Goal: Task Accomplishment & Management: Complete application form

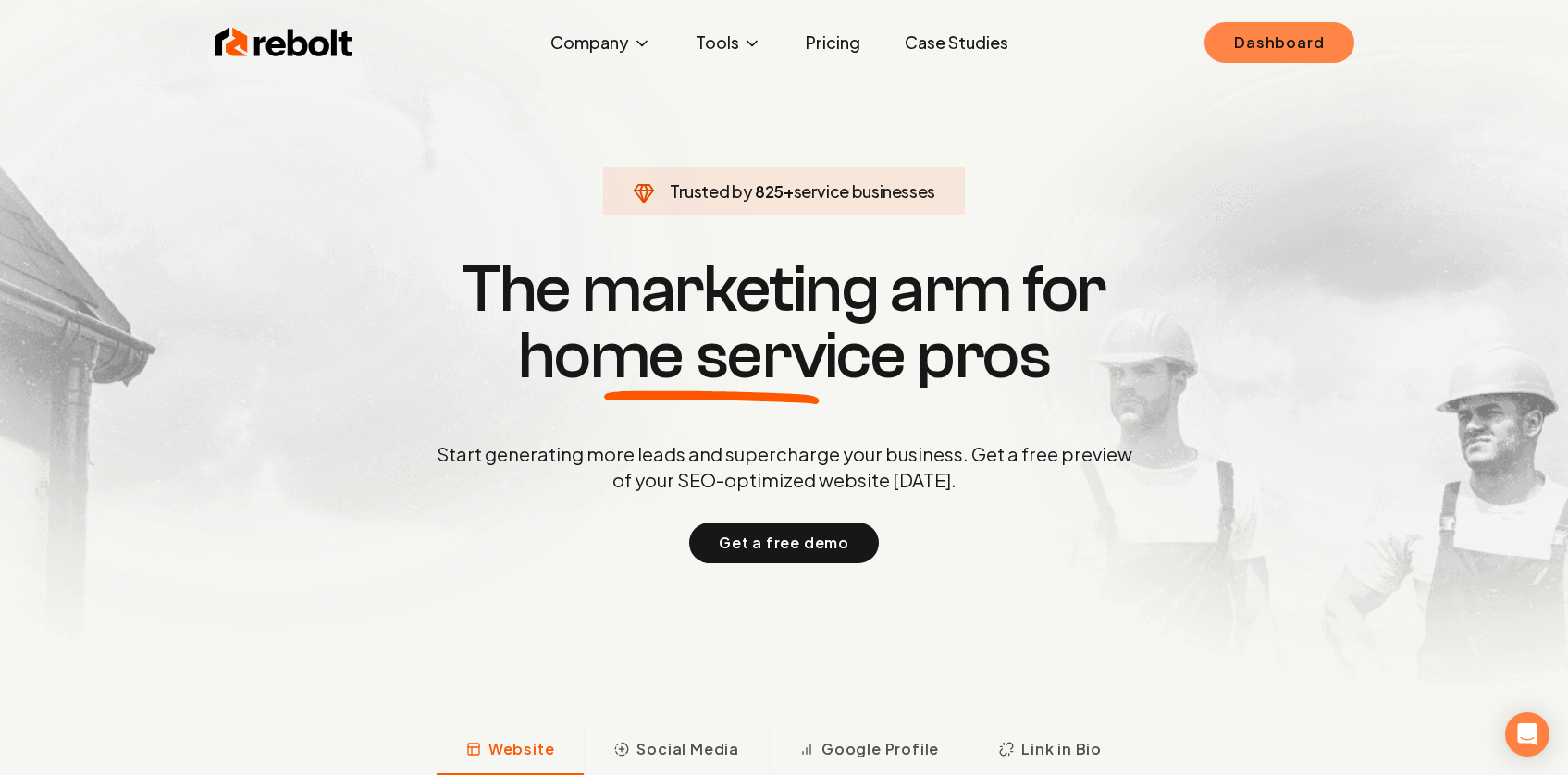
click at [1239, 23] on link "Dashboard" at bounding box center [1278, 42] width 149 height 41
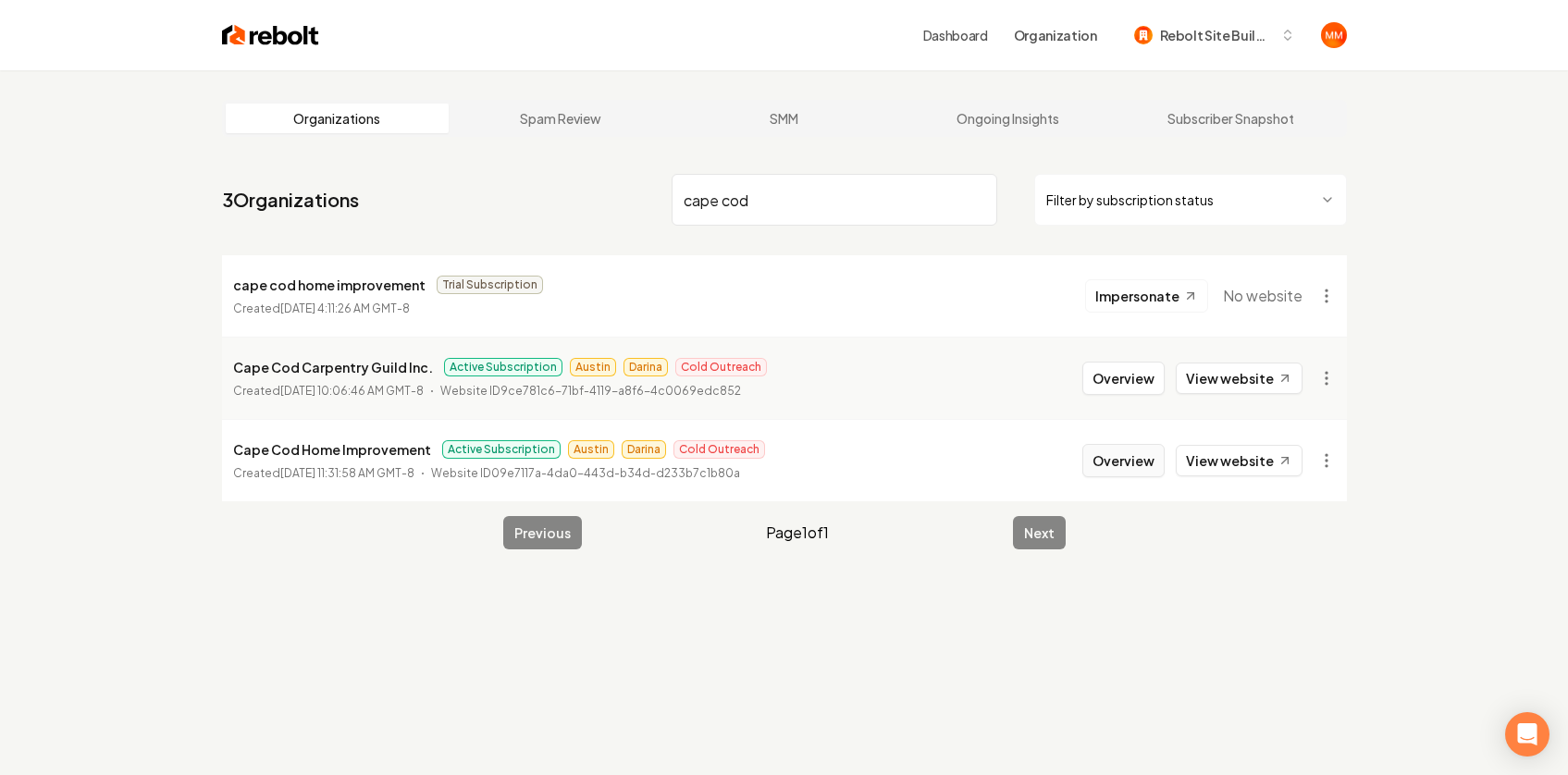
type input "cape cod"
click at [1114, 451] on button "Overview" at bounding box center [1123, 460] width 82 height 33
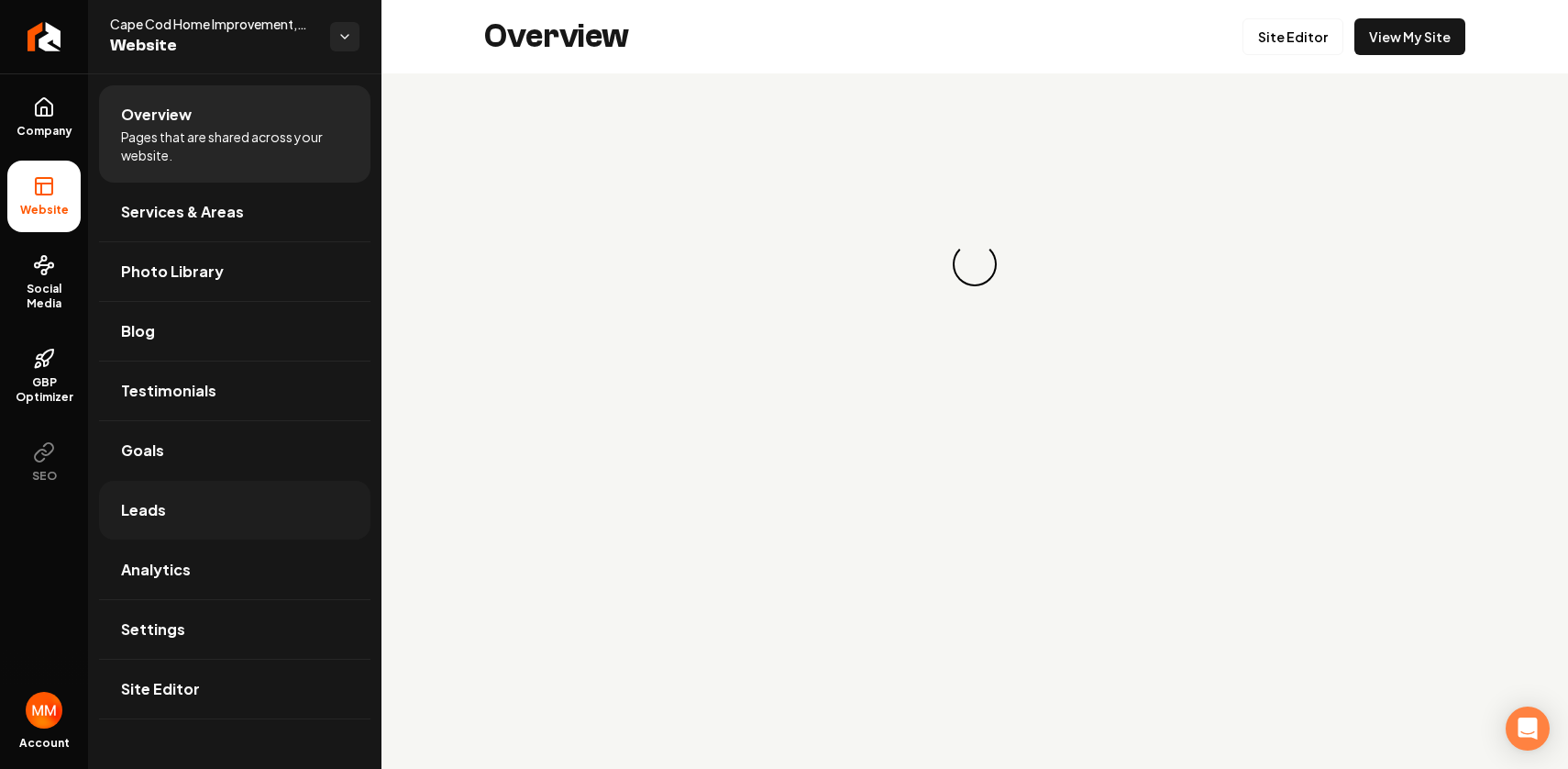
click at [212, 504] on link "Leads" at bounding box center [235, 510] width 271 height 59
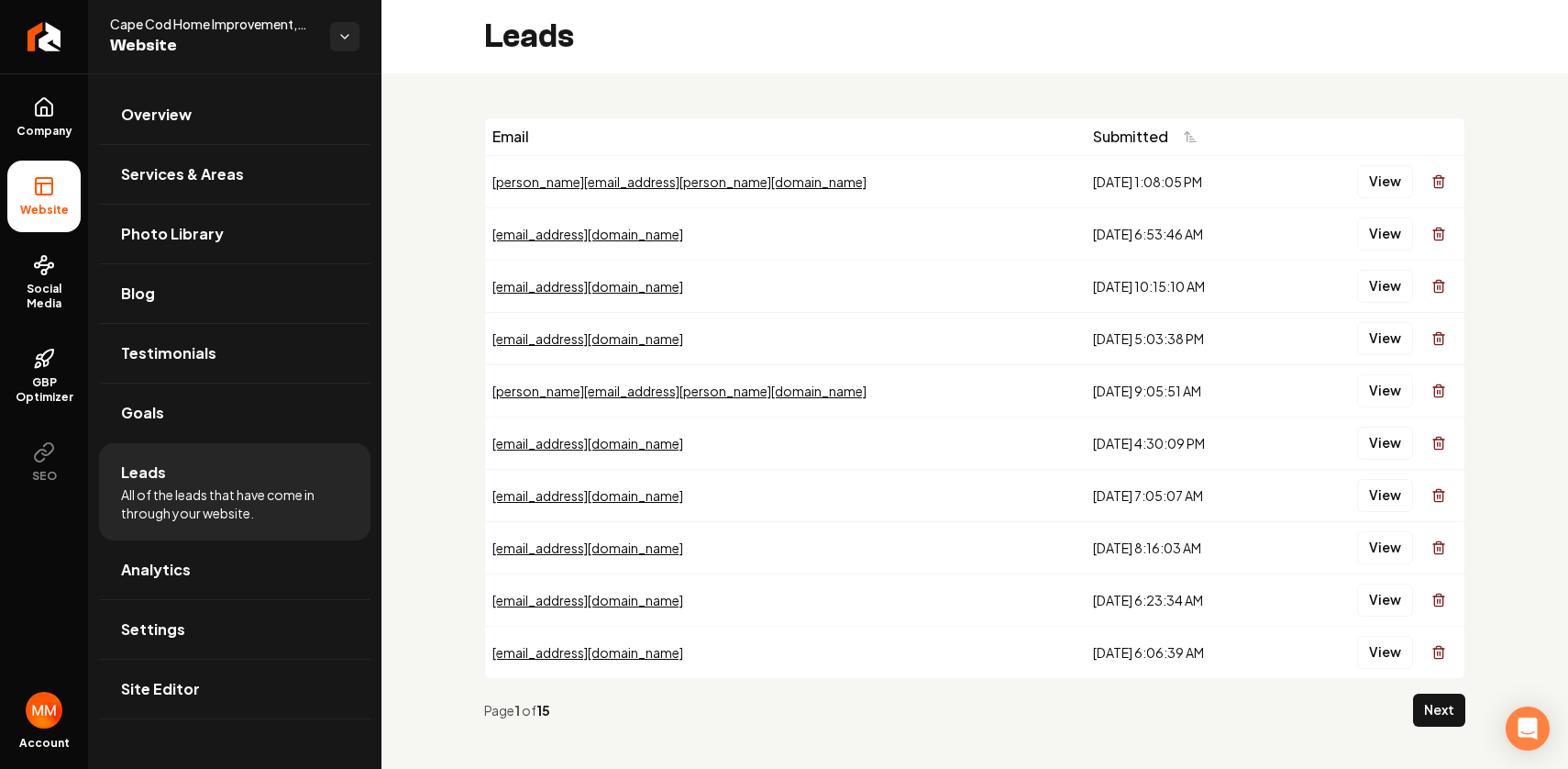
drag, startPoint x: 1055, startPoint y: 647, endPoint x: 790, endPoint y: 132, distance: 579.2
click at [791, 133] on table "Email Submitted goller.sydne@gmail.com 8/15/2025, 1:08:05 PM View sarahford11@g…" at bounding box center [975, 398] width 980 height 560
click at [790, 130] on div "Email" at bounding box center [785, 136] width 586 height 22
drag, startPoint x: 1104, startPoint y: 668, endPoint x: 929, endPoint y: 654, distance: 175.6
click at [1086, 659] on td "8/1/2025, 6:06:39 AM" at bounding box center [1186, 652] width 201 height 53
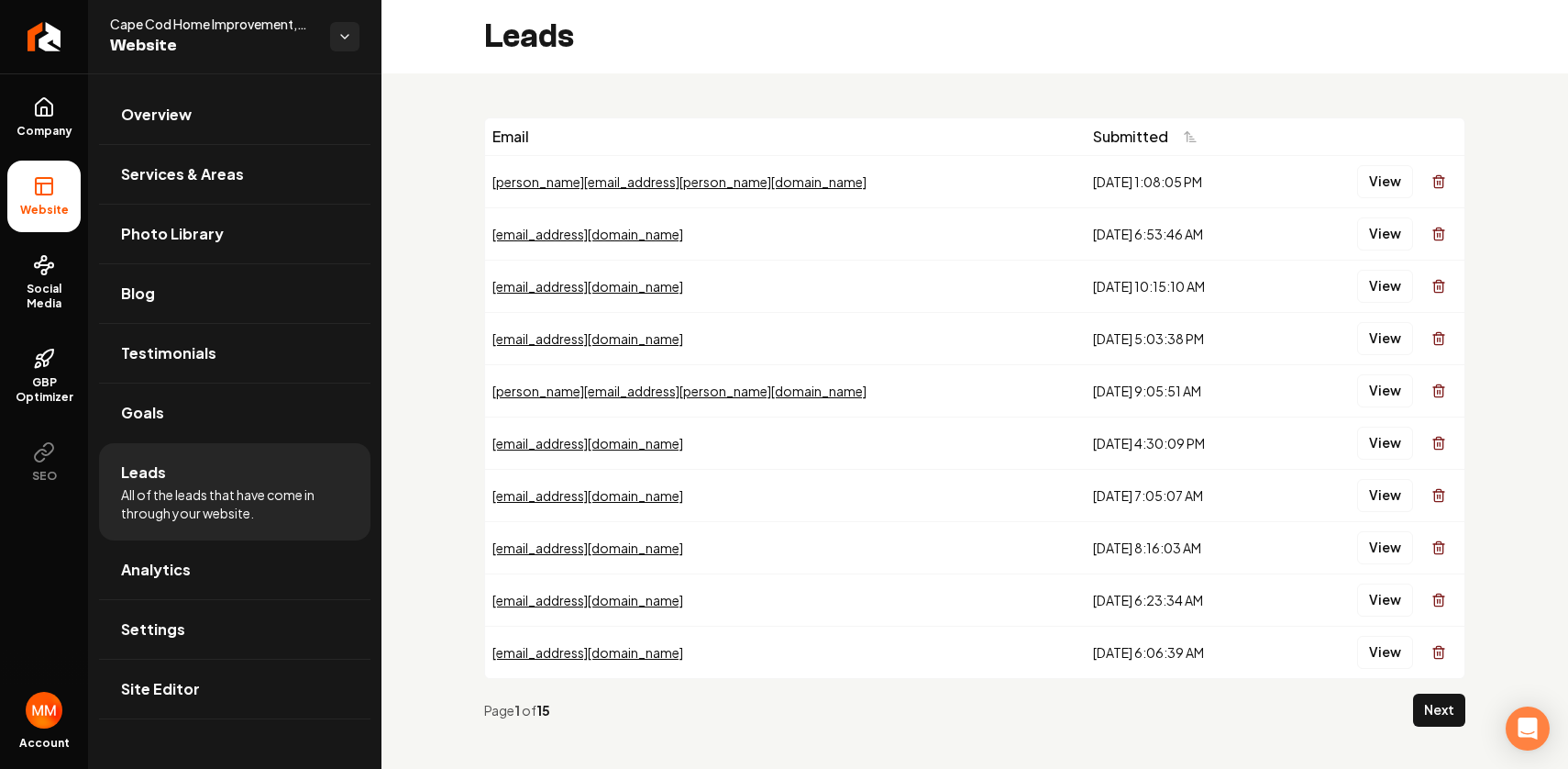
click at [721, 709] on div "Page 1 of 15" at bounding box center [945, 711] width 921 height 19
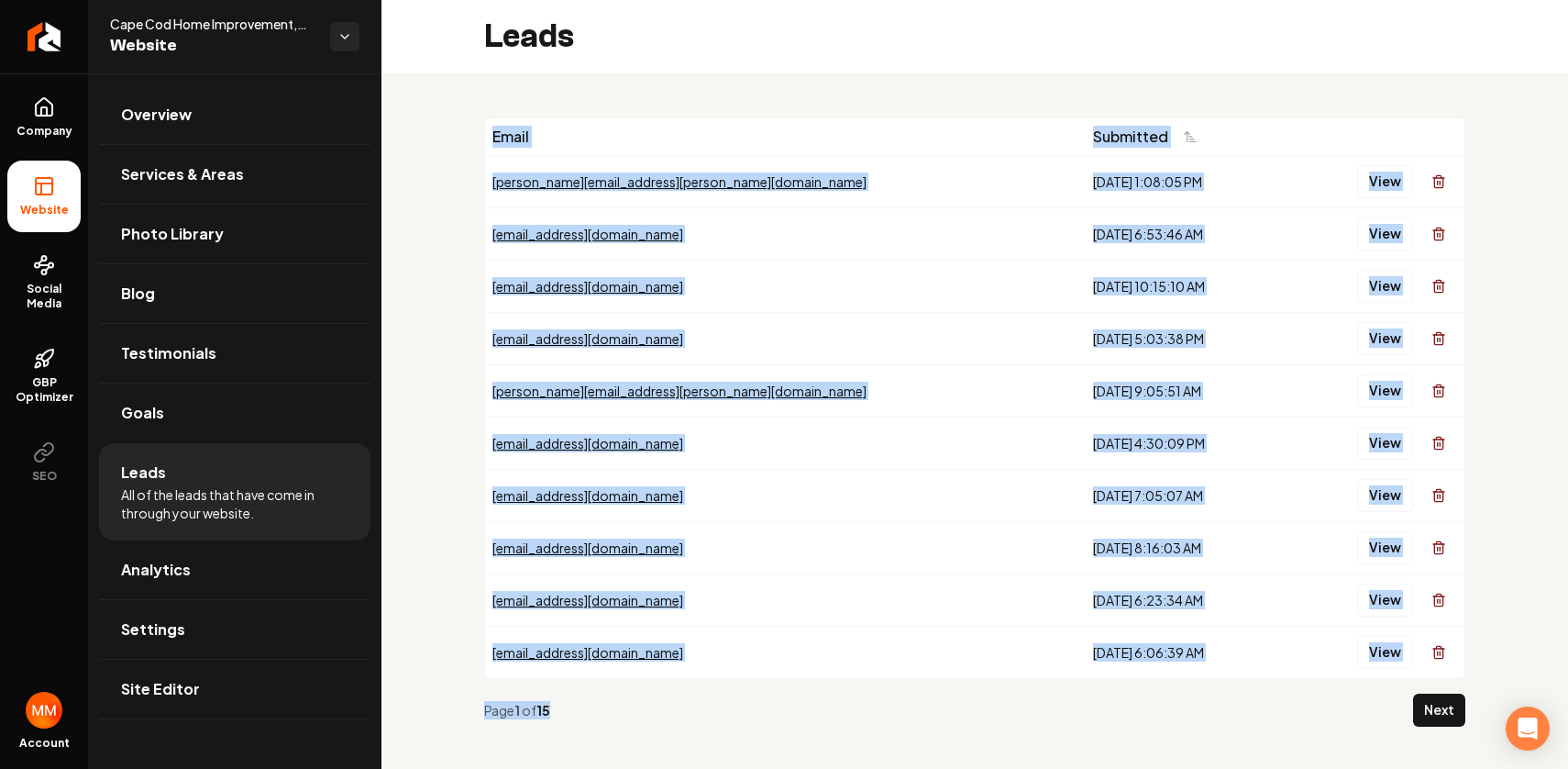
drag, startPoint x: 568, startPoint y: 712, endPoint x: 477, endPoint y: 316, distance: 406.3
click at [468, 337] on div "Email Submitted goller.sydne@gmail.com 8/15/2025, 1:08:05 PM View sarahford11@g…" at bounding box center [974, 429] width 1186 height 712
click at [455, 284] on div "Email Submitted goller.sydne@gmail.com 8/15/2025, 1:08:05 PM View sarahford11@g…" at bounding box center [974, 429] width 1186 height 712
drag, startPoint x: 627, startPoint y: 710, endPoint x: 412, endPoint y: 288, distance: 473.6
click at [412, 297] on div "Email Submitted goller.sydne@gmail.com 8/15/2025, 1:08:05 PM View sarahford11@g…" at bounding box center [974, 429] width 1186 height 712
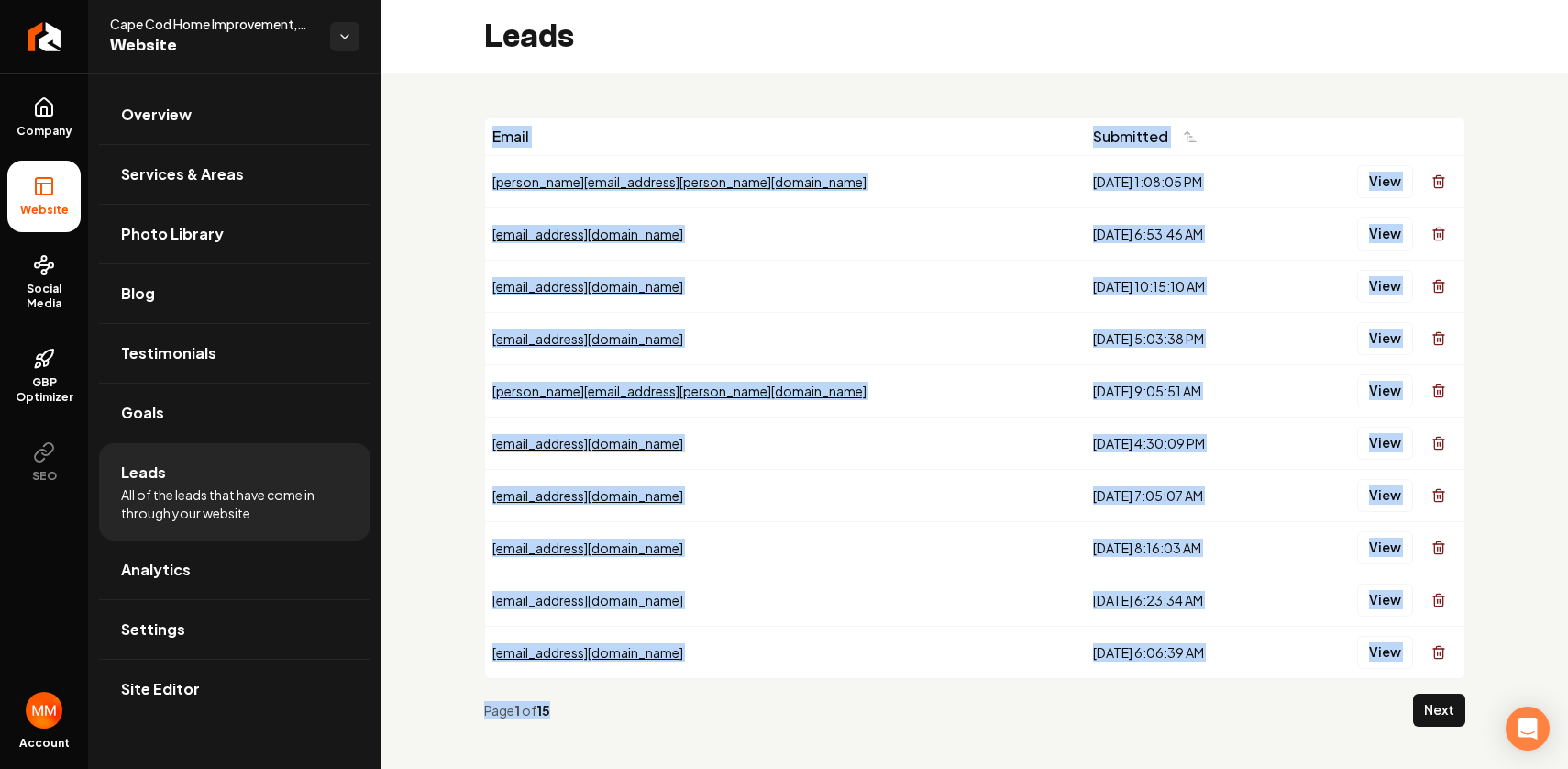
click at [417, 274] on div "Email Submitted goller.sydne@gmail.com 8/15/2025, 1:08:05 PM View sarahford11@g…" at bounding box center [974, 429] width 1186 height 712
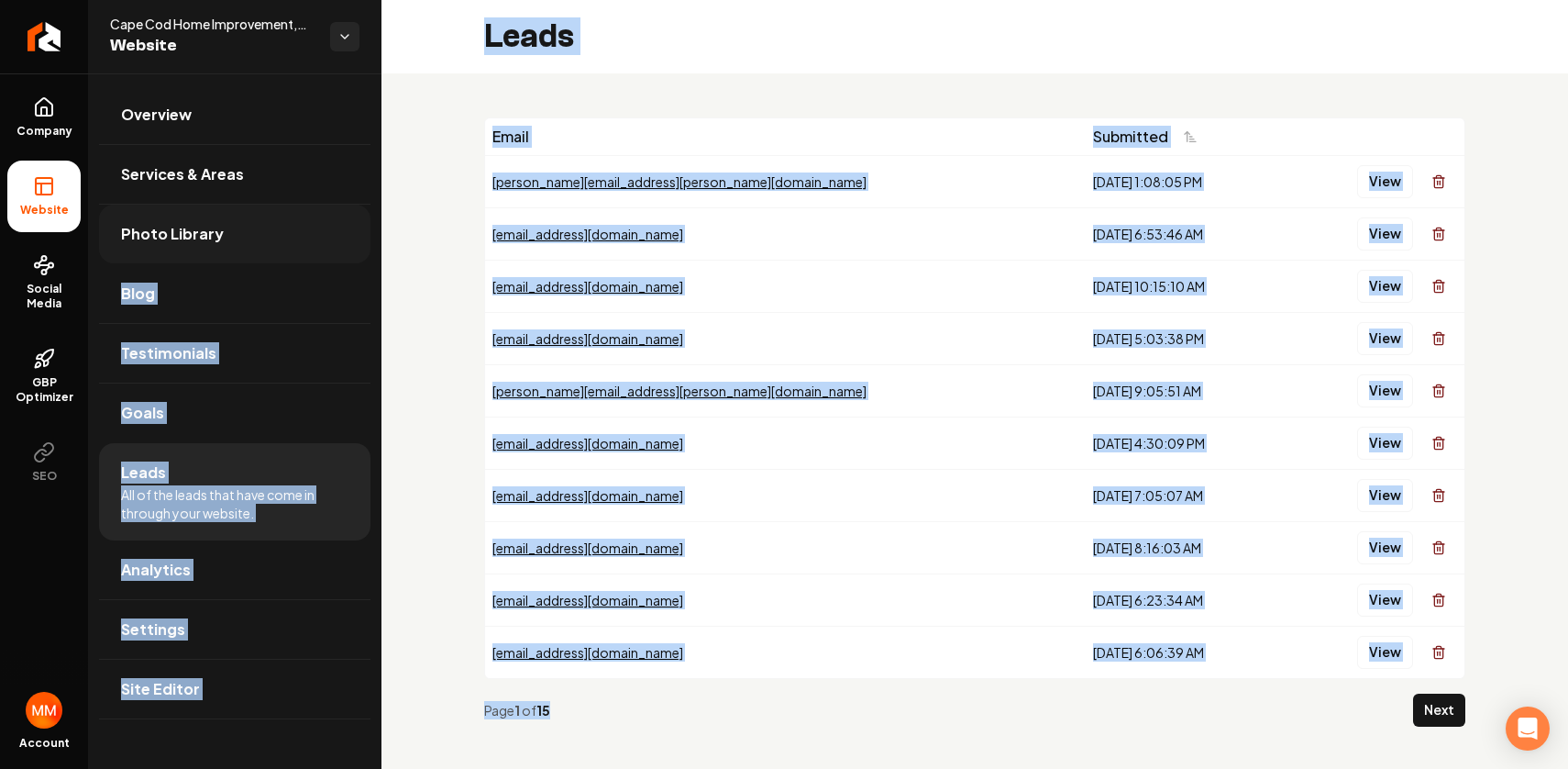
drag, startPoint x: 641, startPoint y: 715, endPoint x: 342, endPoint y: 220, distance: 578.3
click at [343, 222] on div "Company Website Social Media GBP Optimizer SEO Account Cape Cod Home Improvemen…" at bounding box center [784, 384] width 1568 height 769
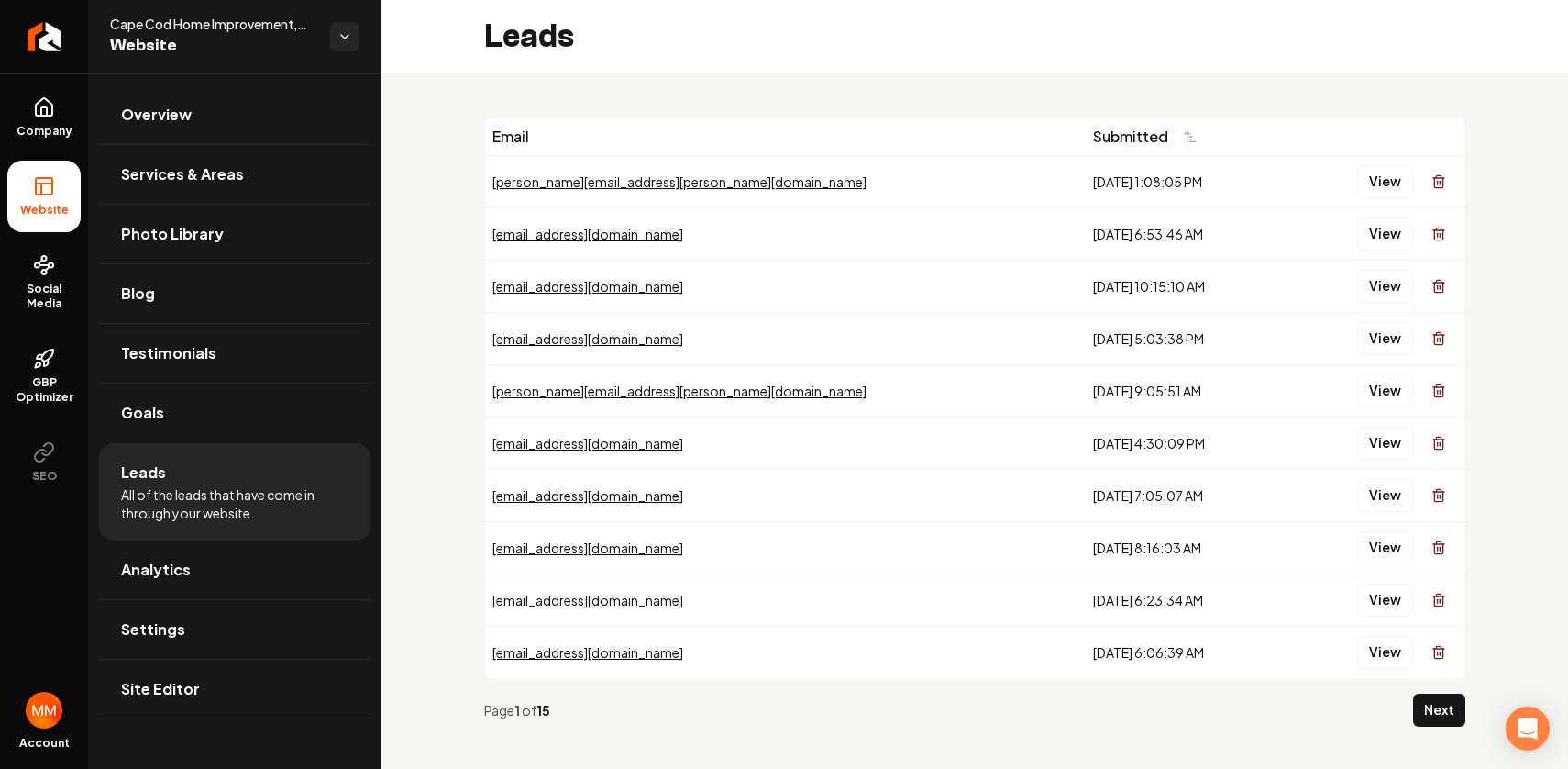
click at [412, 202] on div "Email Submitted goller.sydne@gmail.com 8/15/2025, 1:08:05 PM View sarahford11@g…" at bounding box center [974, 429] width 1186 height 712
click at [1360, 177] on button "View" at bounding box center [1385, 181] width 56 height 33
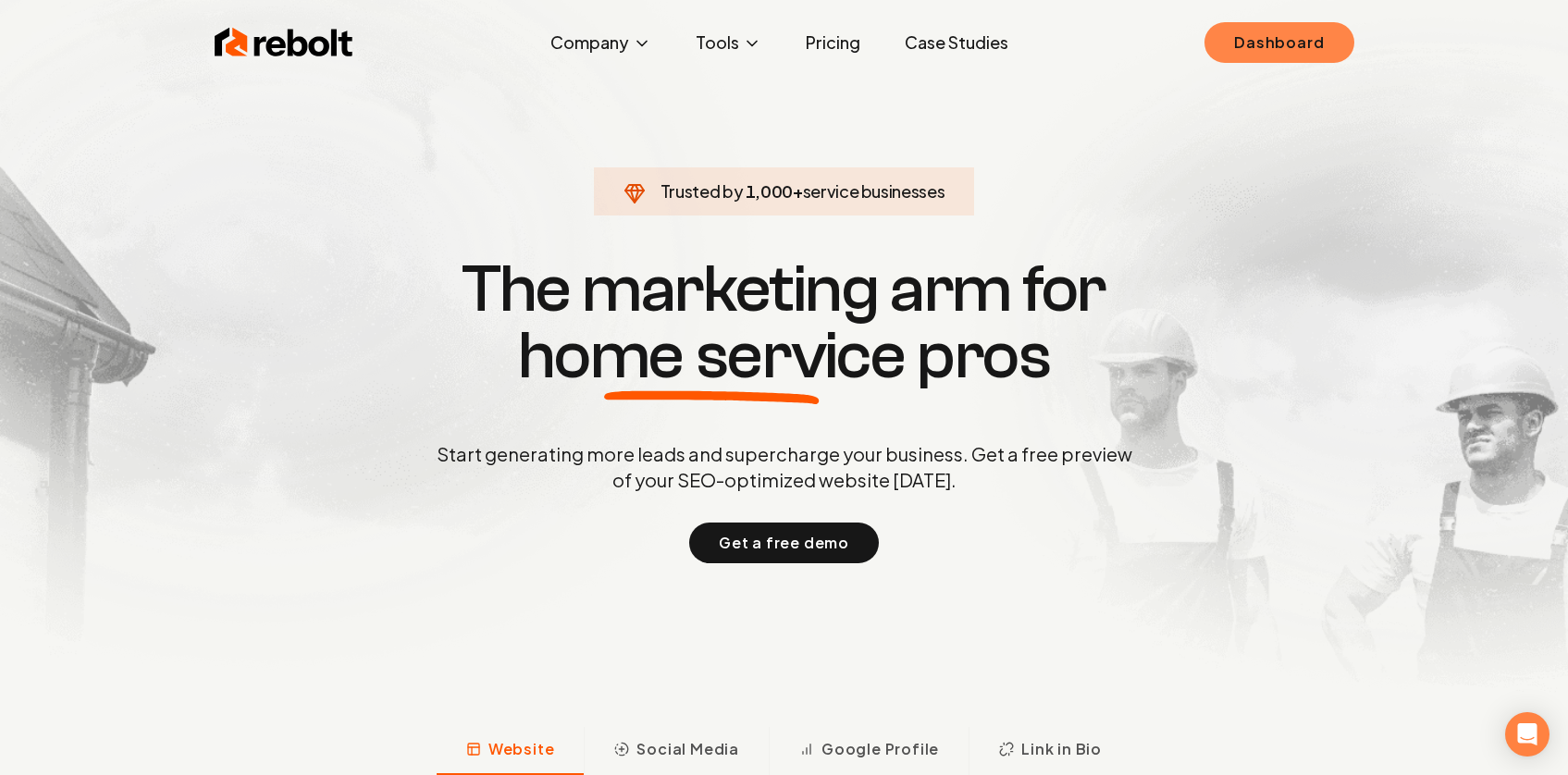
click at [1221, 40] on link "Dashboard" at bounding box center [1278, 42] width 149 height 41
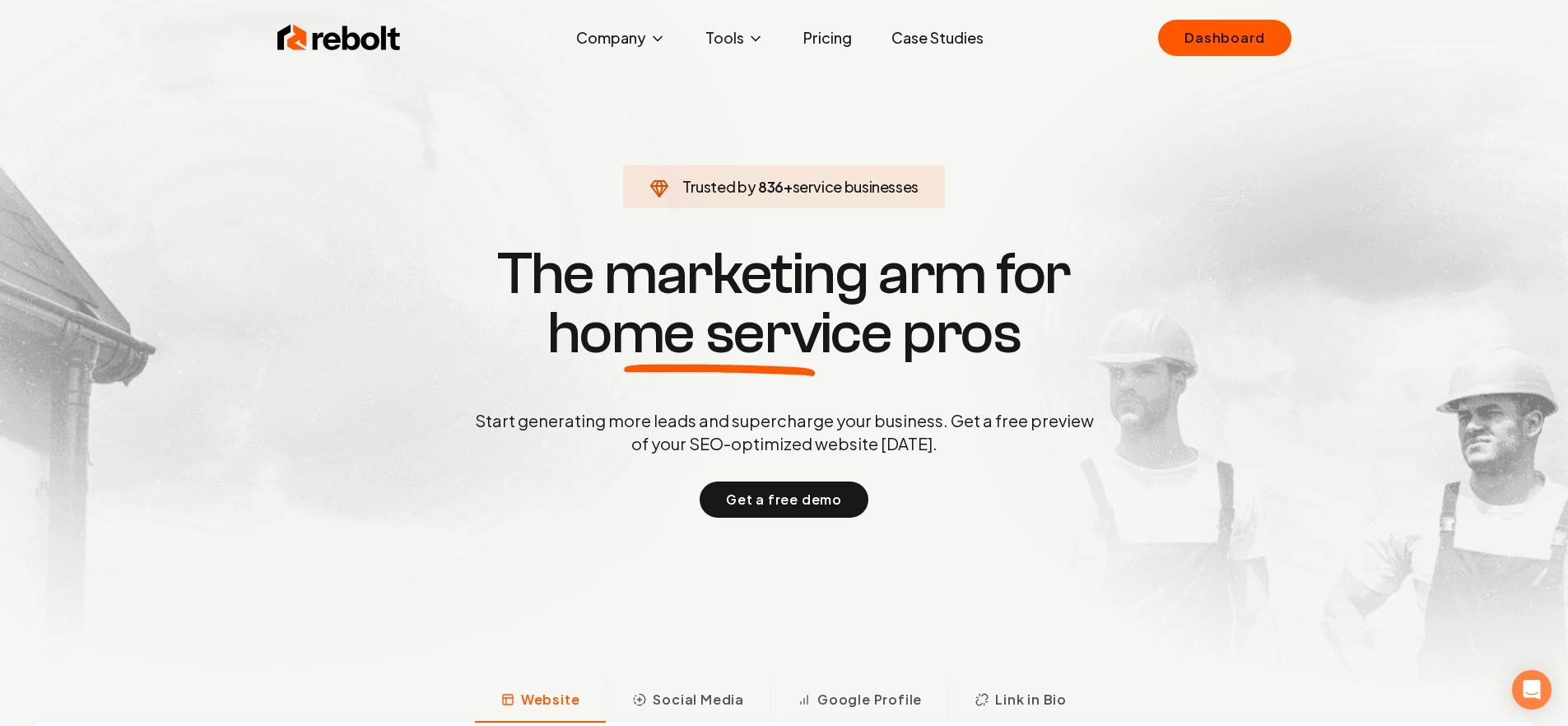
click at [1252, 58] on div "Rebolt Company About Blog Jobs Tools Google Review QR Code Generator Google Bus…" at bounding box center [784, 38] width 1054 height 50
click at [1248, 43] on link "Dashboard" at bounding box center [1224, 37] width 132 height 36
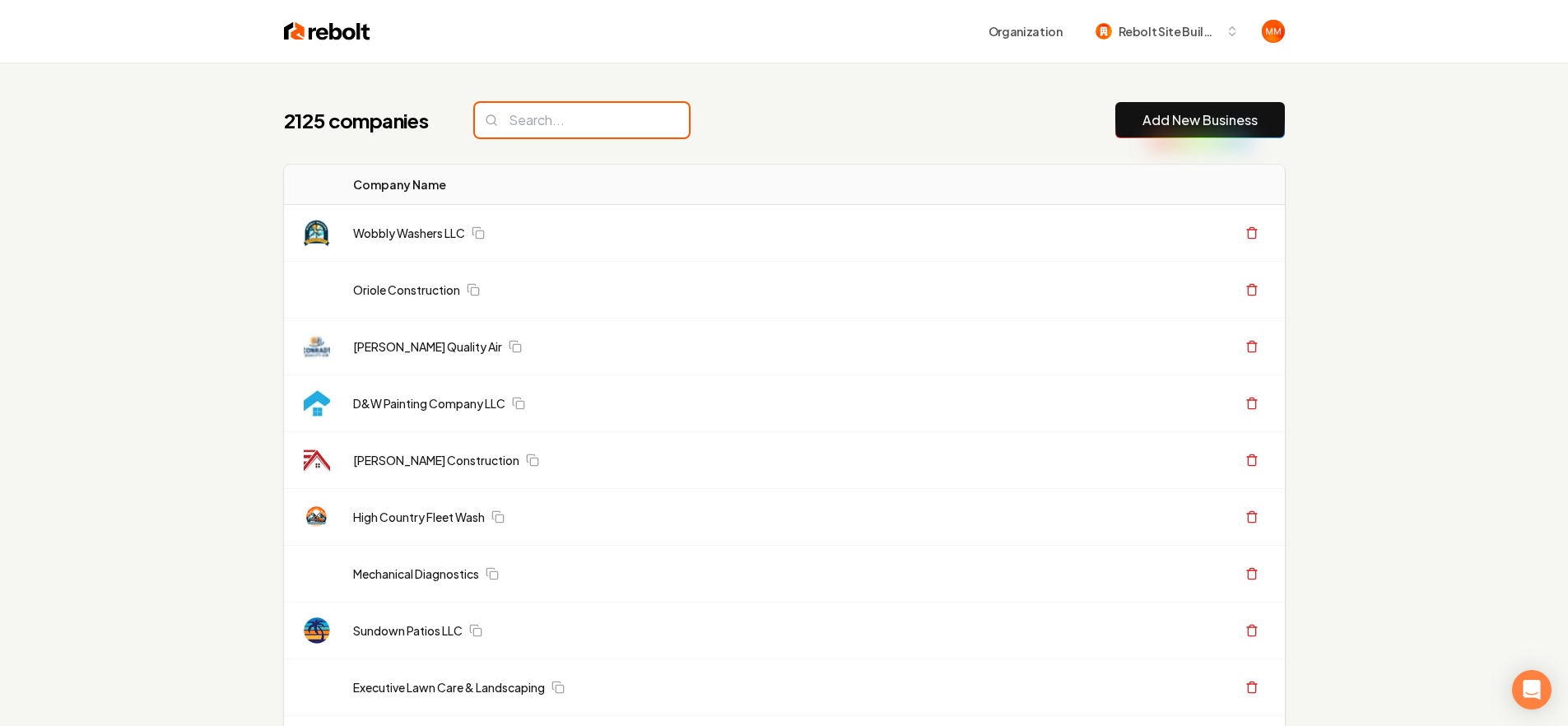
click at [568, 118] on input "search" at bounding box center [582, 120] width 214 height 35
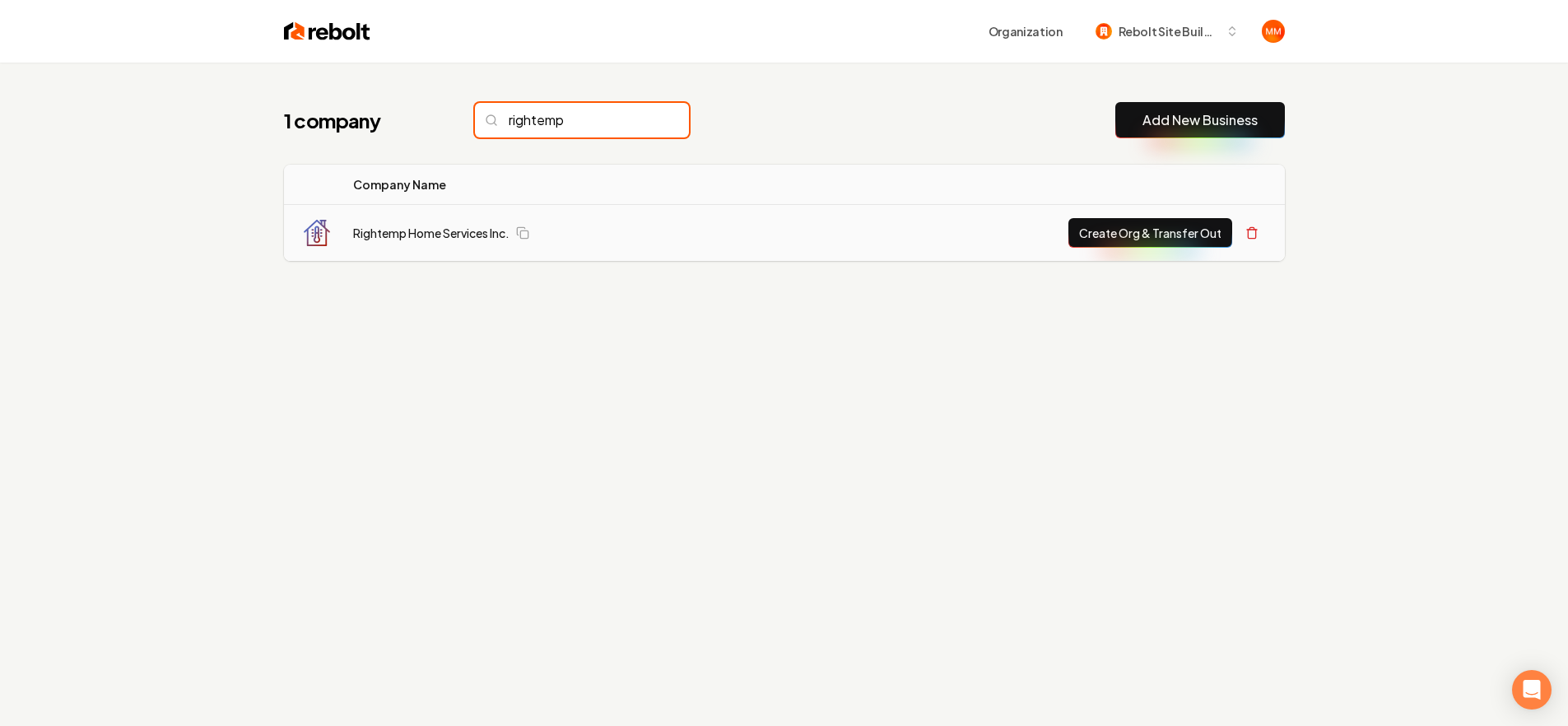
type input "rightemp"
click at [1132, 237] on button "Create Org & Transfer Out" at bounding box center [1150, 232] width 163 height 29
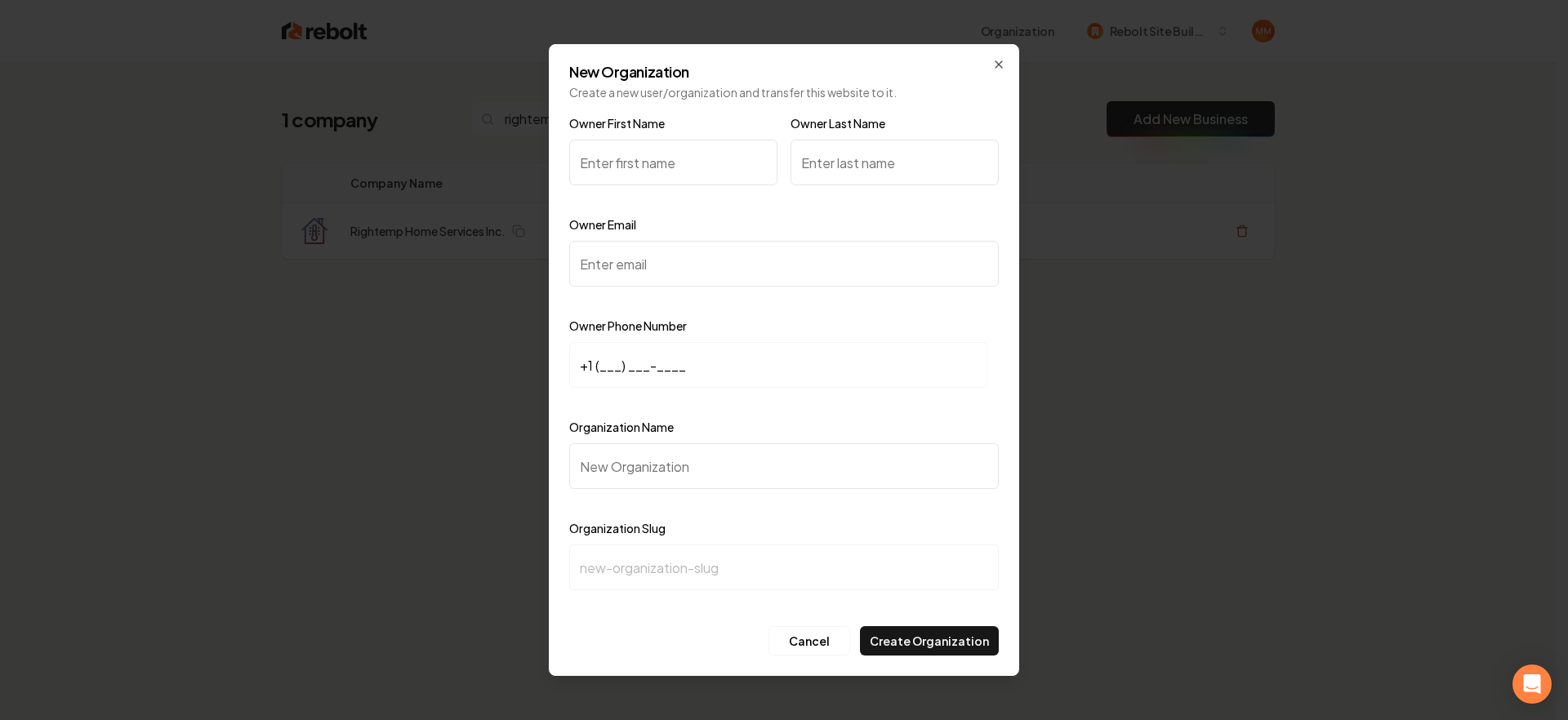
click at [611, 155] on input "Owner First Name" at bounding box center [673, 162] width 208 height 46
type input "Patrick"
click at [851, 149] on input "Owner Last Name" at bounding box center [894, 162] width 208 height 46
type input "Mottola"
click at [720, 251] on input "Owner Email" at bounding box center [784, 263] width 430 height 46
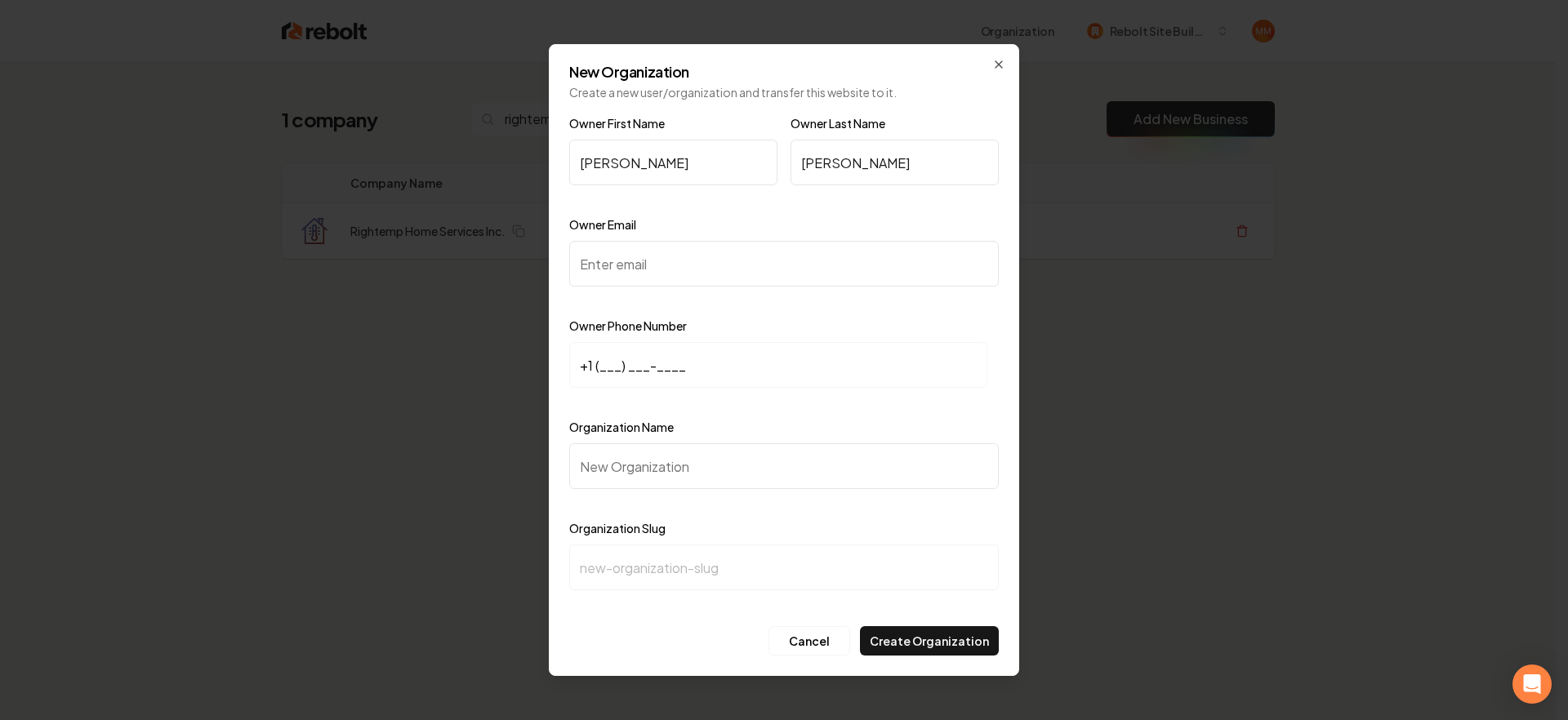
paste input "jbj7118@gmail.com"
type input "jbj7118@gmail.com"
drag, startPoint x: 702, startPoint y: 174, endPoint x: 383, endPoint y: 189, distance: 319.4
click at [383, 189] on body "Organization Rebolt Site Builder 1 company rightemp Add New Business Logo Compa…" at bounding box center [777, 360] width 1555 height 720
type input "John"
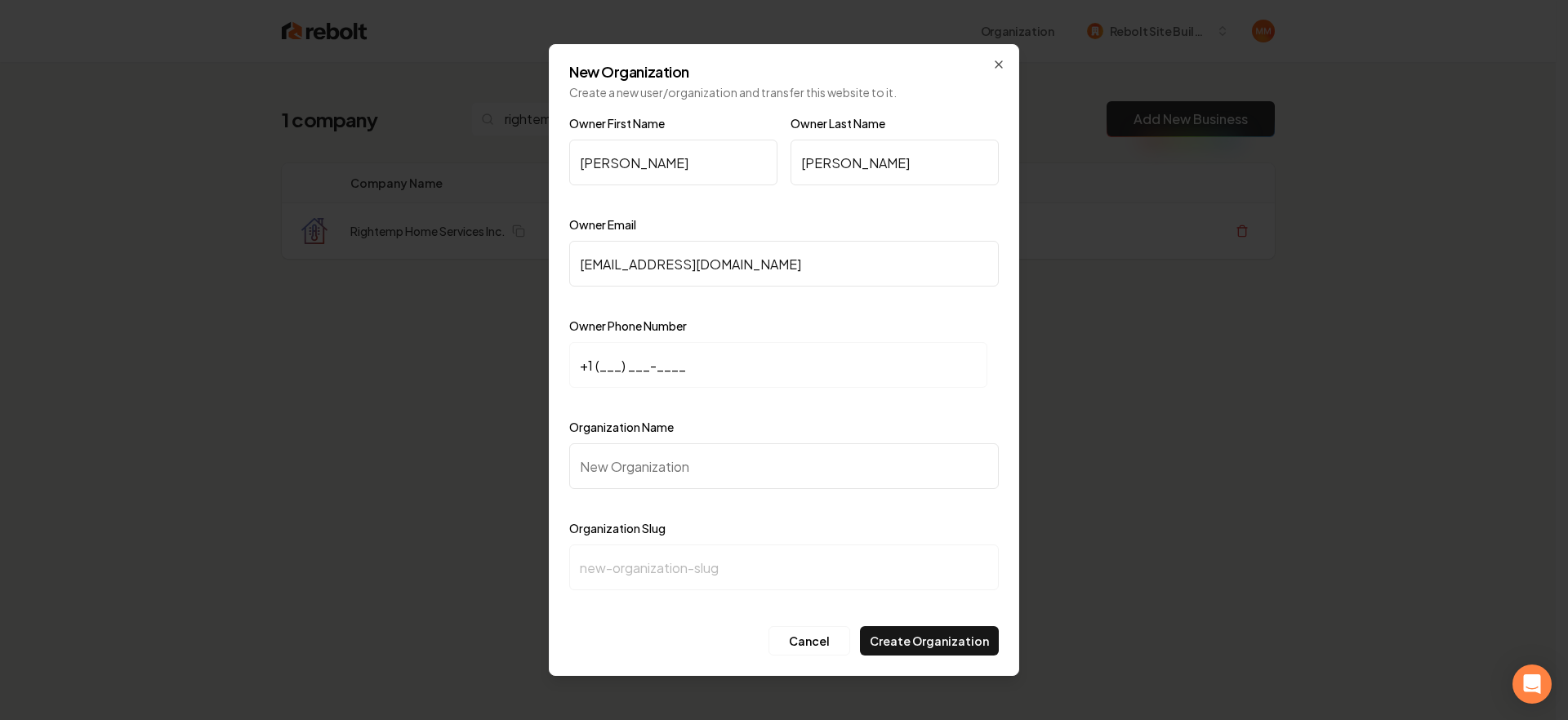
drag, startPoint x: 746, startPoint y: 159, endPoint x: 668, endPoint y: 155, distance: 78.1
click at [669, 155] on div "Owner First Name John Owner Last Name Mottola" at bounding box center [784, 164] width 430 height 101
type input "Butler"
click at [602, 363] on input "+1 (___) ___-____" at bounding box center [778, 364] width 418 height 46
type input "+1 (951) 434-7138"
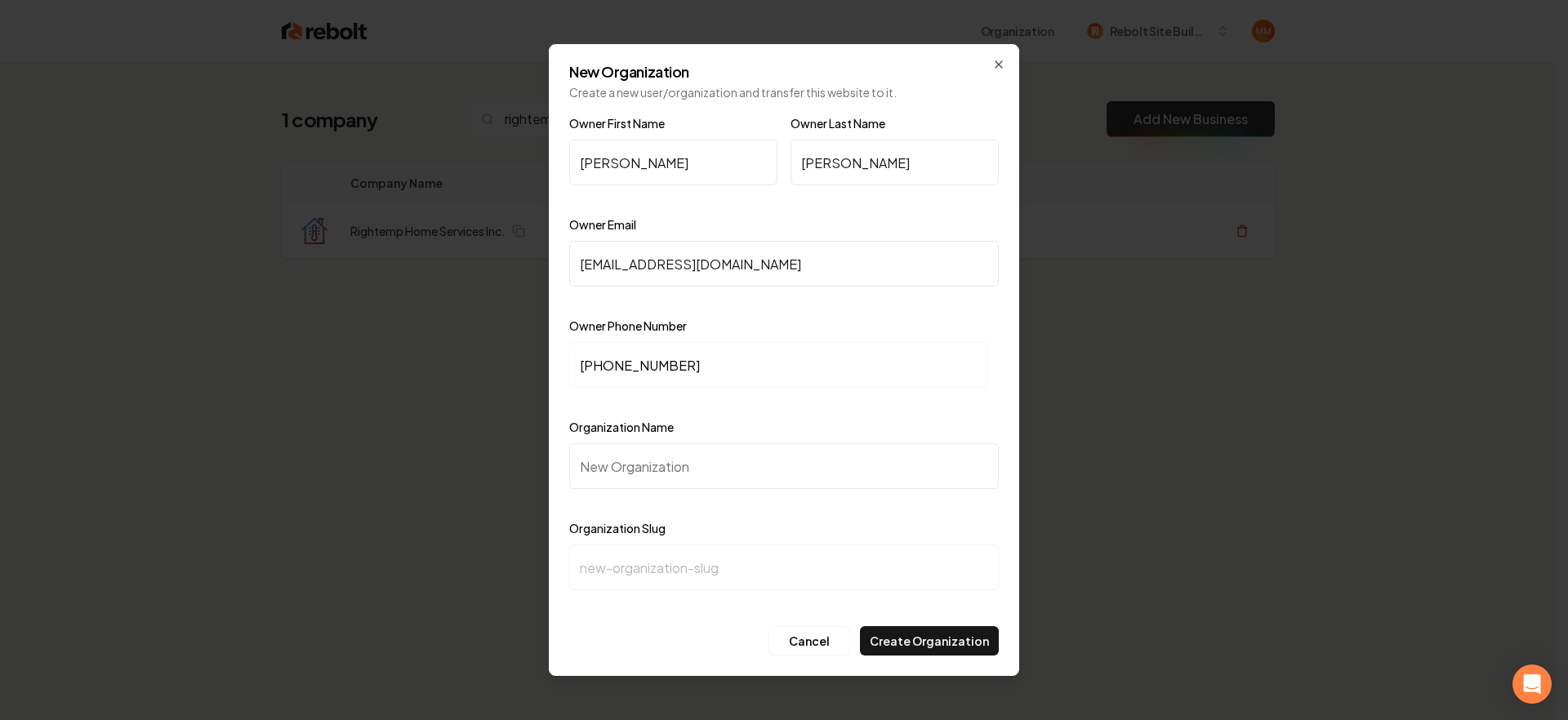
click at [694, 484] on input "Organization Name" at bounding box center [784, 466] width 430 height 46
type input "R"
type input "r"
type input "Ri"
type input "ri"
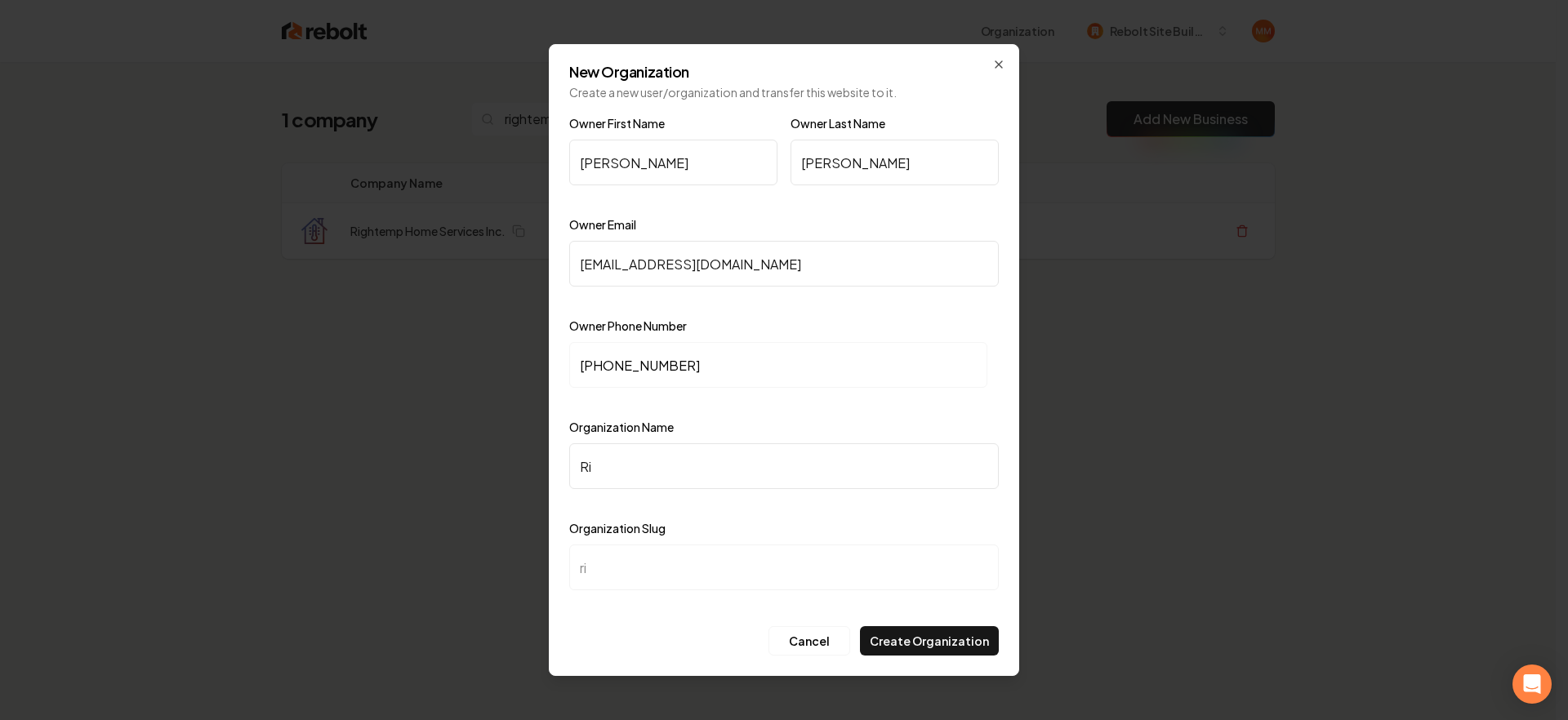
type input "Rig"
type input "rig"
type input "Righ"
type input "righ"
type input "Rig"
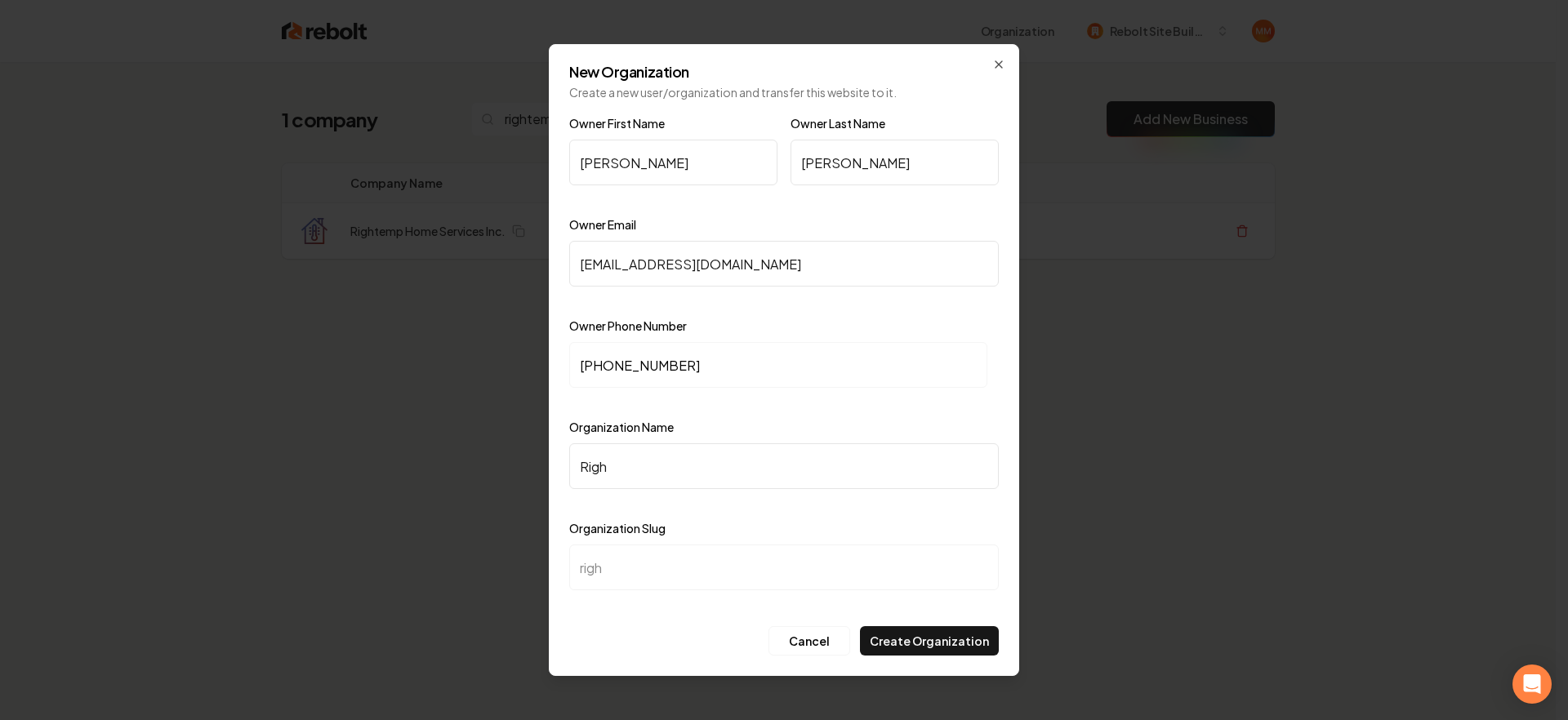
type input "rig"
type input "Ri"
type input "ri"
type input "Rig"
type input "rig"
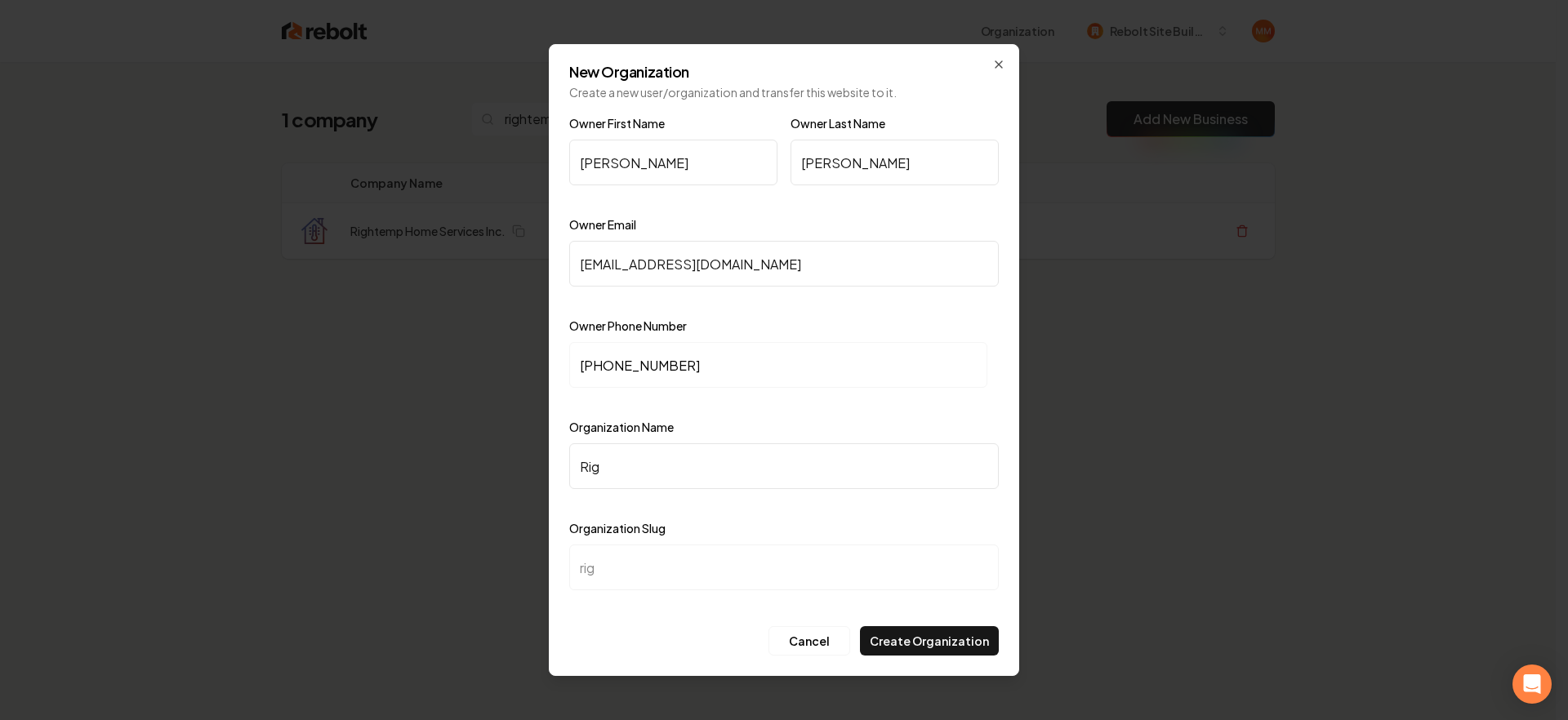
type input "Righ"
type input "righ"
type input "Right"
type input "right"
type input "Righte"
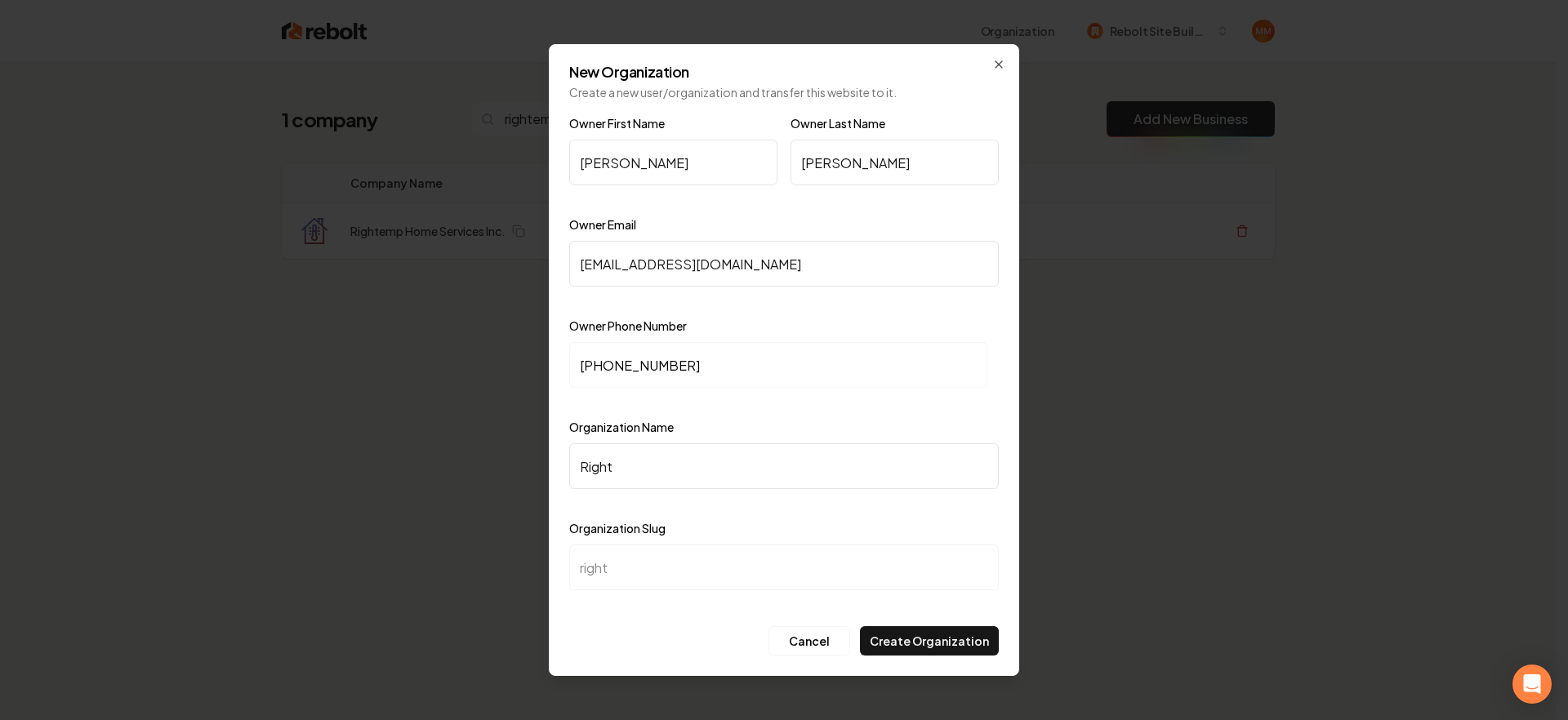
type input "righte"
type input "Rightem"
type input "rightem"
type input "Rightemp"
type input "rightemp"
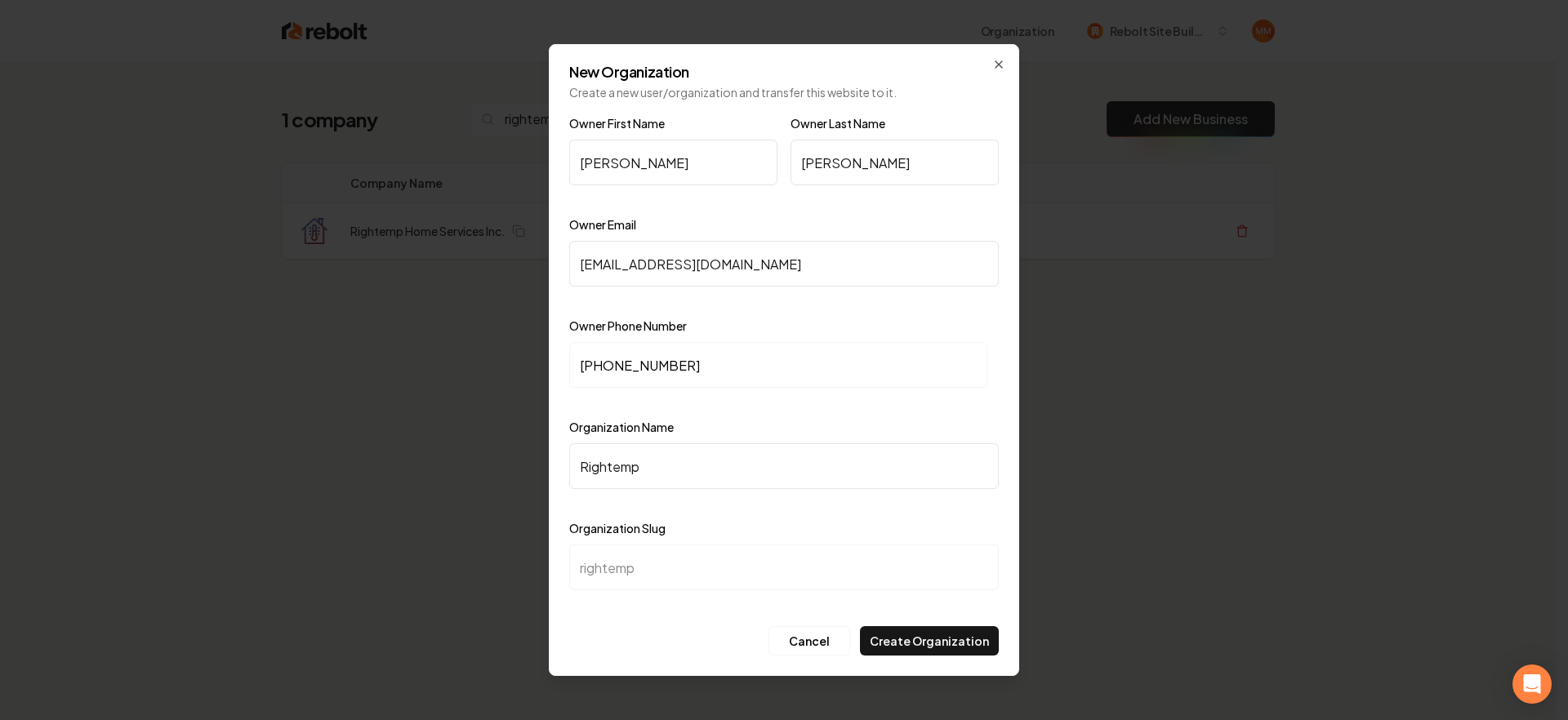
type input "Rightemp H"
type input "rightemp-h"
type input "Rightemp Ho"
type input "rightemp-ho"
type input "Rightemp Hom"
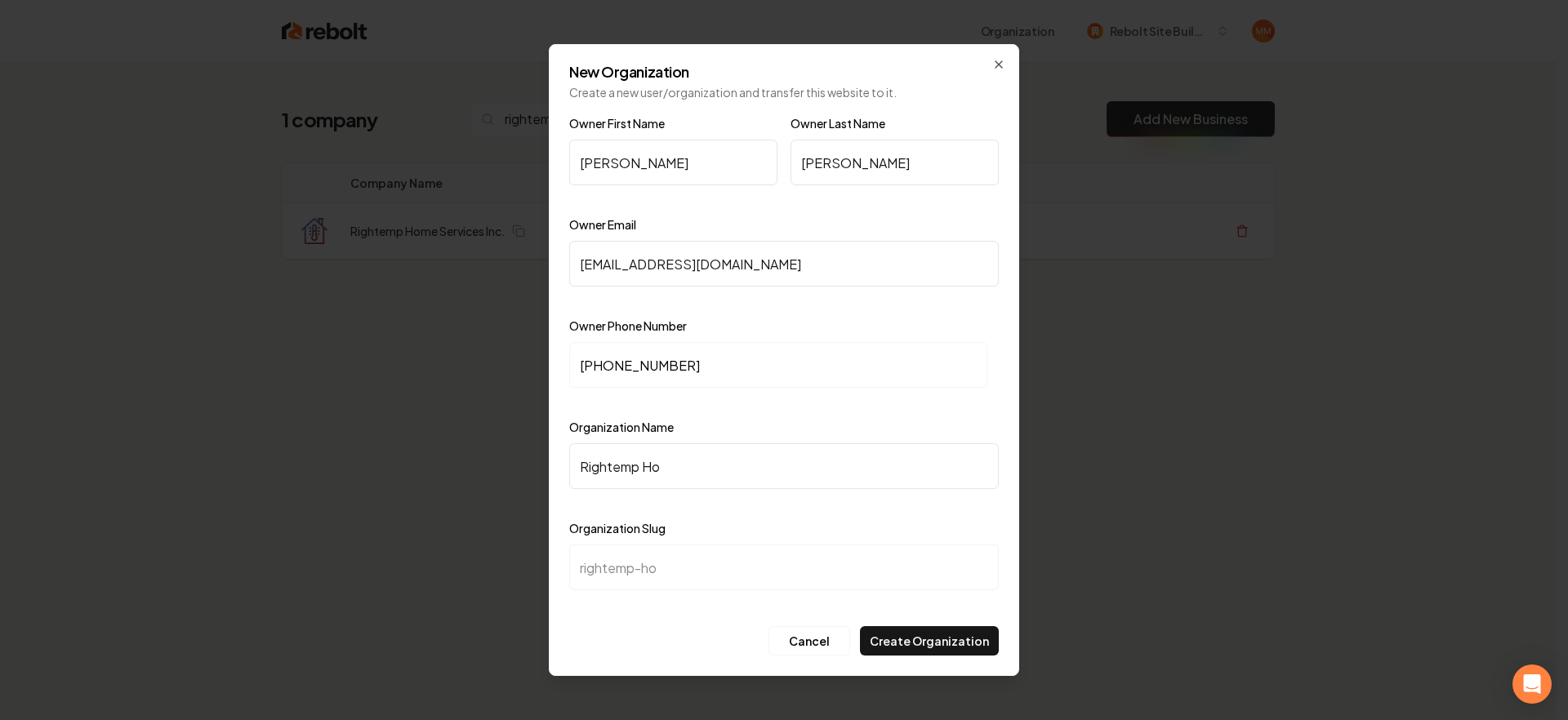
type input "rightemp-hom"
type input "Rightemp Home"
type input "rightemp-home"
type input "Rightemp Home S"
type input "rightemp-home-s"
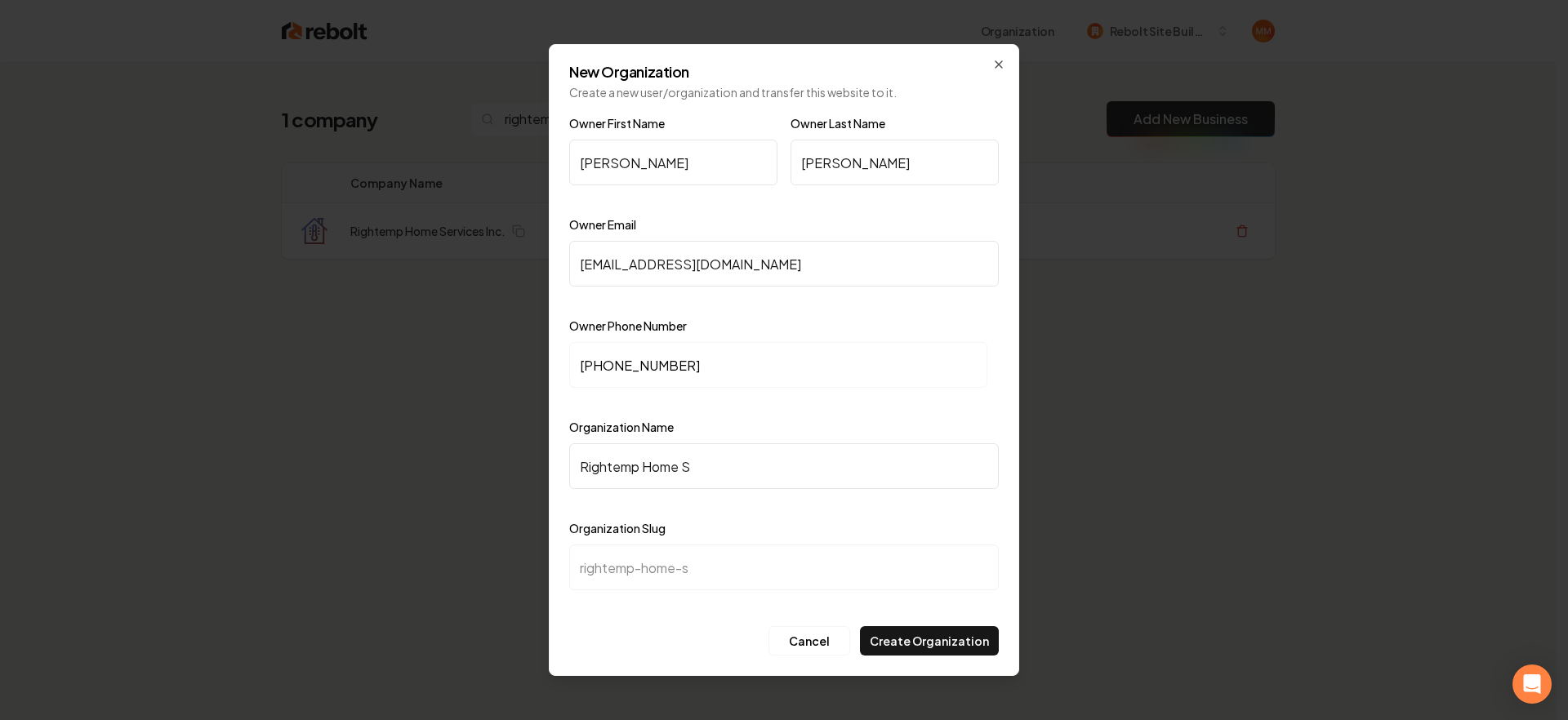
type input "Rightemp Home Se"
type input "rightemp-home-se"
type input "Rightemp Home Ser"
type input "rightemp-home-ser"
type input "Rightemp Home Serv"
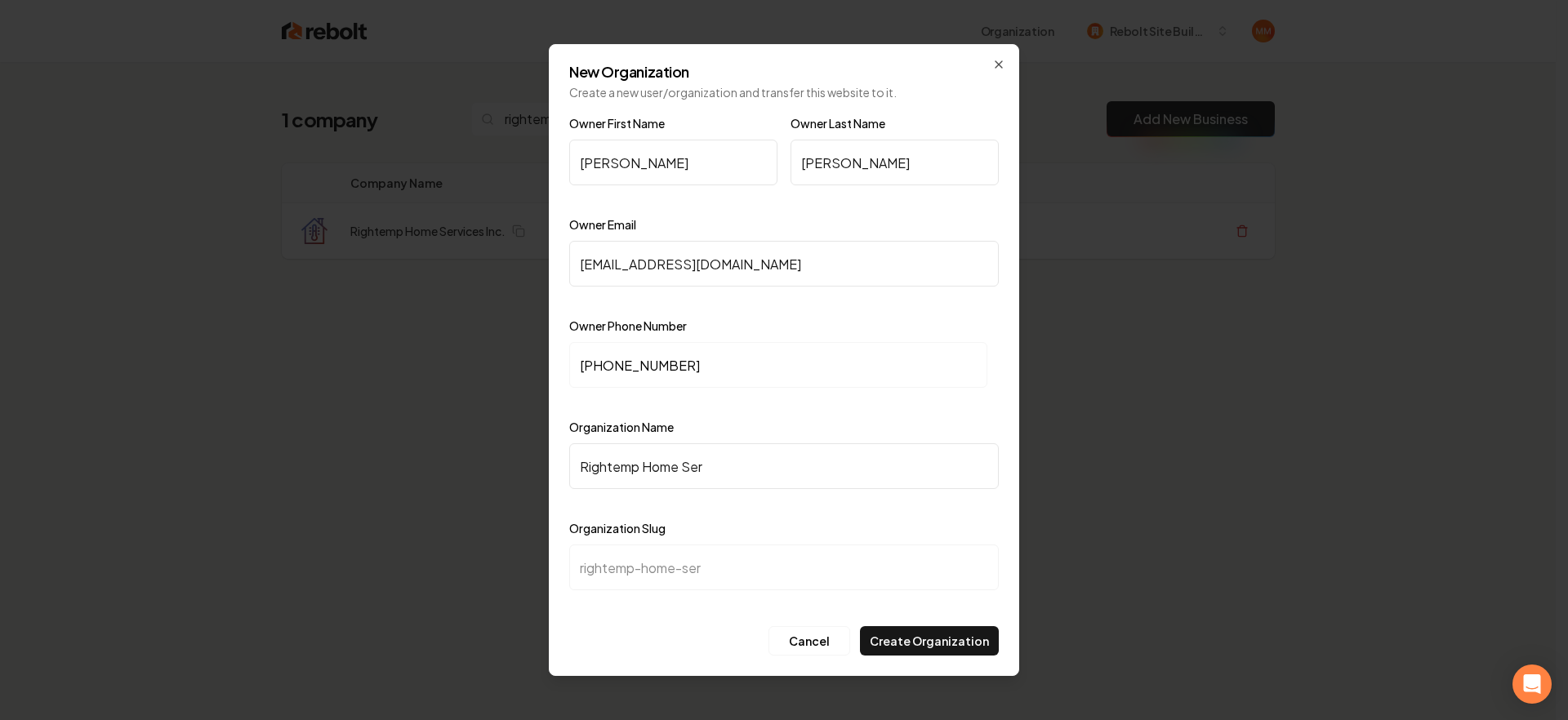
type input "rightemp-home-serv"
type input "Rightemp Home Servi"
type input "rightemp-home-servi"
type input "Rightemp Home Servic"
type input "rightemp-home-servic"
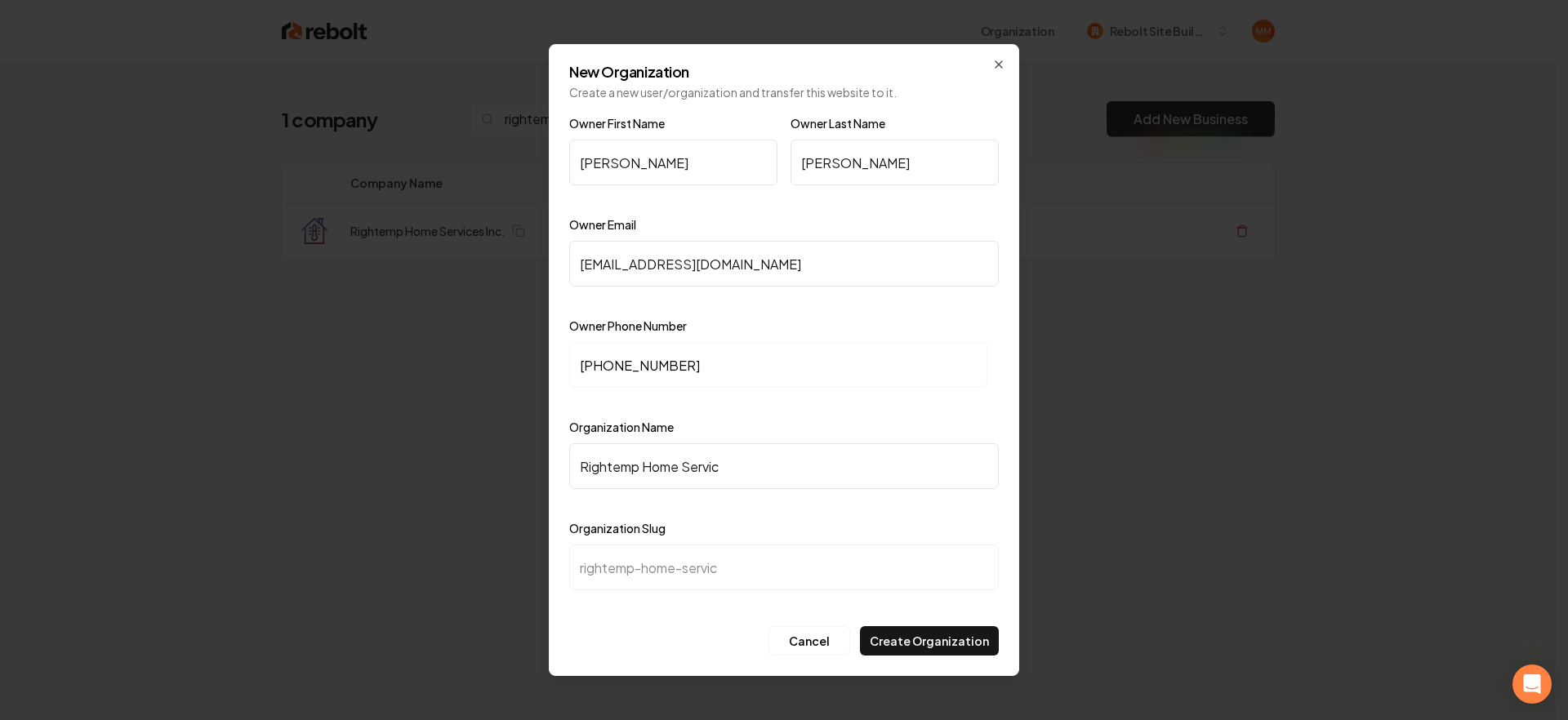
type input "Rightemp Home Service"
type input "rightemp-home-service"
type input "Rightemp Home Services"
type input "rightemp-home-services"
type input "Rightemp Home Services"
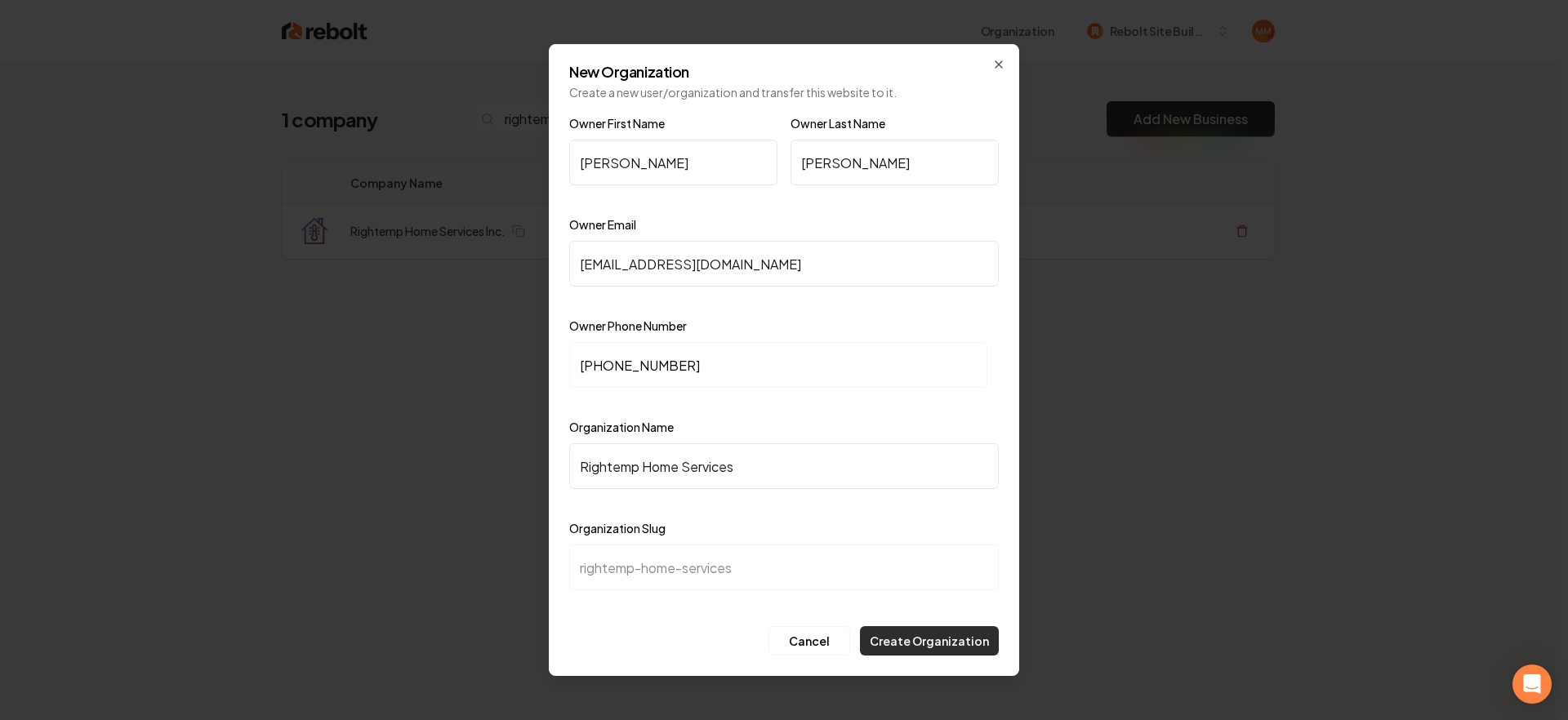
click at [970, 643] on button "Create Organization" at bounding box center [929, 640] width 139 height 29
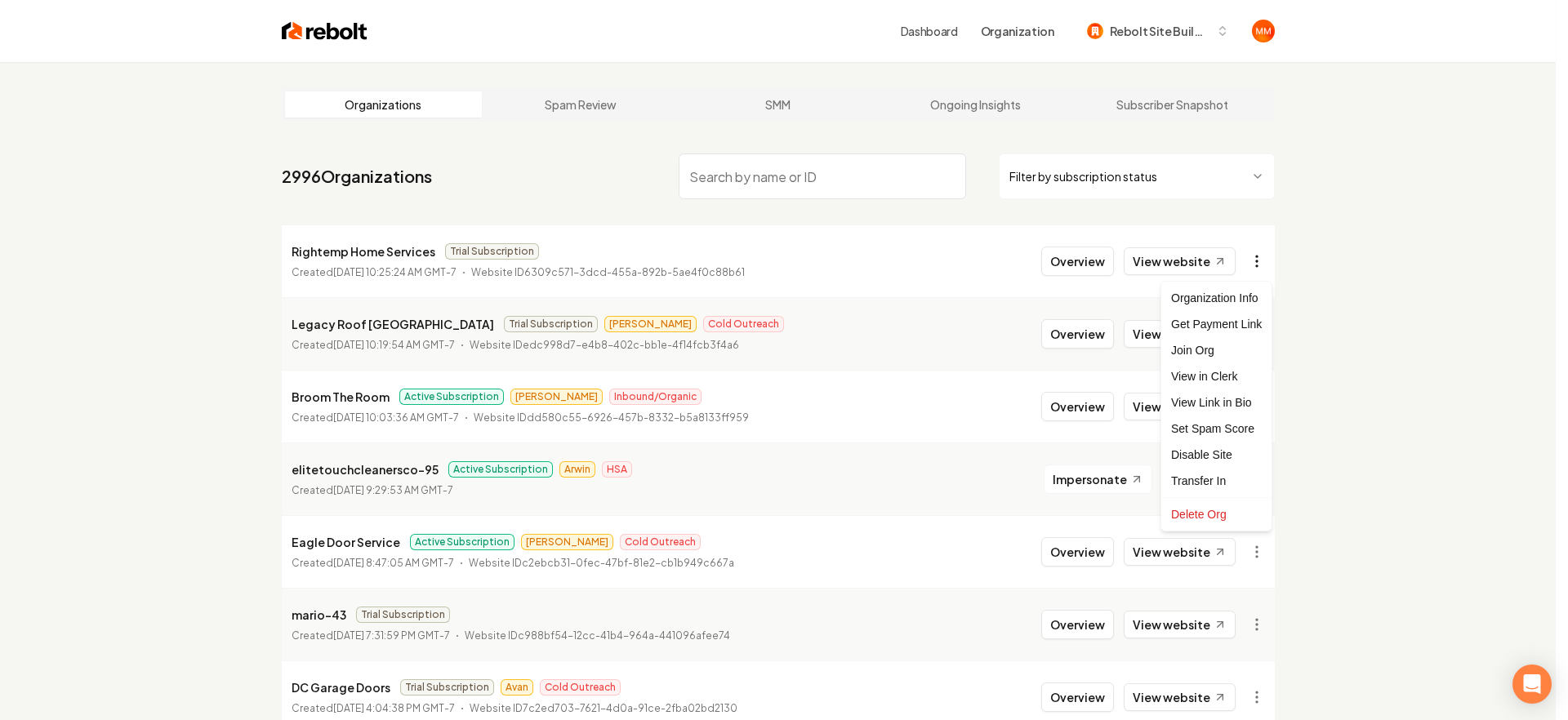
click at [1255, 266] on html "Dashboard Organization Rebolt Site Builder Organizations Spam Review SMM Ongoin…" at bounding box center [784, 360] width 1568 height 720
click at [1215, 320] on div "Get Payment Link" at bounding box center [1216, 323] width 104 height 26
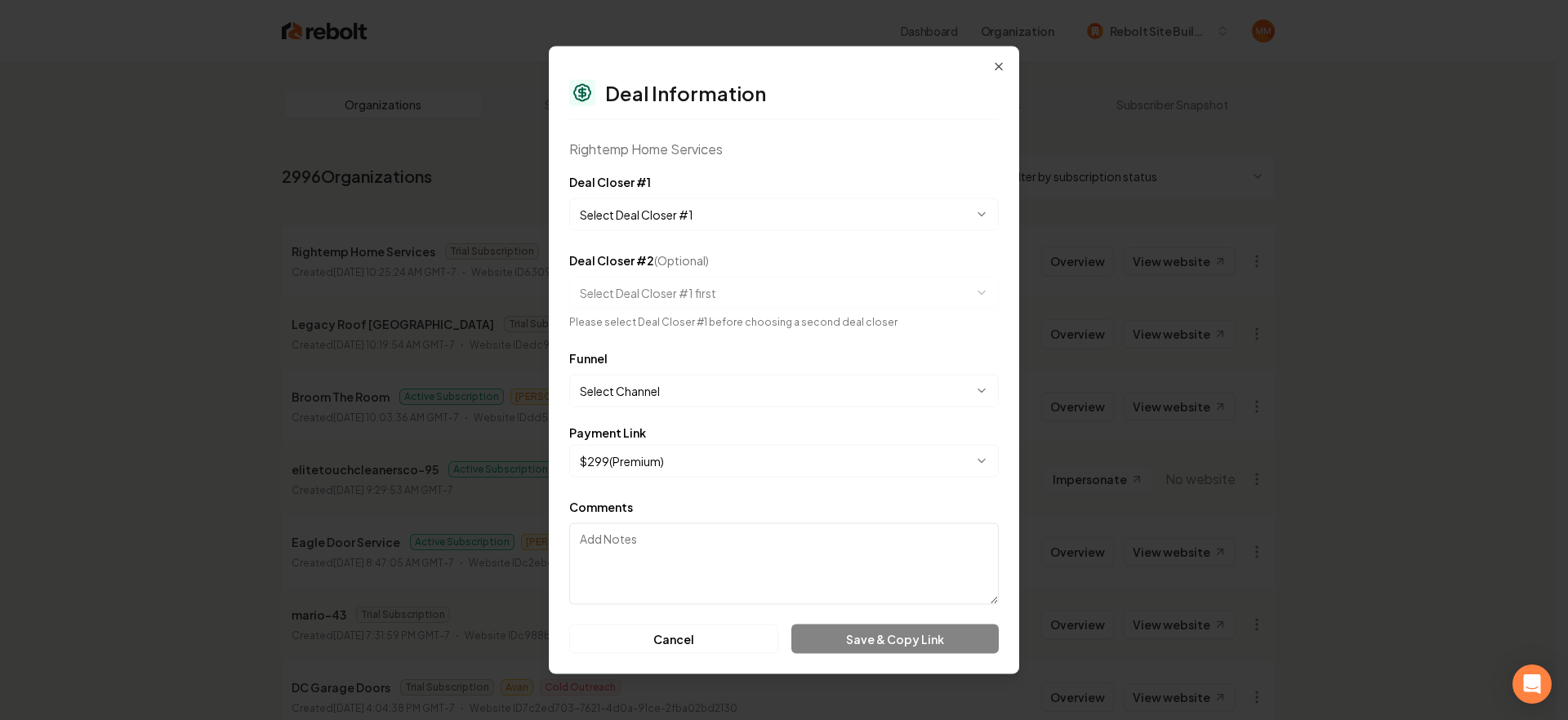
click at [758, 221] on body "Dashboard Organization Rebolt Site Builder Organizations Spam Review SMM Ongoin…" at bounding box center [777, 360] width 1555 height 720
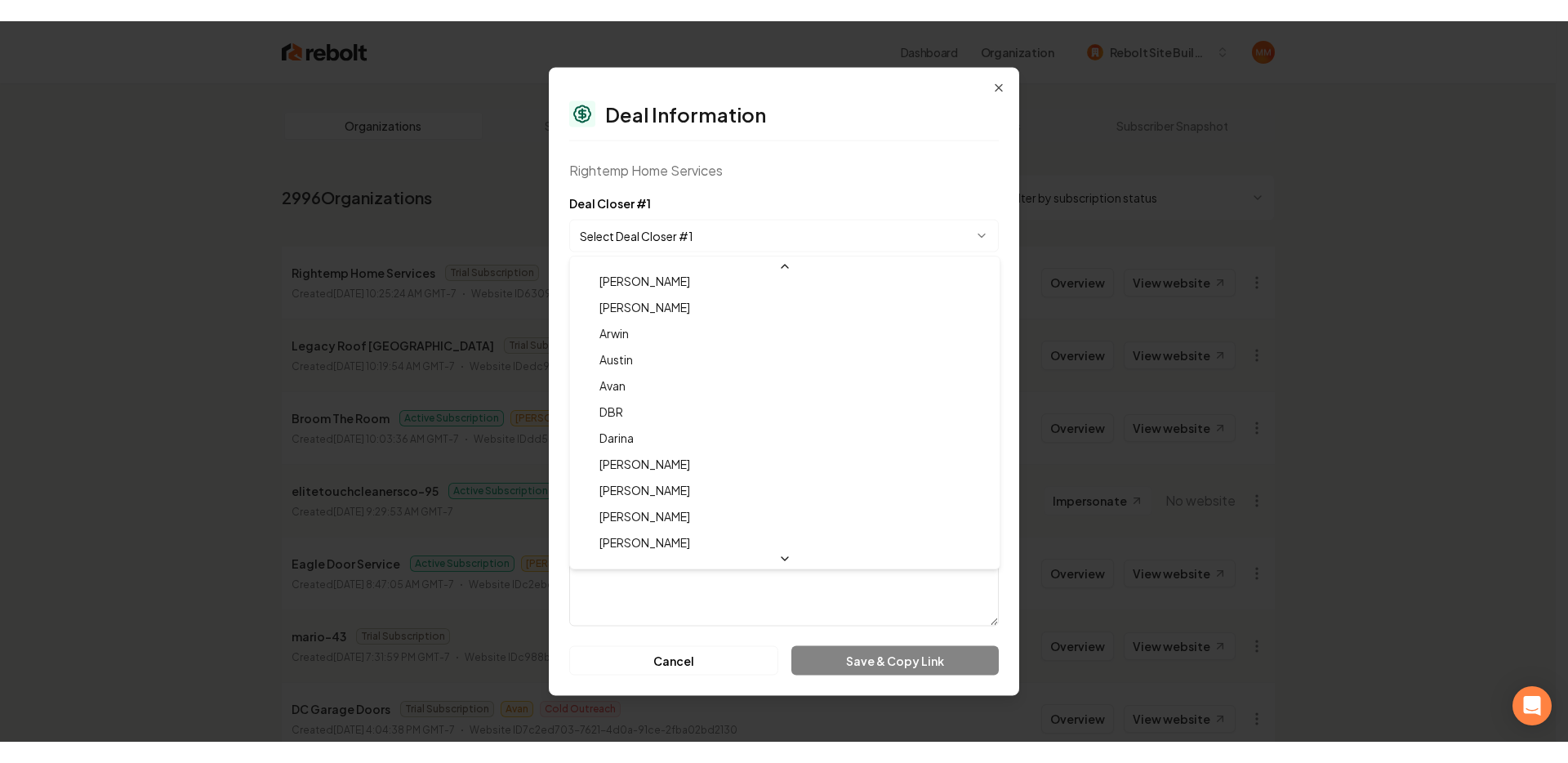
scroll to position [53, 0]
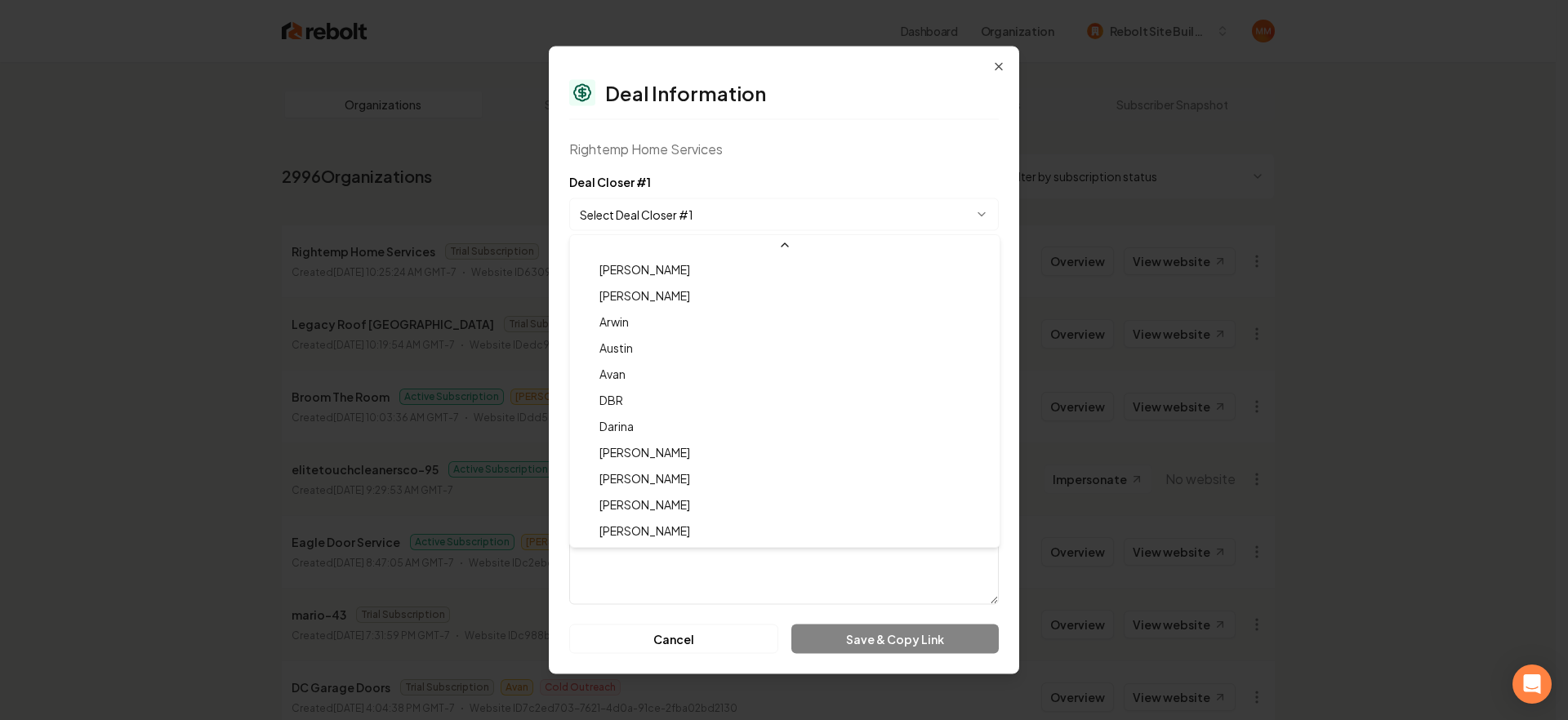
select select "**********"
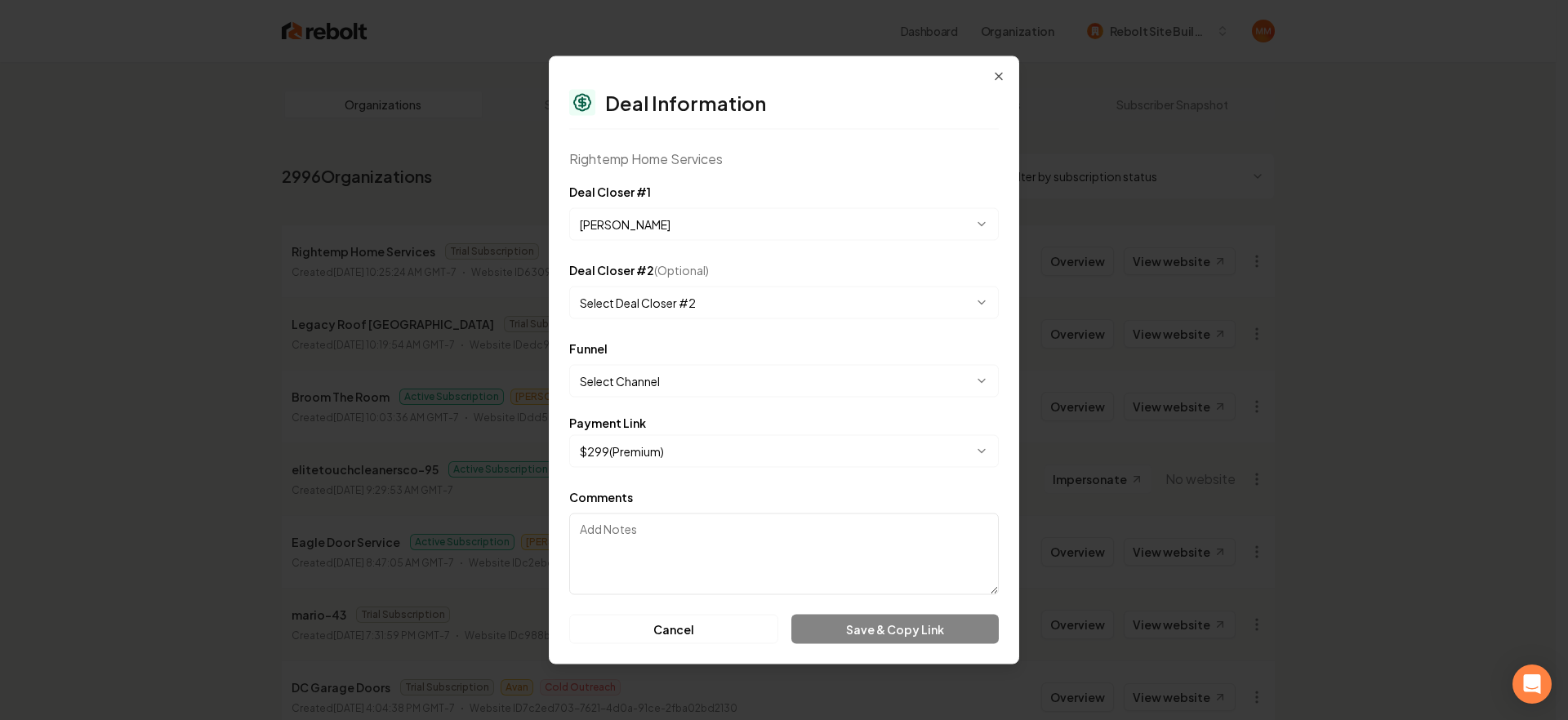
click at [677, 379] on body "Dashboard Organization Rebolt Site Builder Organizations Spam Review SMM Ongoin…" at bounding box center [777, 360] width 1555 height 720
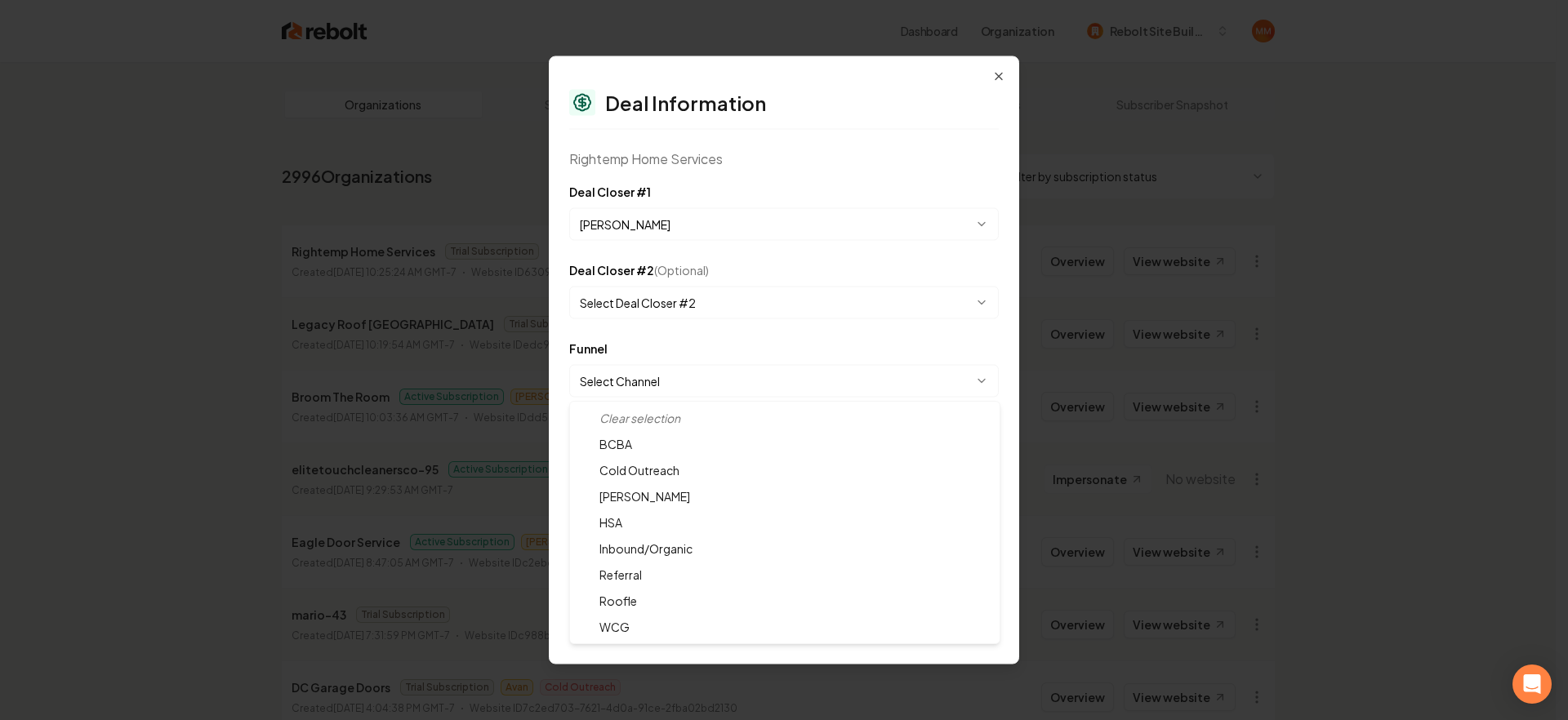
select select "**********"
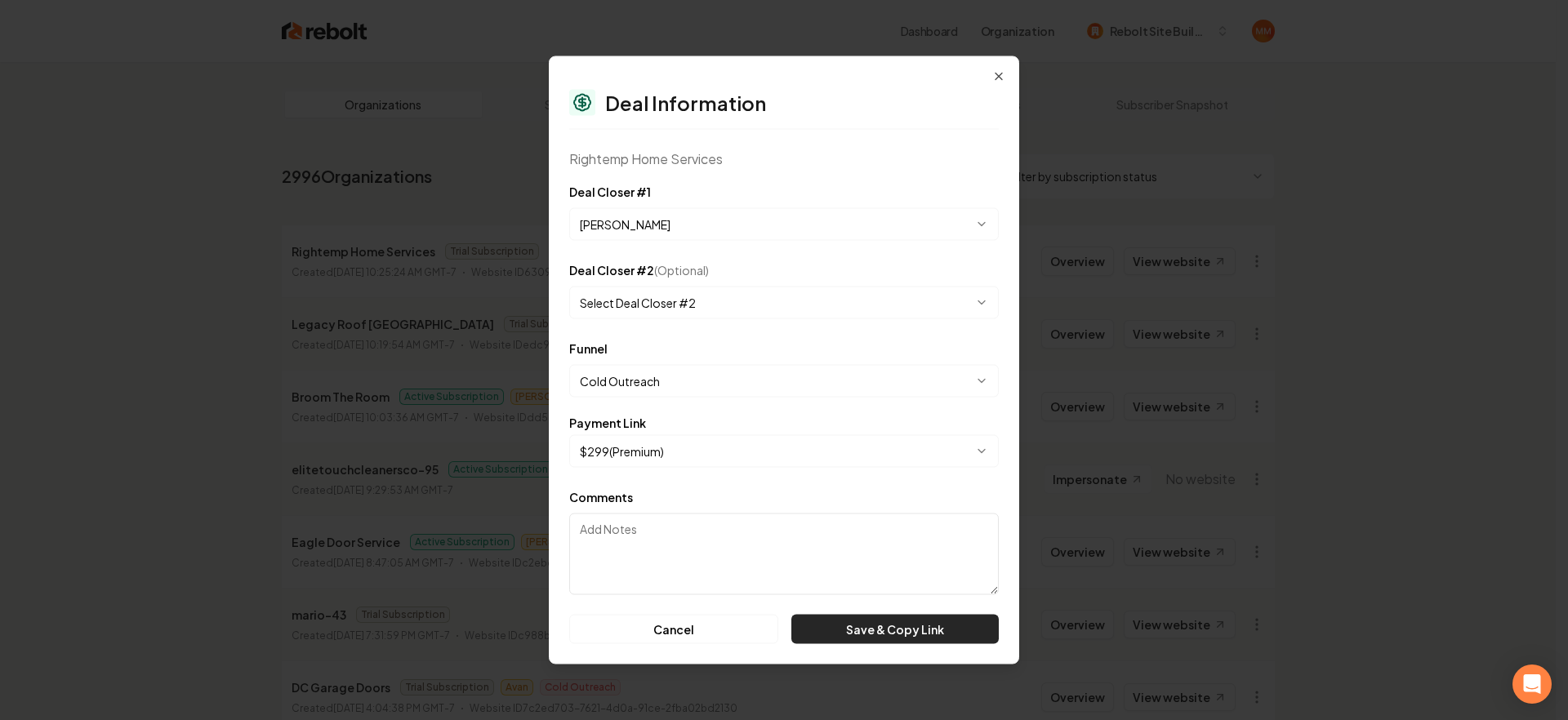
click at [864, 615] on button "Save & Copy Link" at bounding box center [895, 629] width 207 height 29
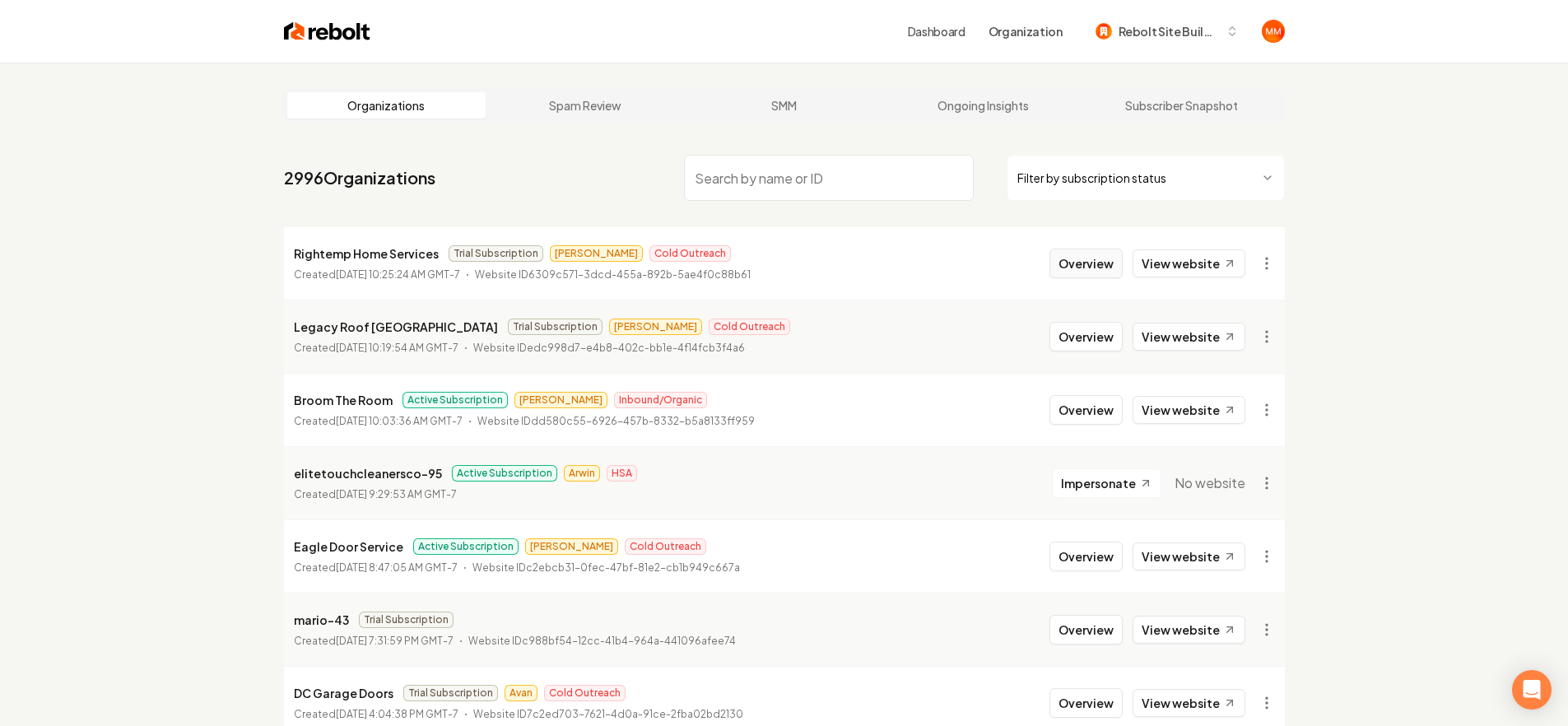
click at [1105, 263] on button "Overview" at bounding box center [1086, 263] width 73 height 29
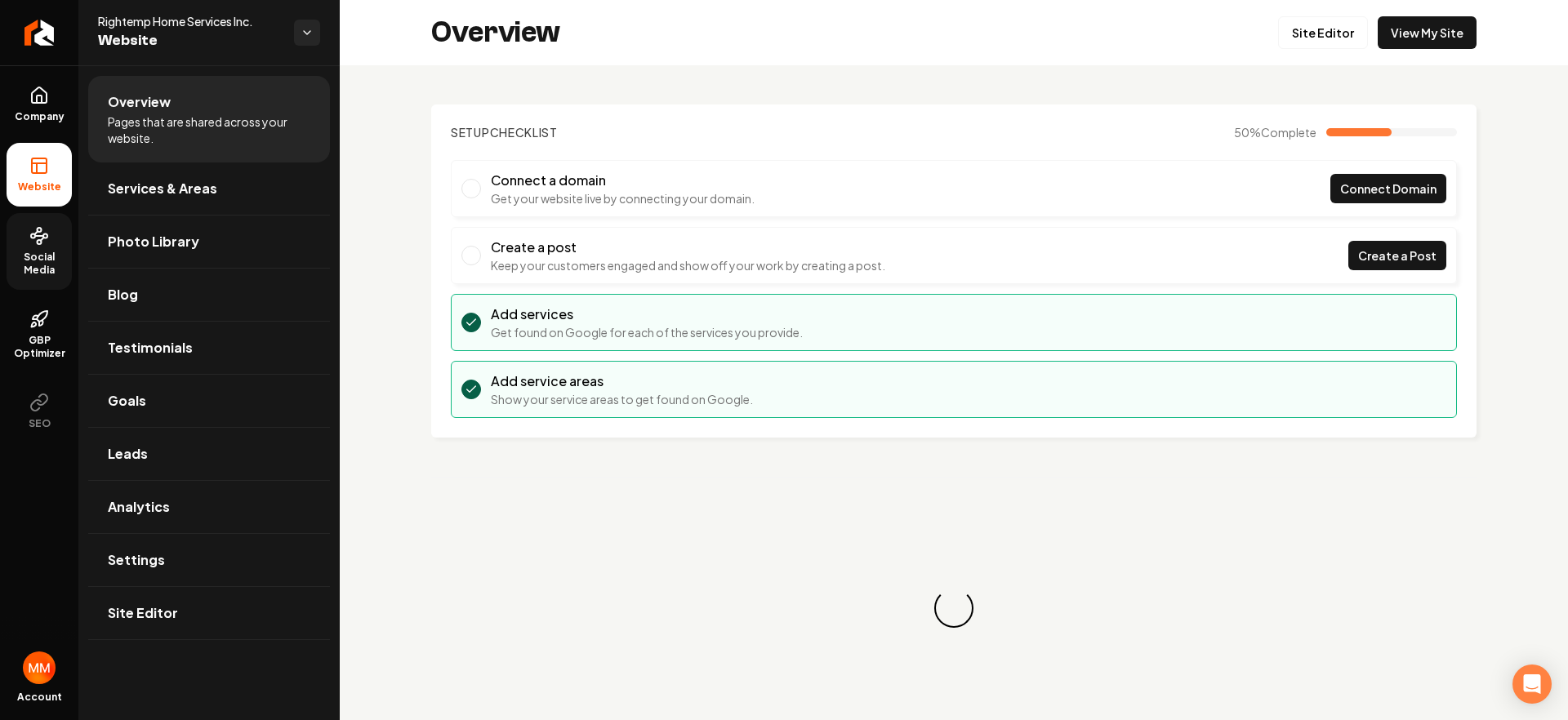
click at [40, 222] on link "Social Media" at bounding box center [39, 251] width 65 height 77
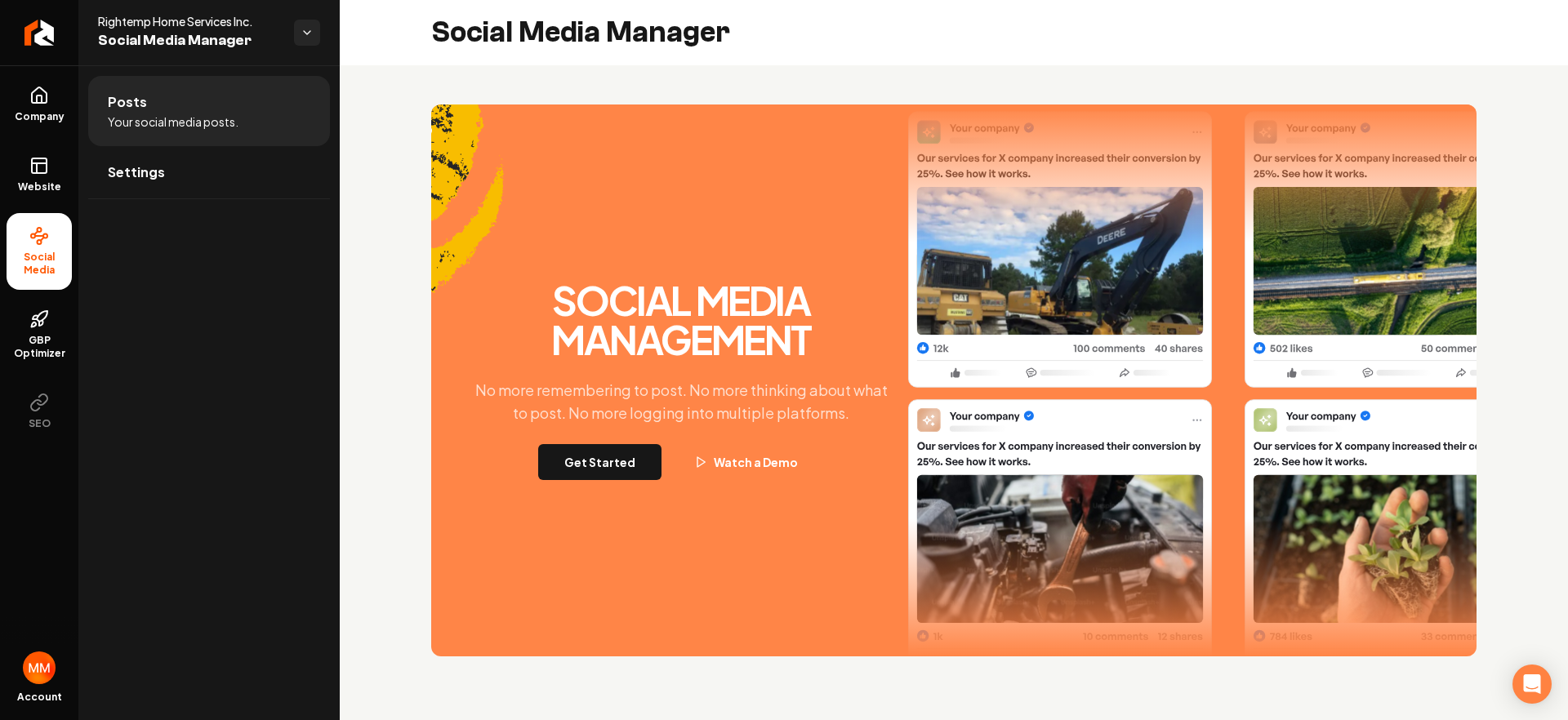
click at [629, 469] on button "Get Started" at bounding box center [600, 462] width 124 height 36
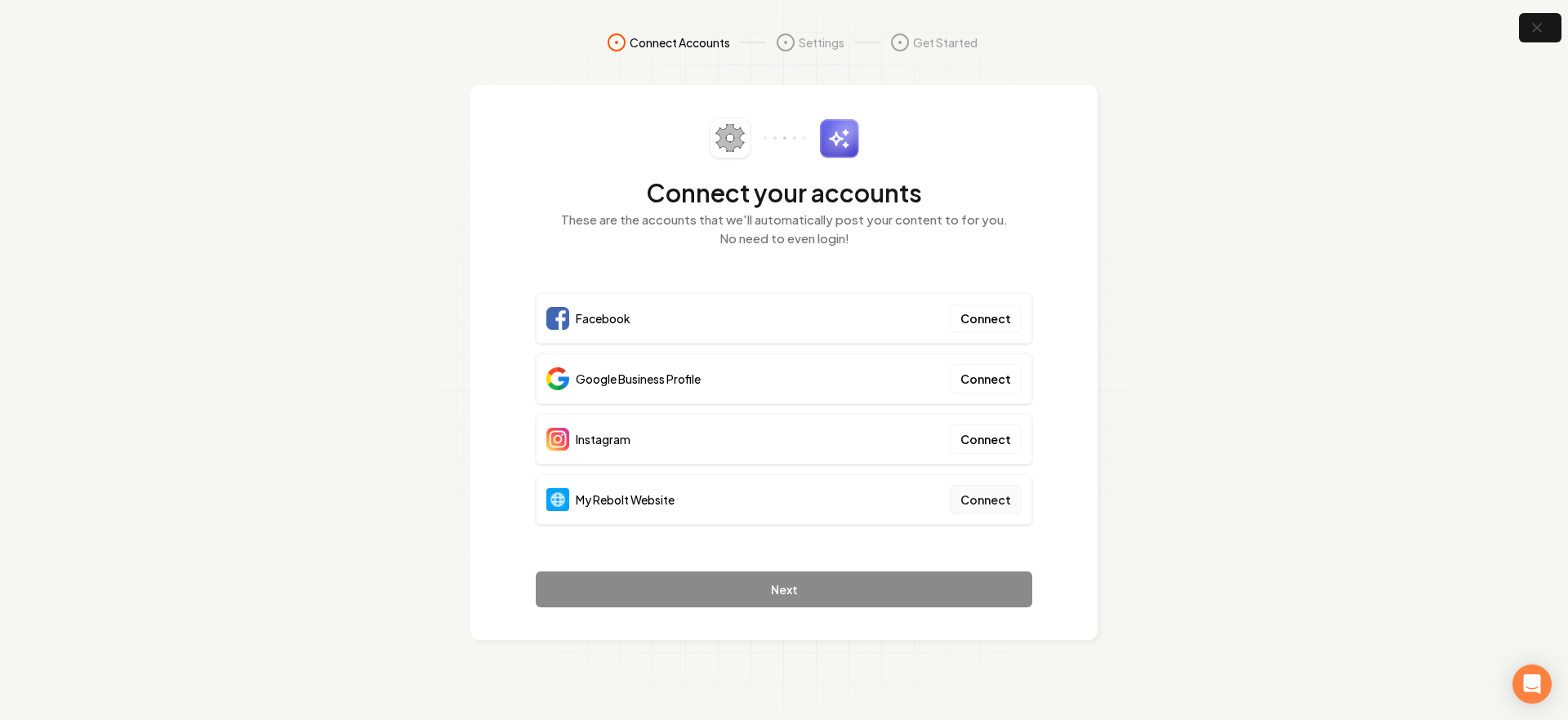
click at [970, 497] on button "Connect" at bounding box center [985, 499] width 72 height 29
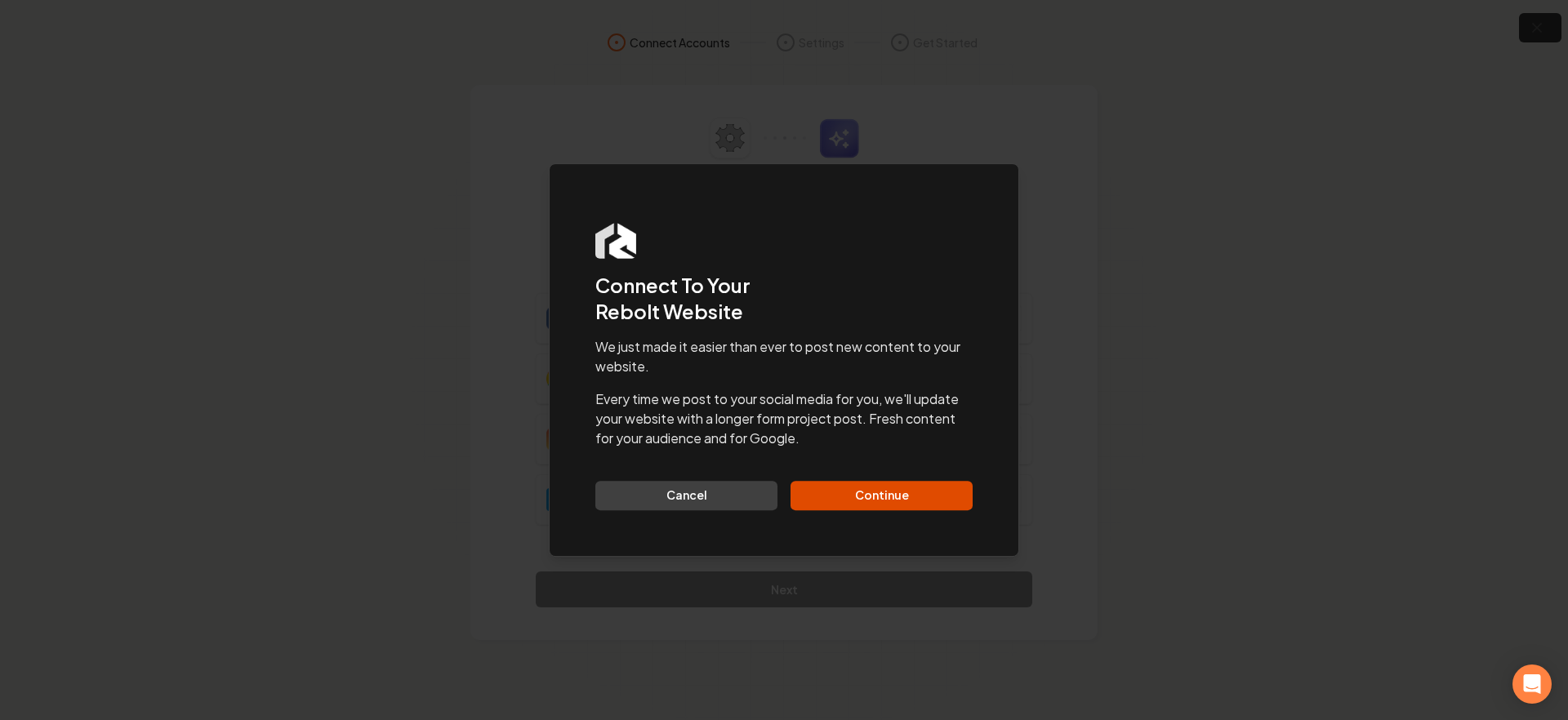
click at [881, 487] on button "Continue" at bounding box center [882, 495] width 182 height 29
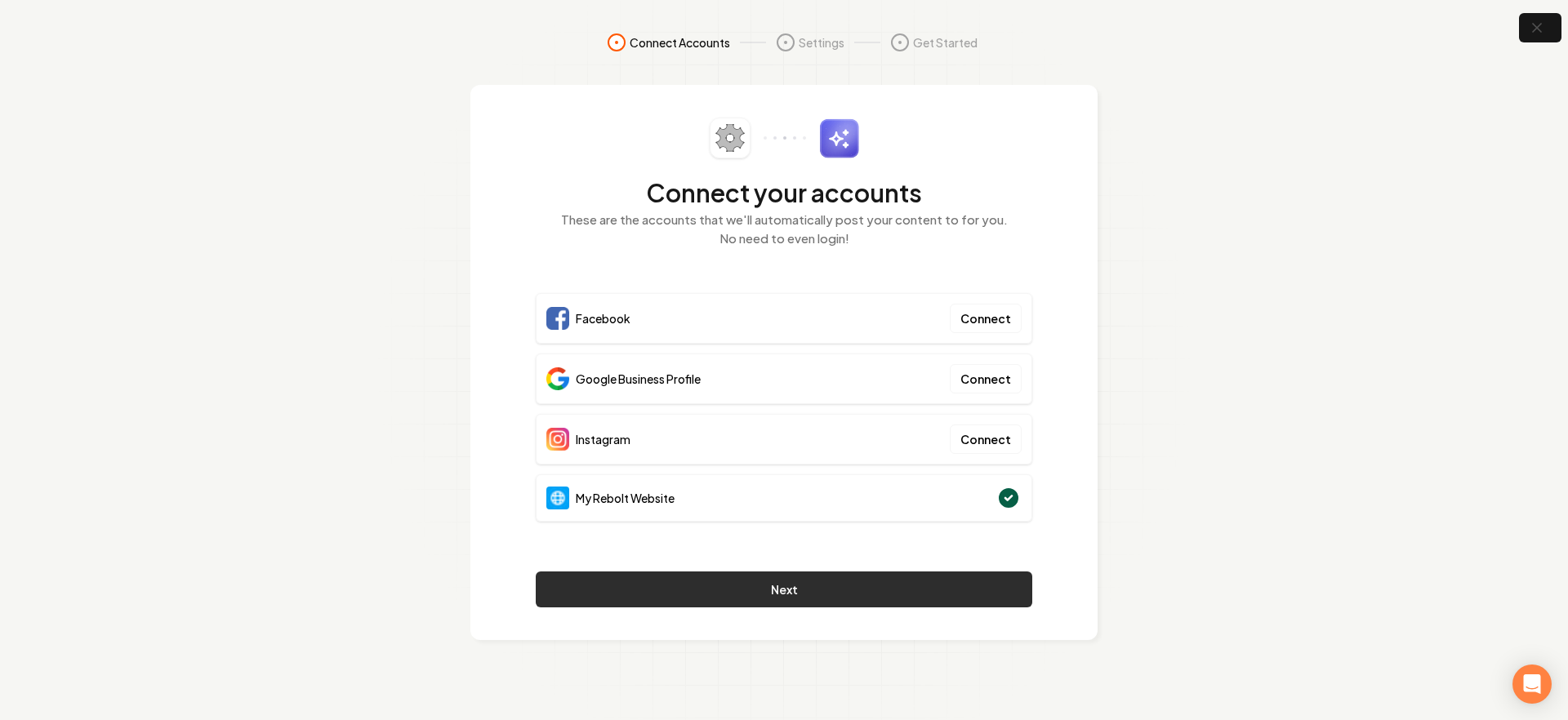
click at [714, 575] on button "Next" at bounding box center [784, 589] width 496 height 36
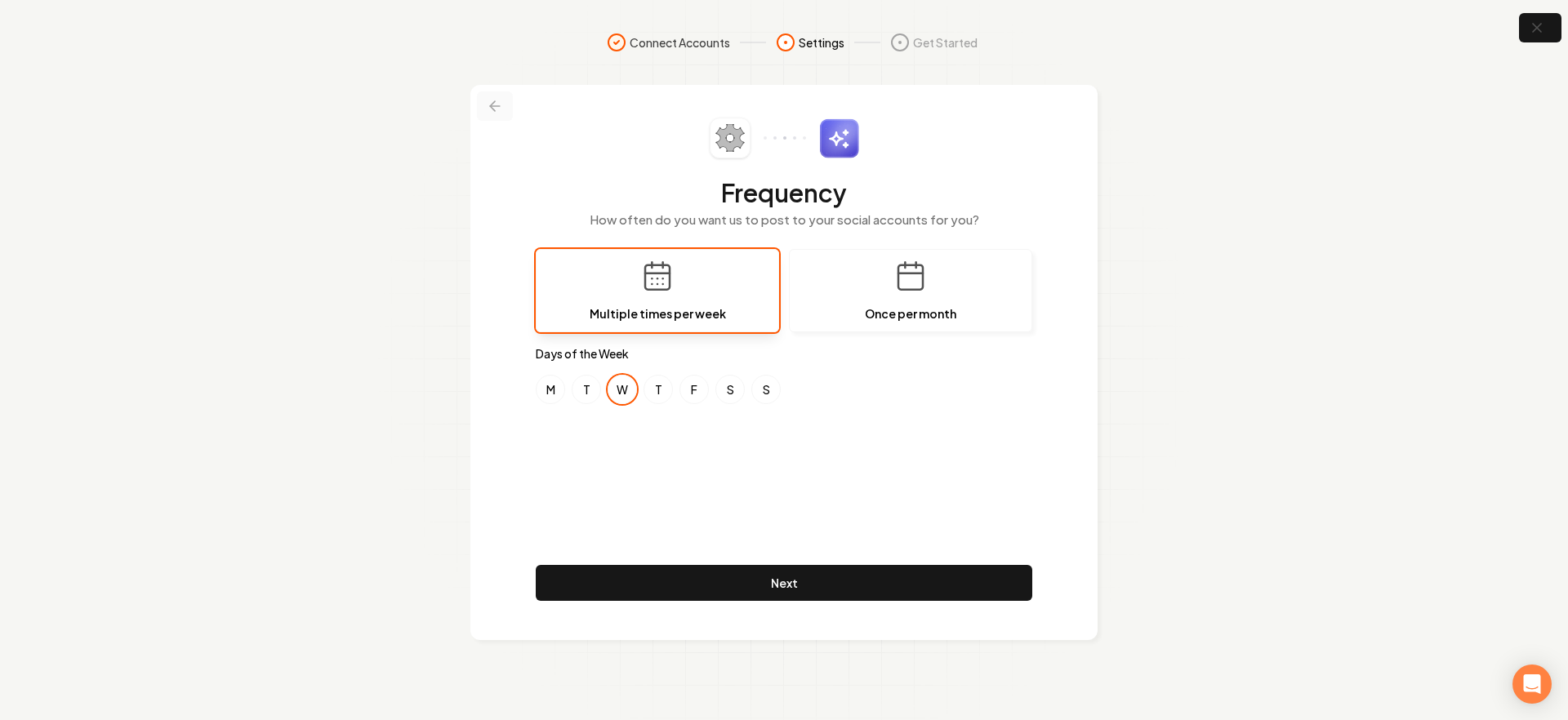
click at [495, 111] on icon at bounding box center [495, 106] width 17 height 17
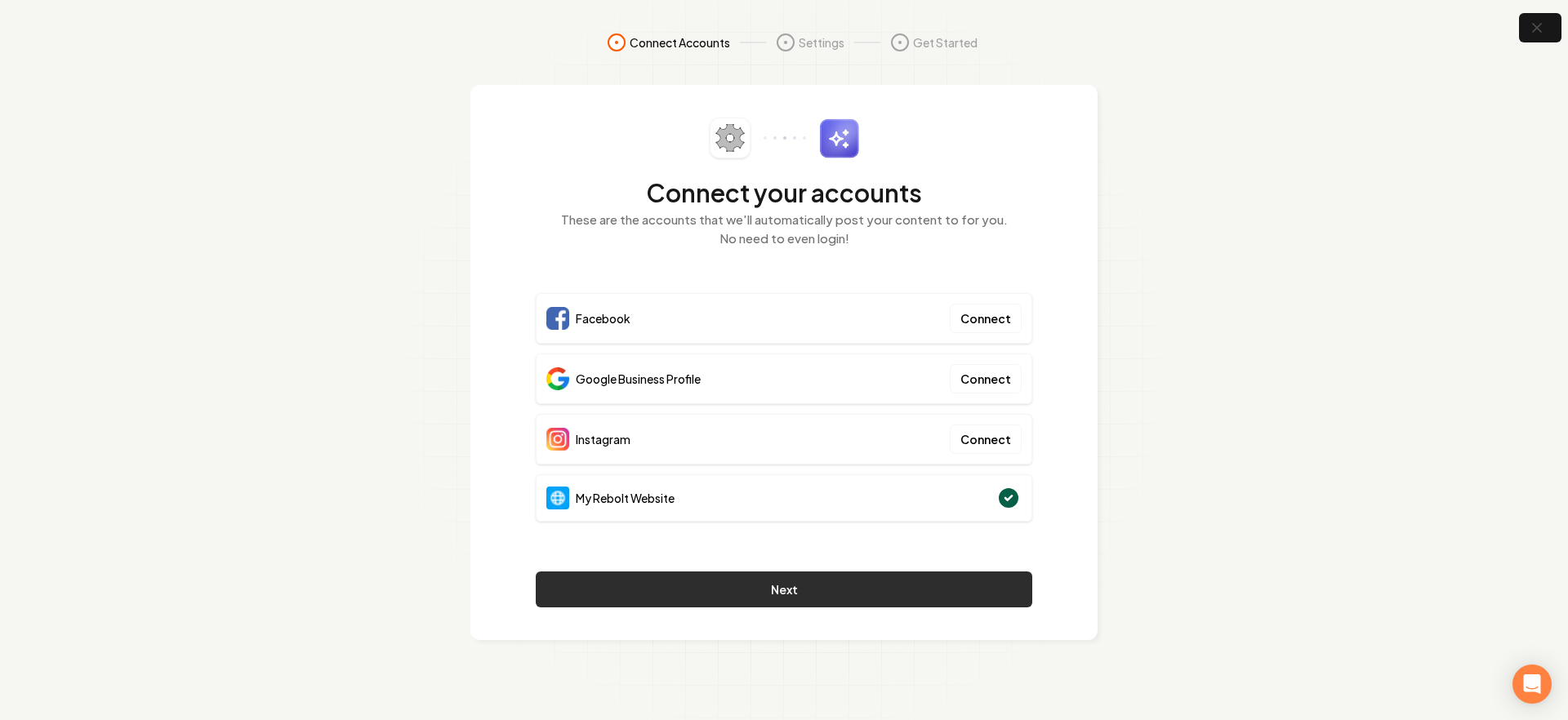
click at [792, 577] on button "Next" at bounding box center [784, 589] width 496 height 36
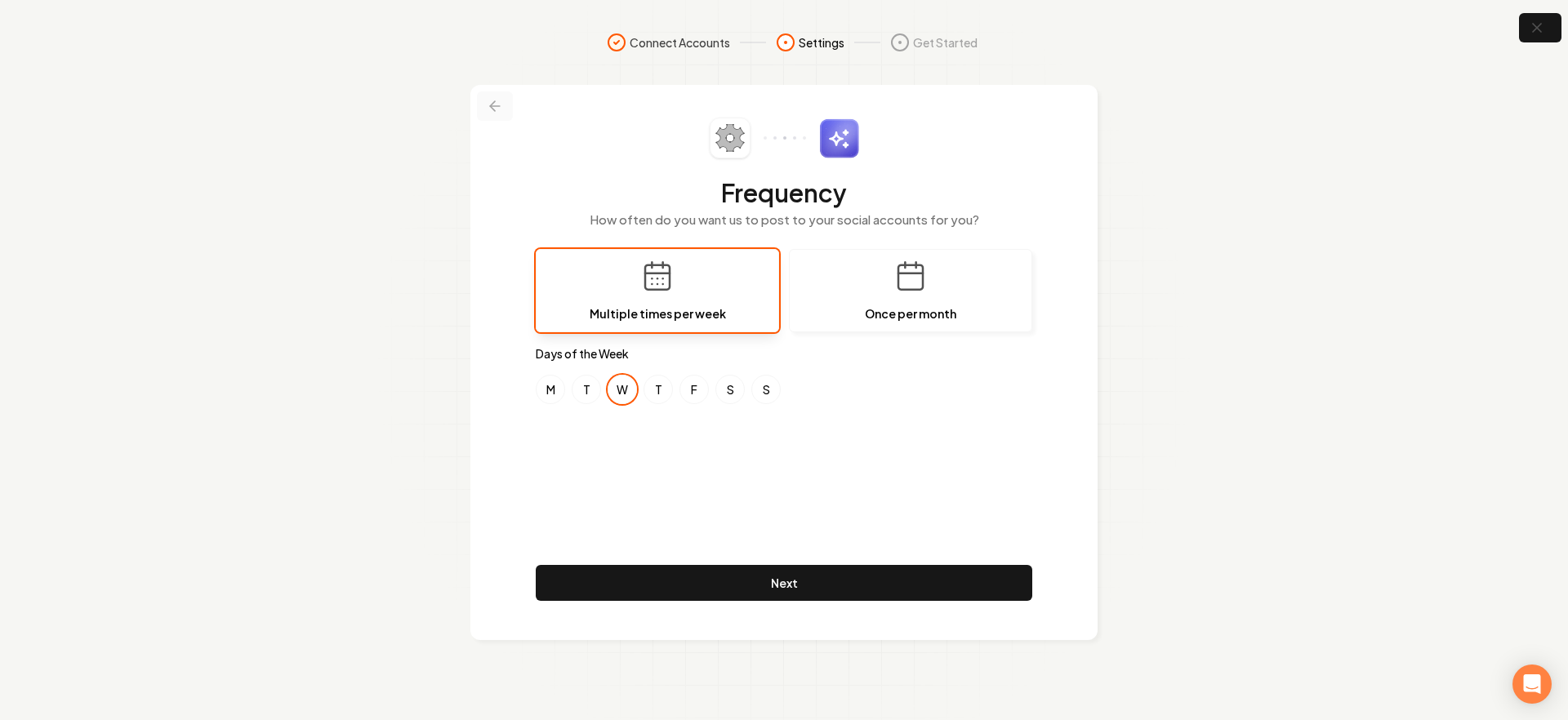
click at [478, 99] on button at bounding box center [495, 105] width 36 height 29
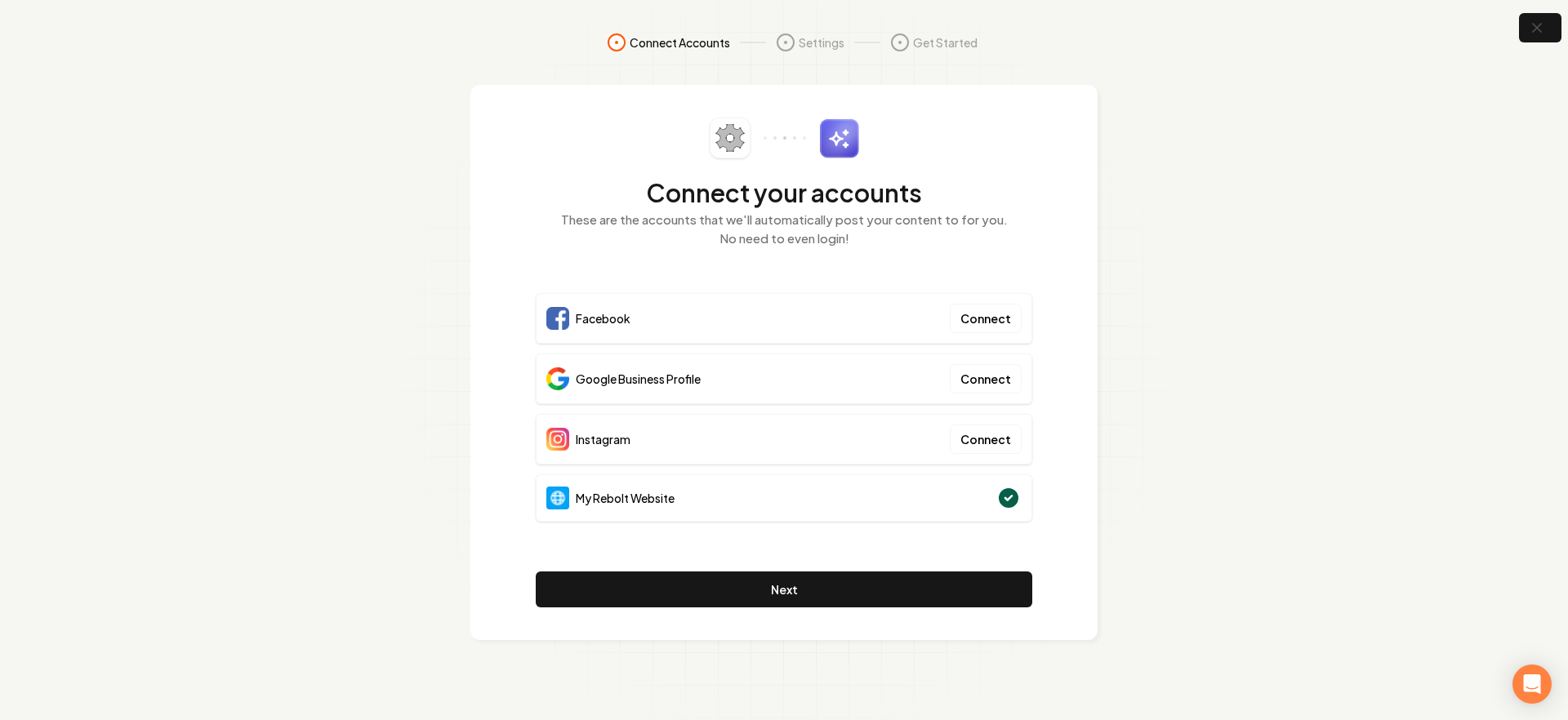
click at [344, 84] on nav "Connect Accounts Settings Get Started" at bounding box center [784, 58] width 1046 height 53
click at [464, 49] on nav "Connect Accounts Settings Get Started" at bounding box center [784, 58] width 1046 height 53
click at [817, 588] on button "Next" at bounding box center [784, 589] width 496 height 36
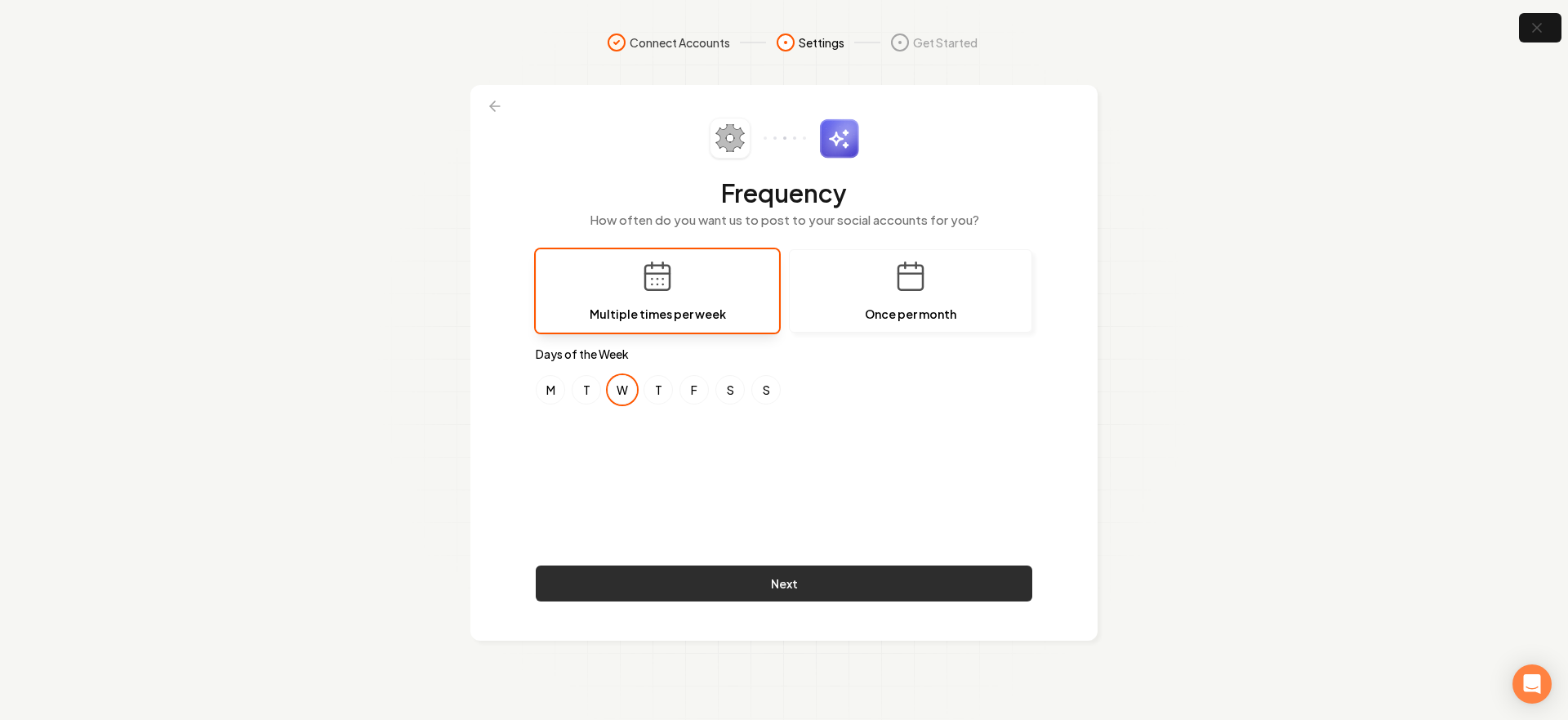
click at [742, 588] on button "Next" at bounding box center [784, 583] width 496 height 36
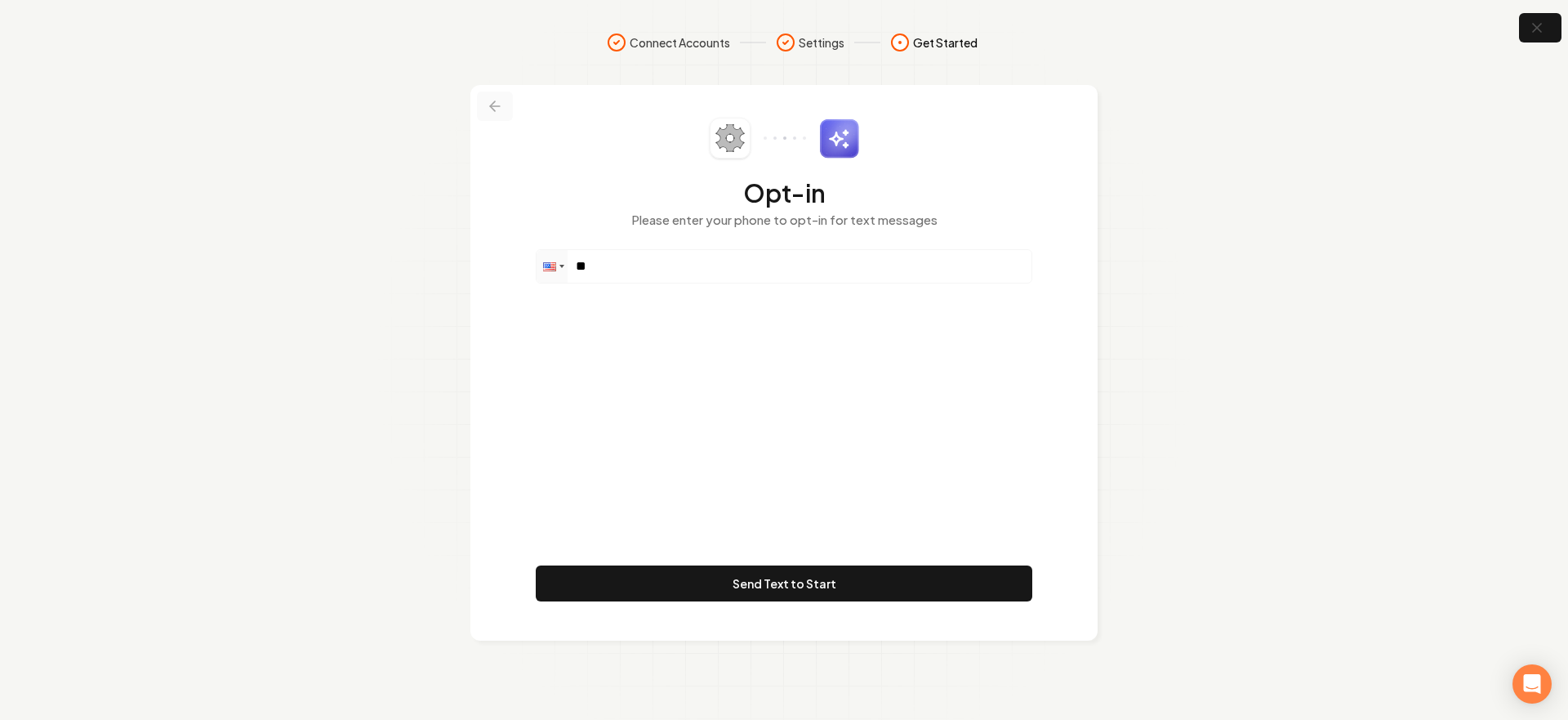
click at [487, 105] on icon at bounding box center [495, 106] width 17 height 17
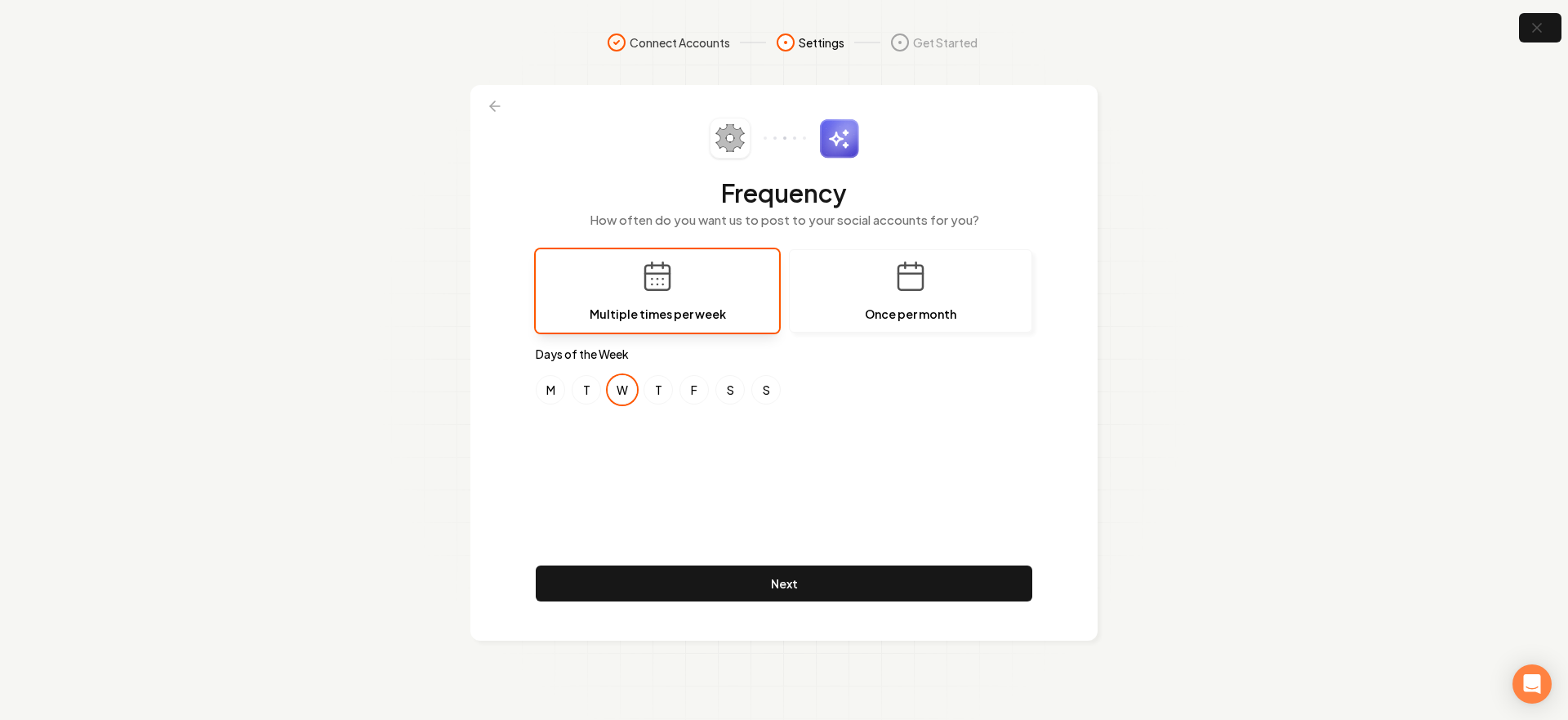
click at [488, 105] on icon at bounding box center [495, 106] width 17 height 17
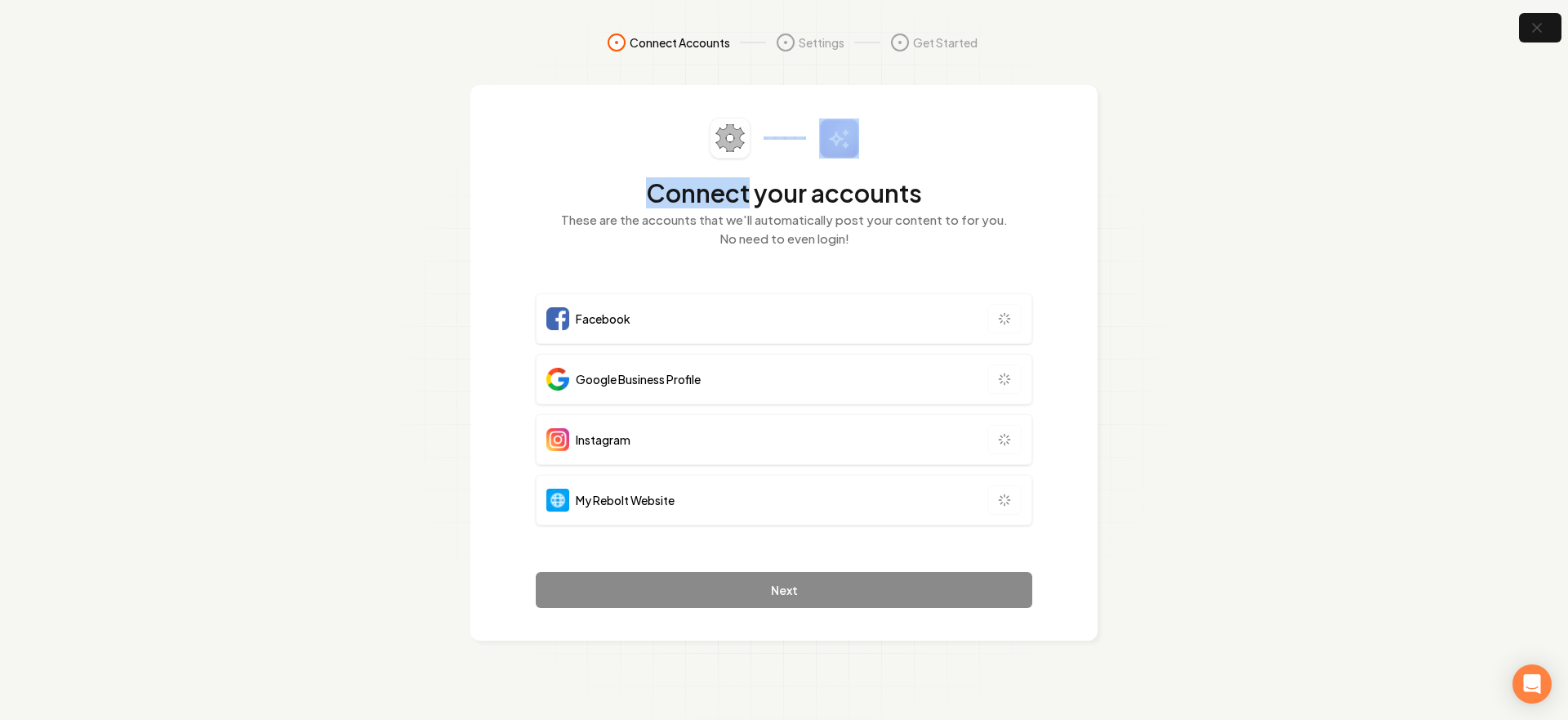
click at [488, 105] on div "Connect your accounts These are the accounts that we'll automatically post your…" at bounding box center [784, 363] width 627 height 555
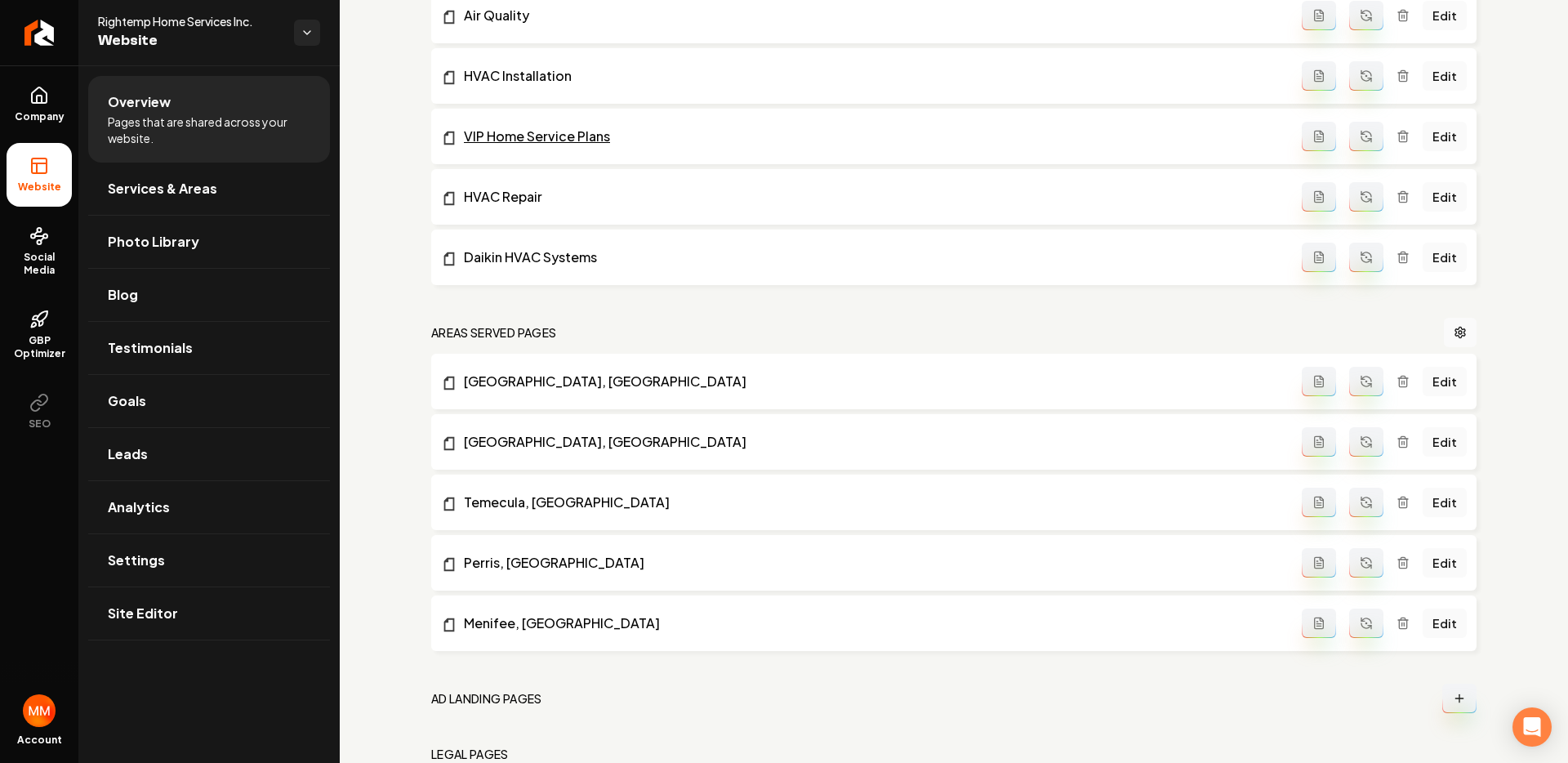
scroll to position [968, 0]
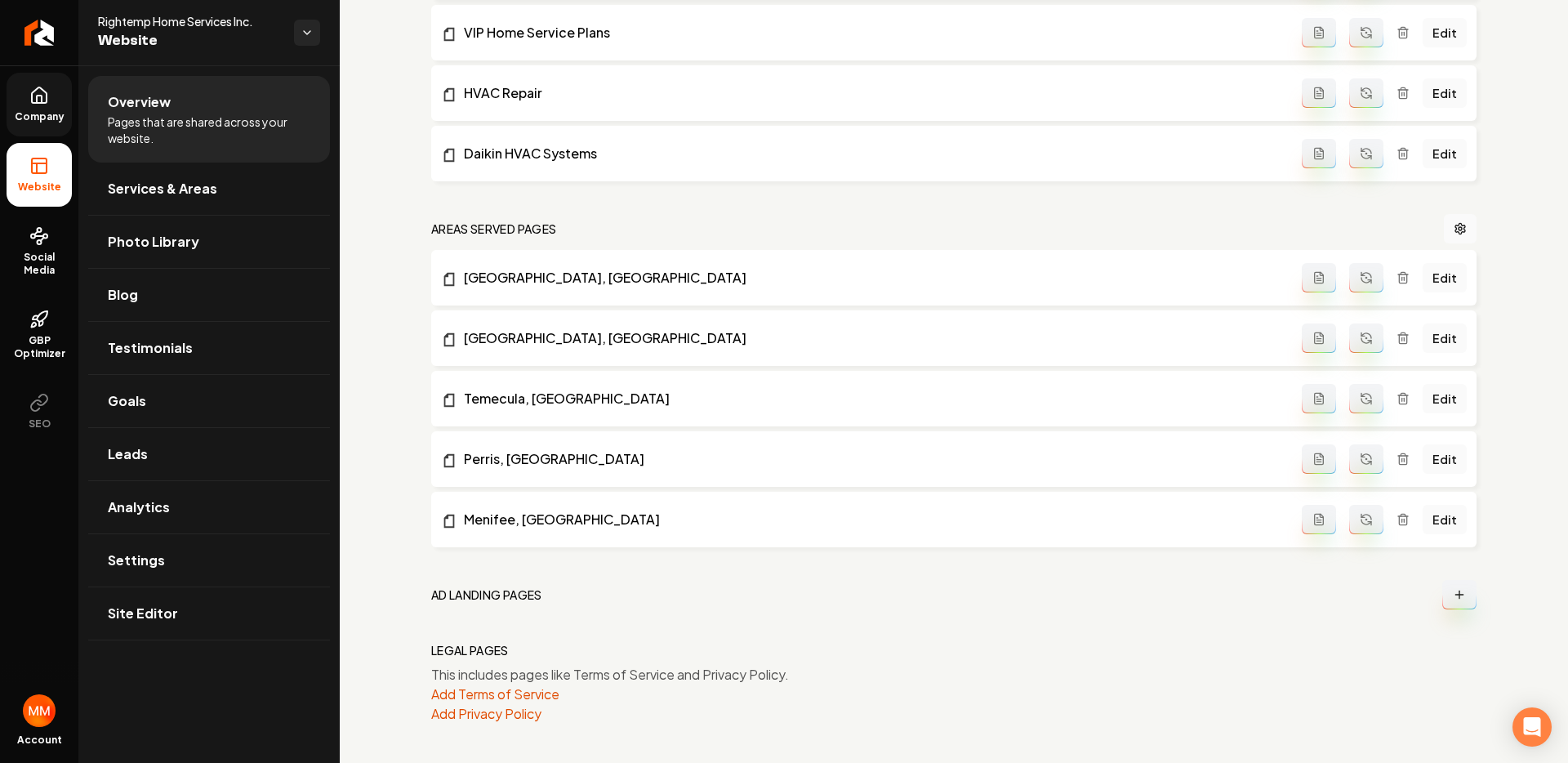
click at [59, 99] on link "Company" at bounding box center [39, 104] width 65 height 64
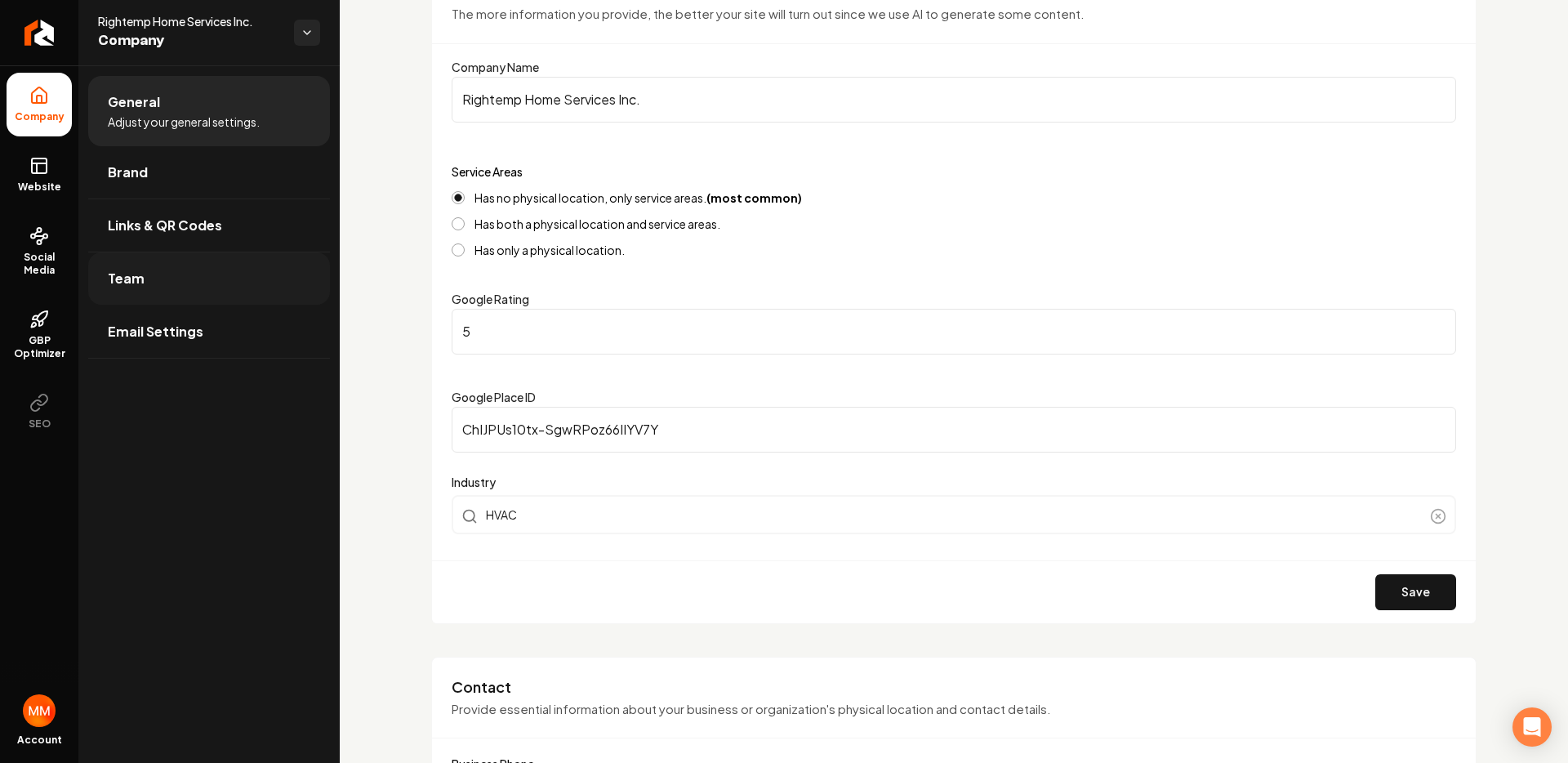
scroll to position [148, 0]
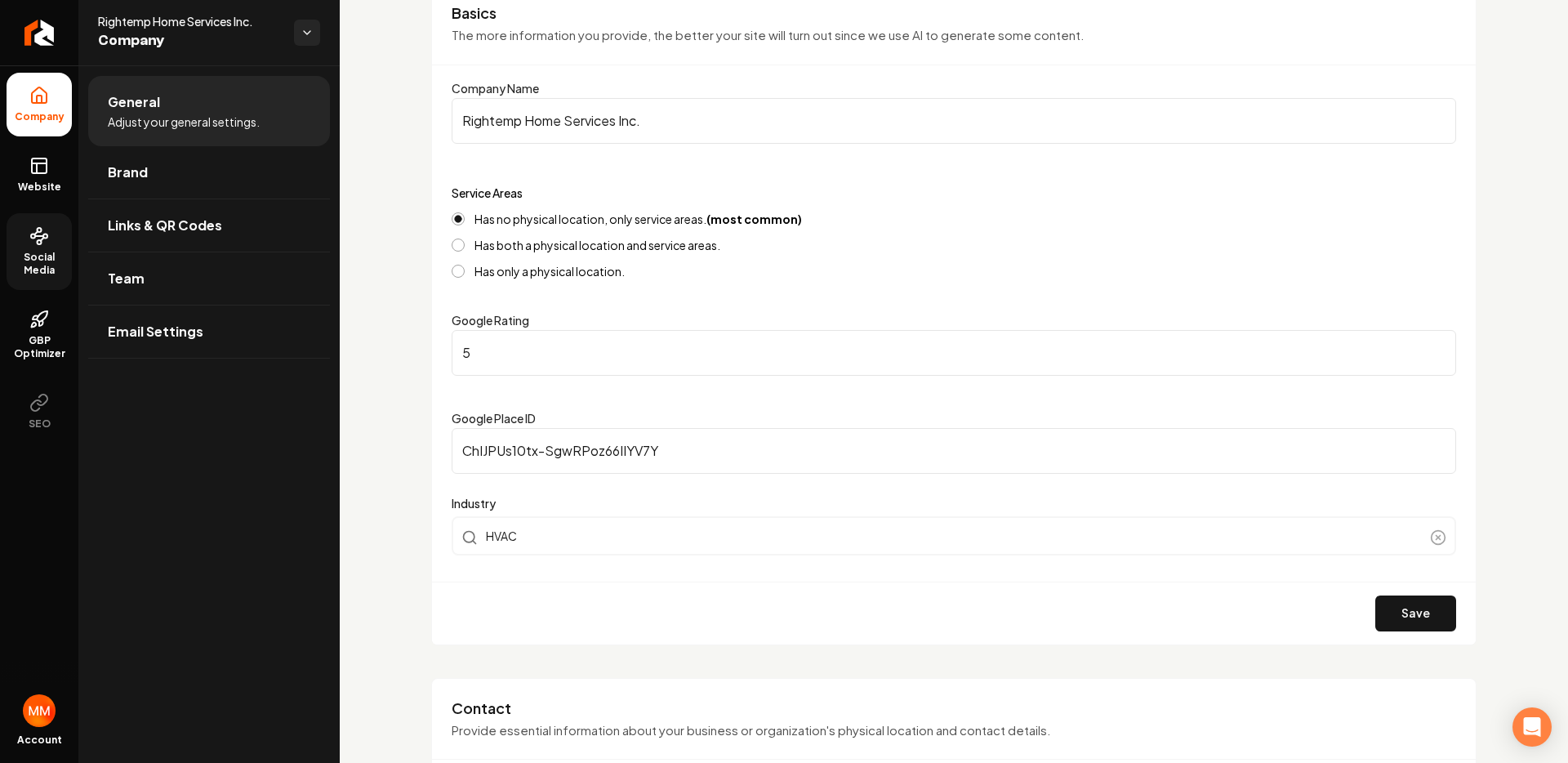
click at [43, 242] on icon at bounding box center [38, 236] width 19 height 19
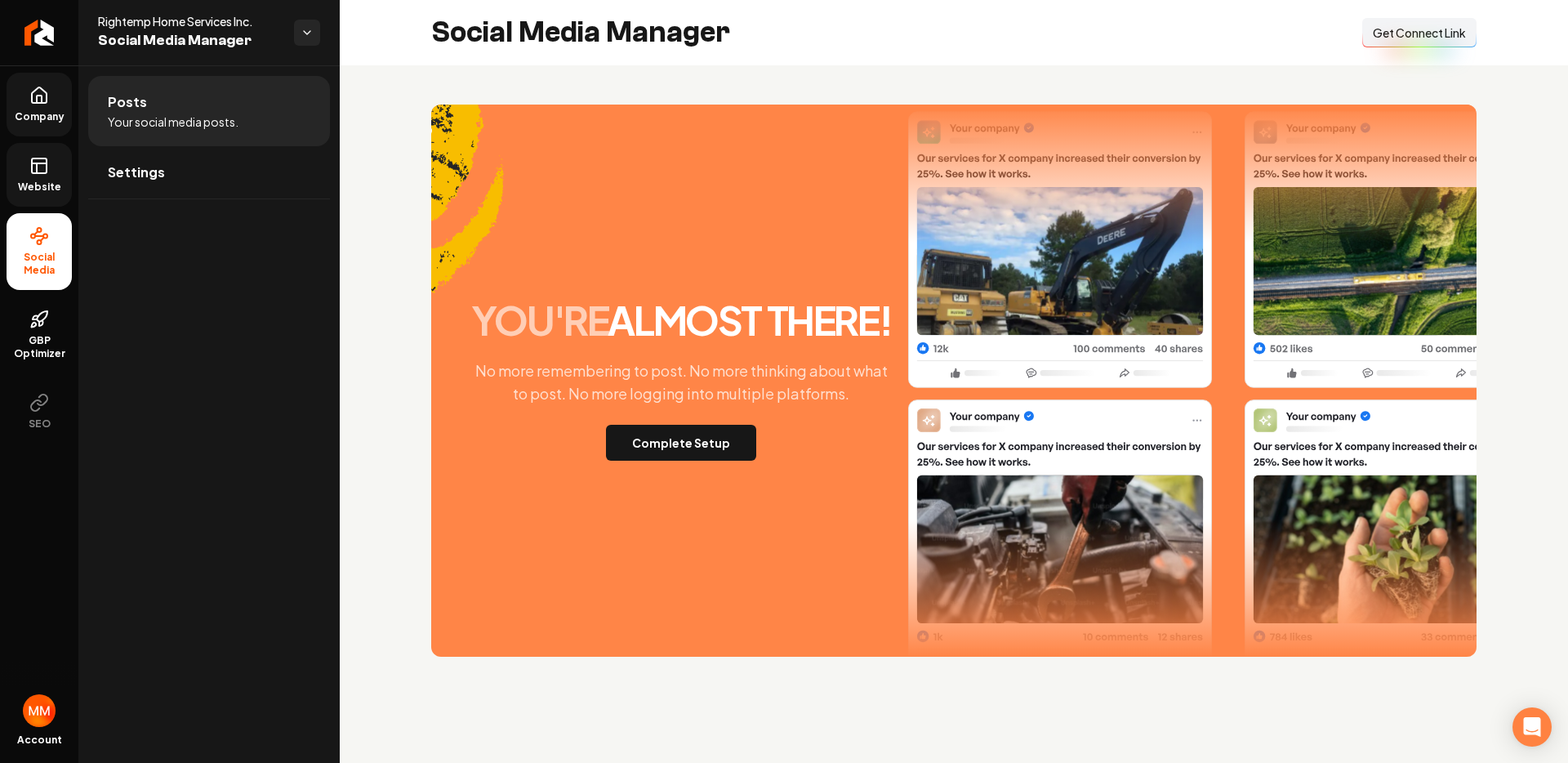
click at [28, 167] on link "Website" at bounding box center [39, 175] width 65 height 64
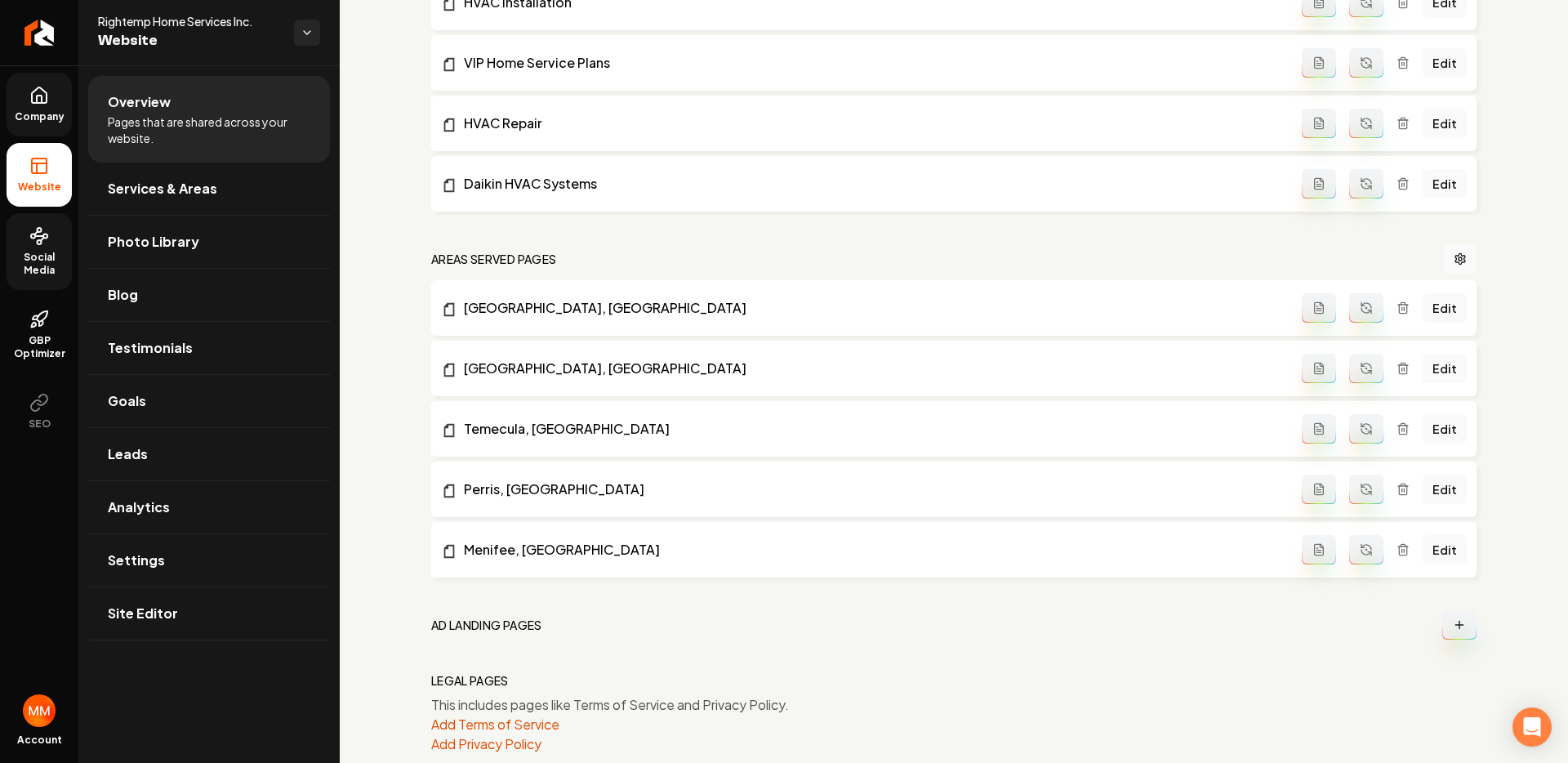
scroll to position [968, 0]
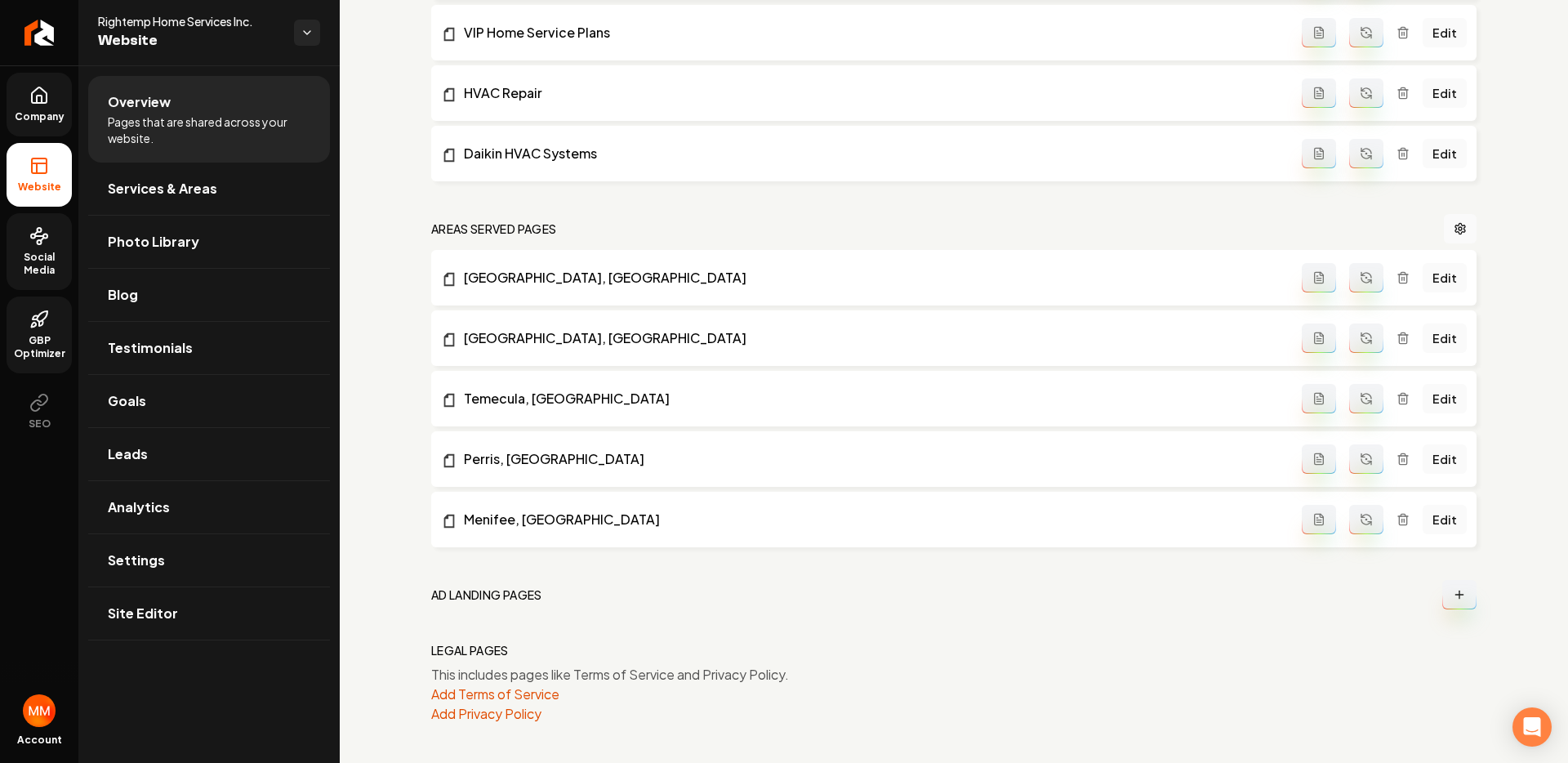
click at [43, 327] on icon at bounding box center [38, 318] width 19 height 19
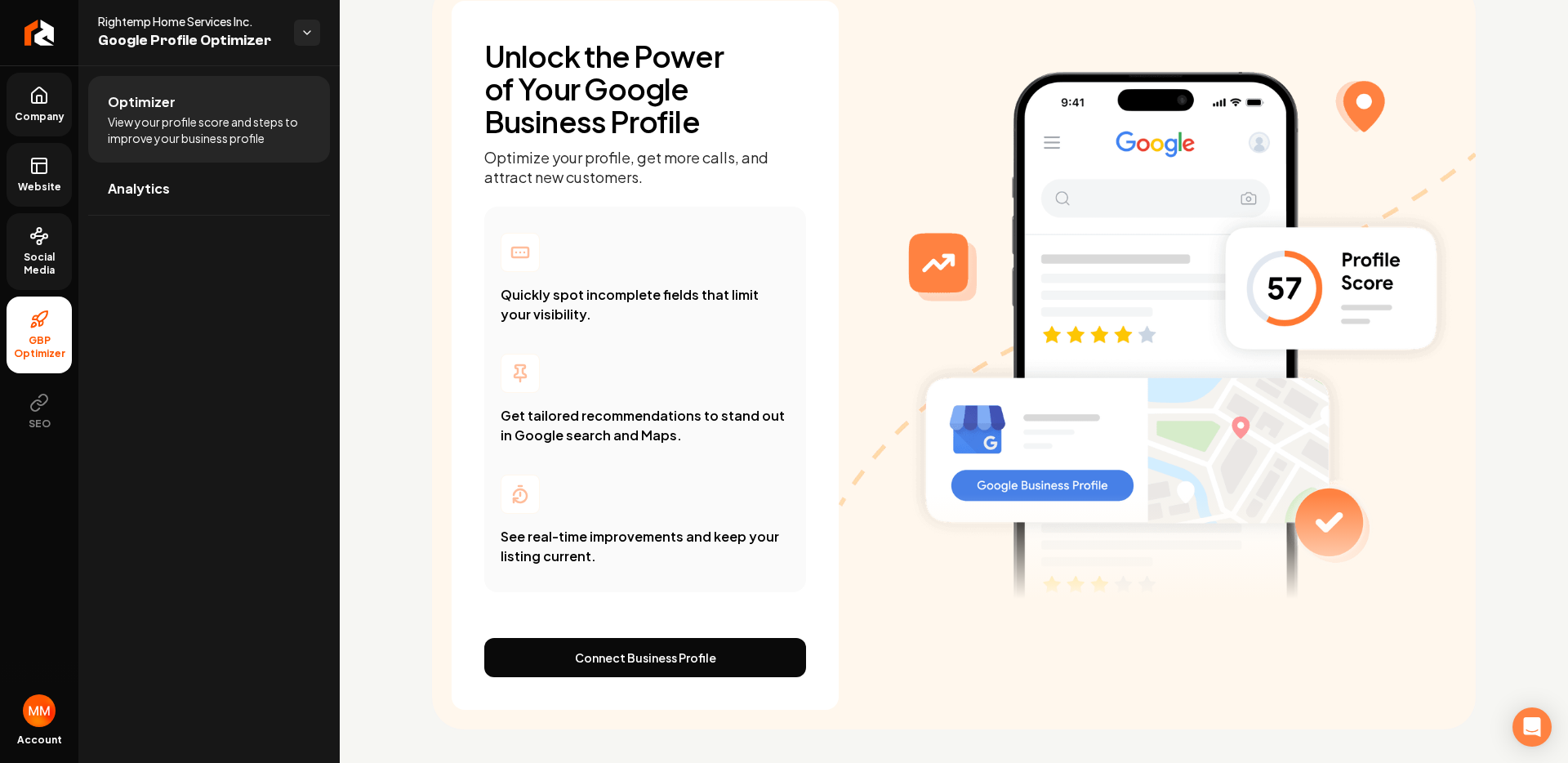
scroll to position [130, 0]
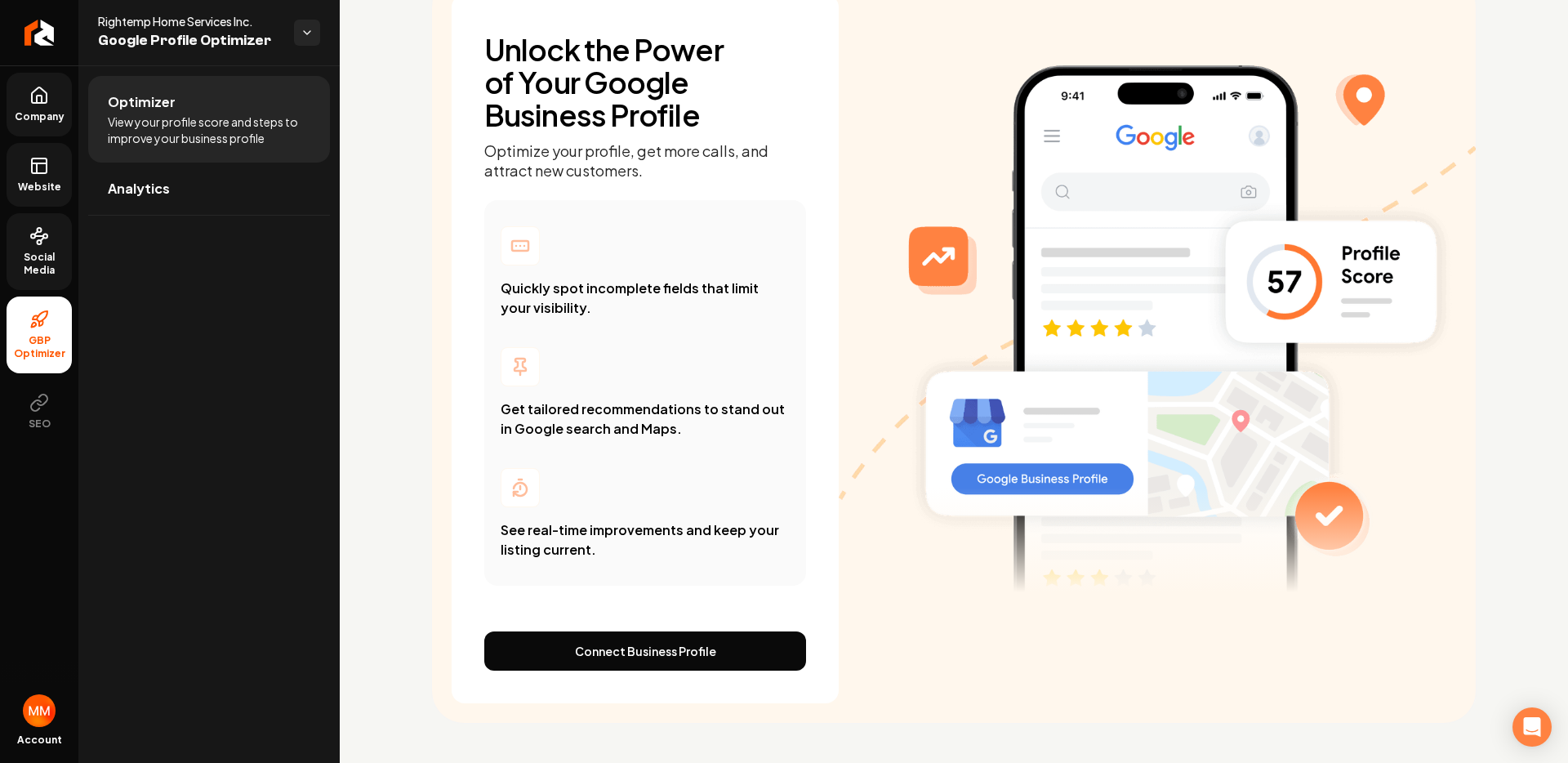
click at [35, 86] on icon at bounding box center [38, 95] width 19 height 19
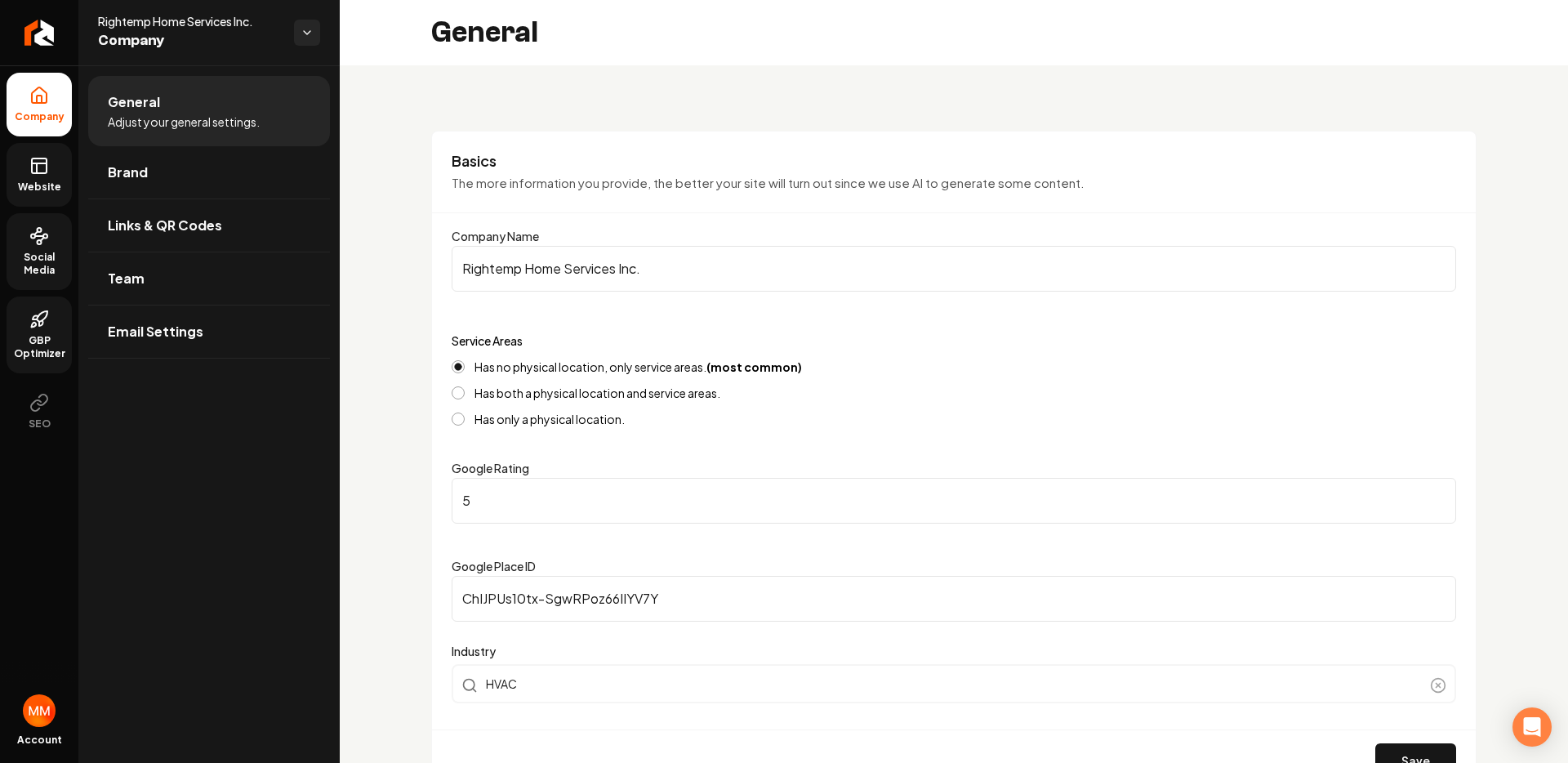
click at [59, 175] on link "Website" at bounding box center [39, 175] width 65 height 64
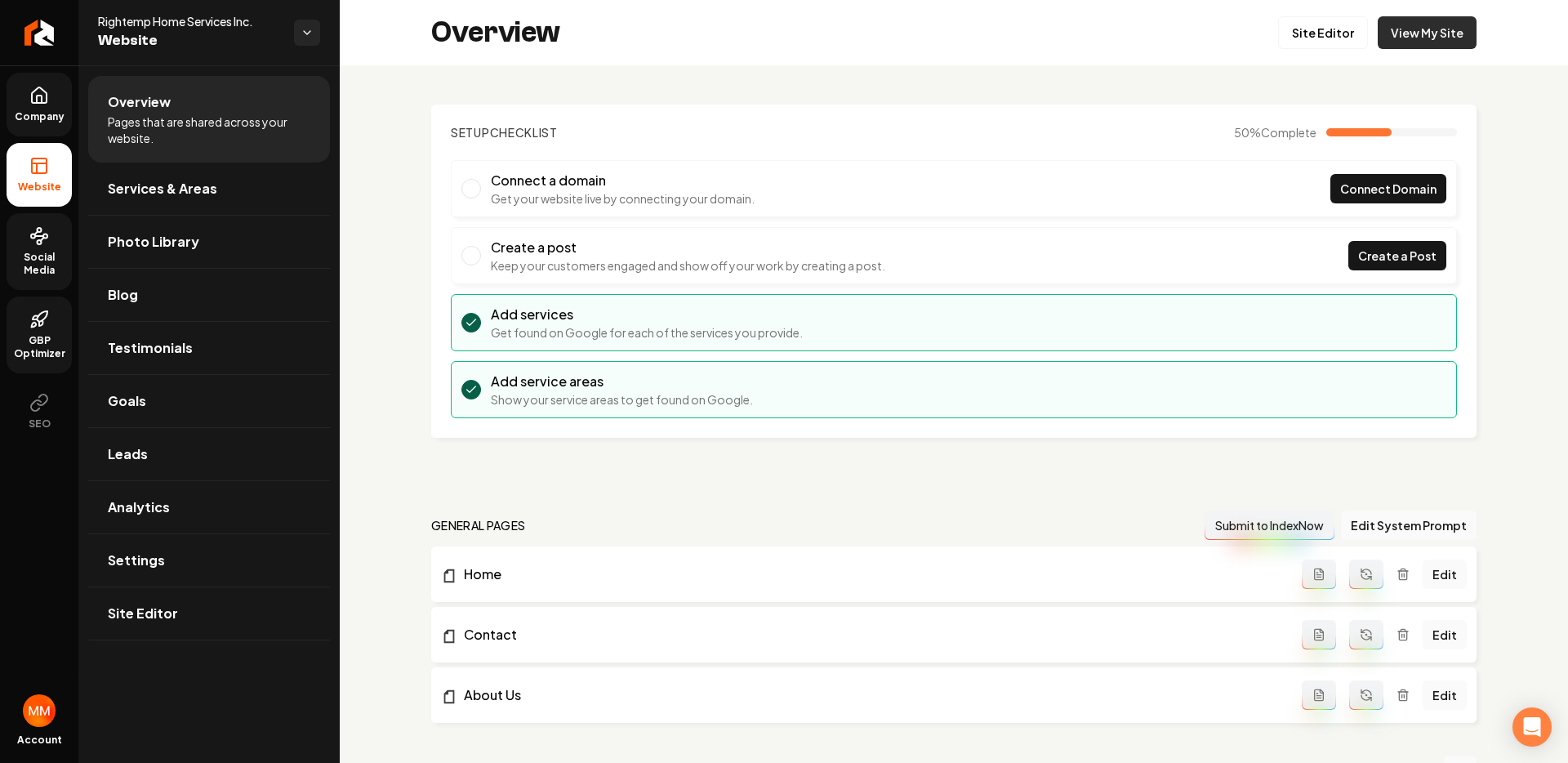
click at [1397, 30] on link "View My Site" at bounding box center [1427, 33] width 99 height 33
click at [36, 112] on span "Company" at bounding box center [39, 117] width 63 height 13
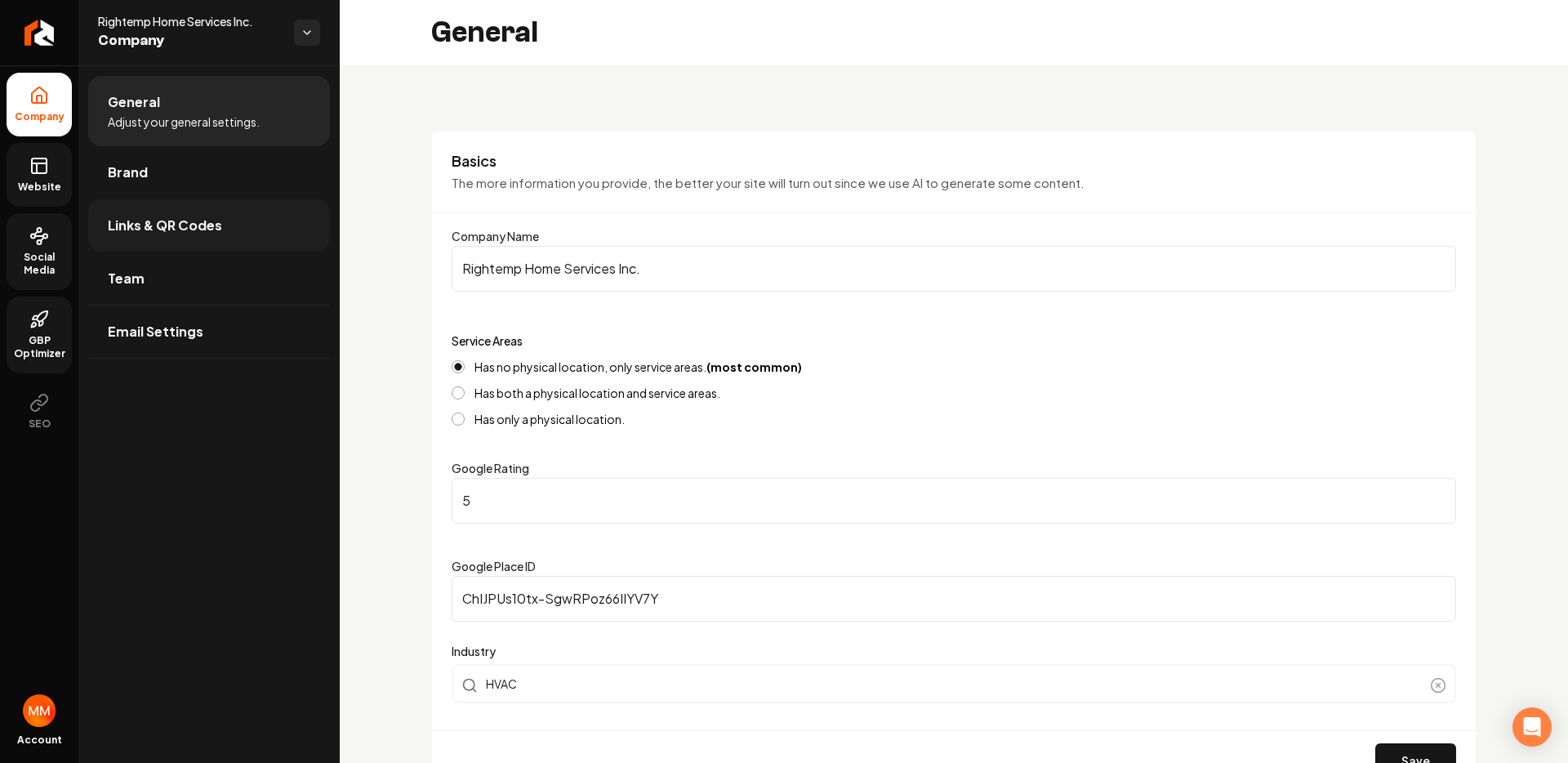
click at [196, 226] on span "Links & QR Codes" at bounding box center [165, 225] width 115 height 19
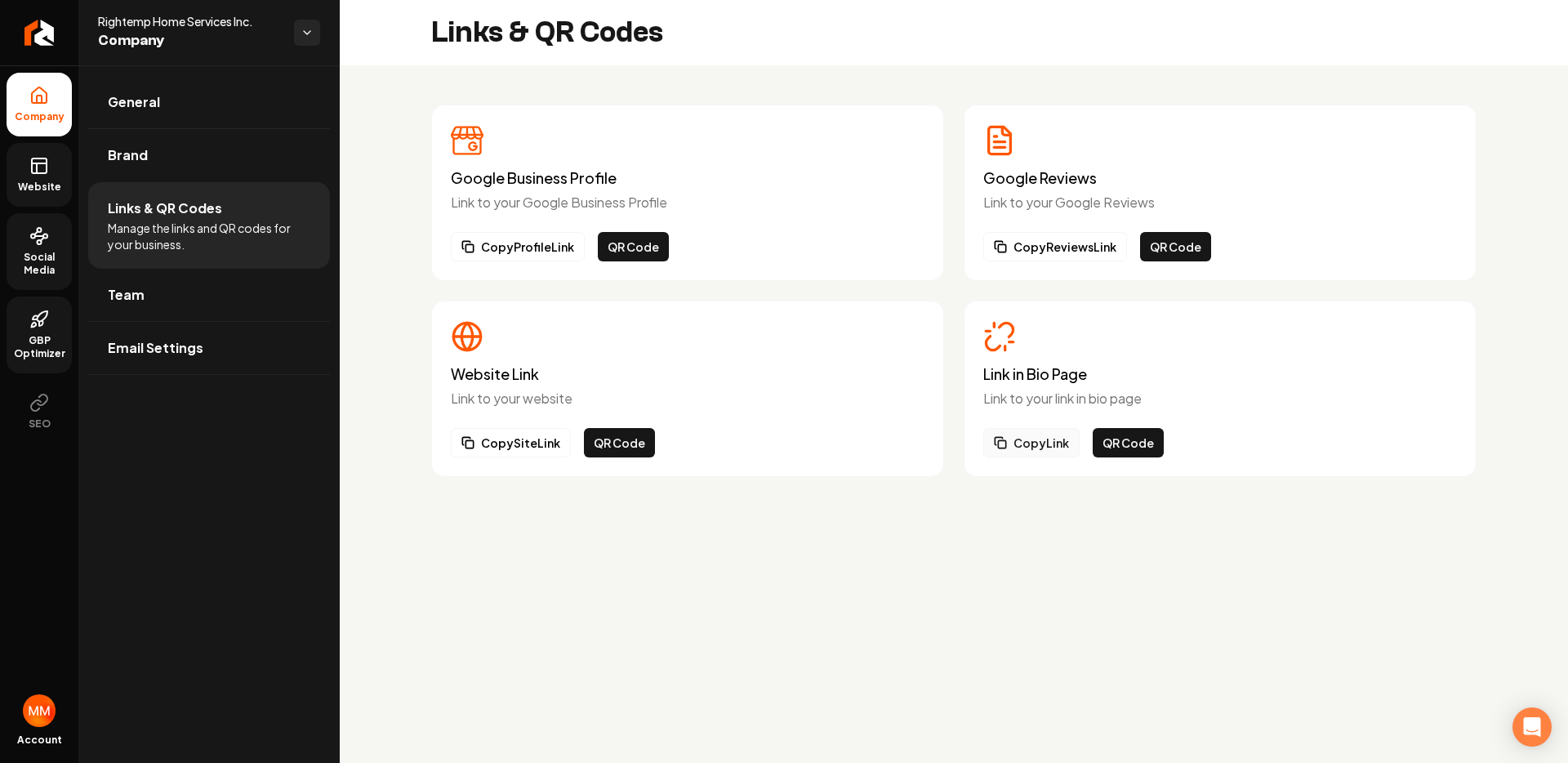
click at [1016, 434] on button "Copy Link" at bounding box center [1031, 442] width 96 height 29
click at [33, 237] on circle at bounding box center [33, 236] width 4 height 4
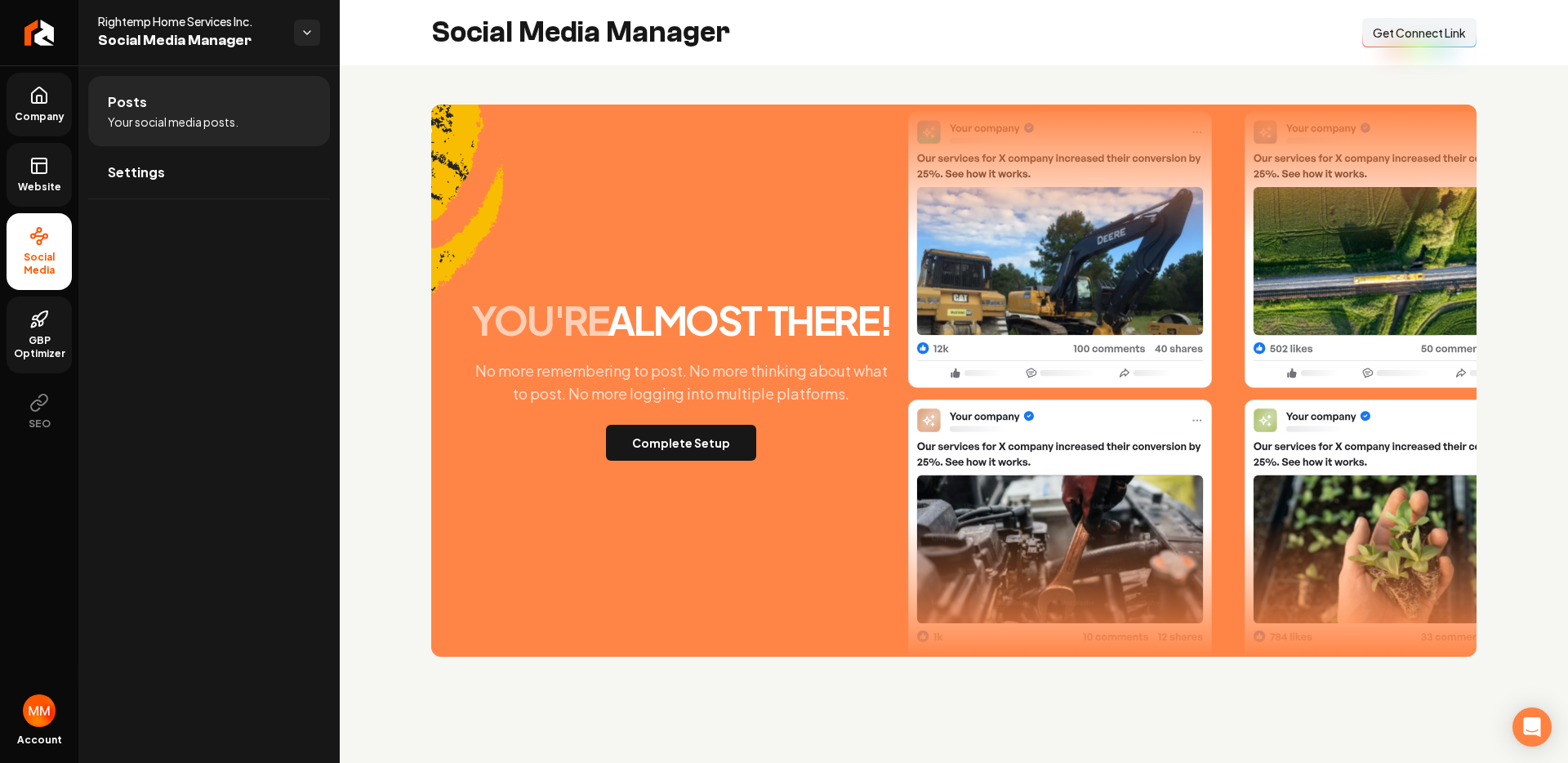
click at [1376, 26] on span "Get Connect Link" at bounding box center [1419, 33] width 93 height 17
click at [69, 176] on link "Website" at bounding box center [39, 175] width 65 height 64
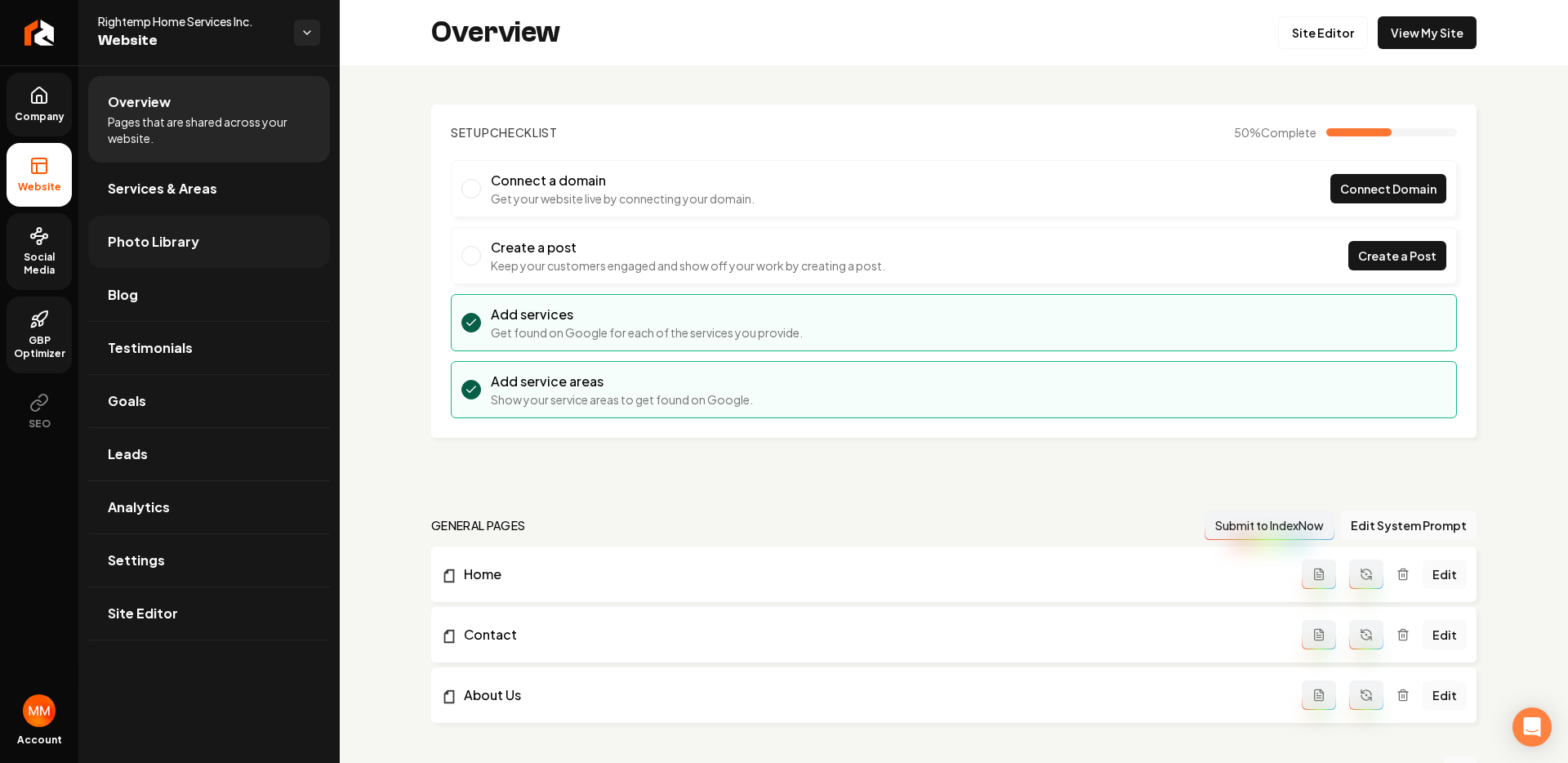
click at [154, 229] on link "Photo Library" at bounding box center [209, 242] width 242 height 53
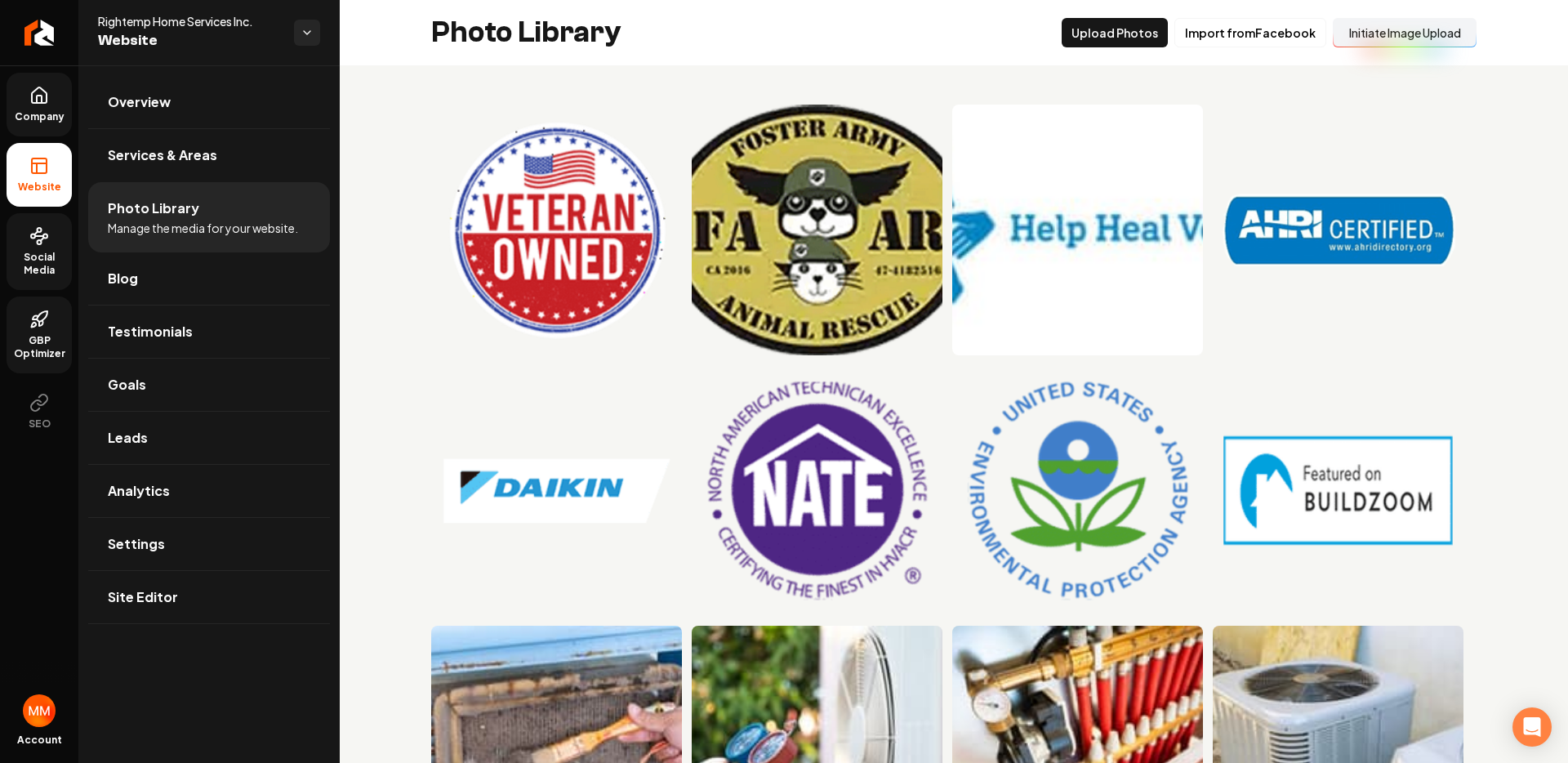
click at [1370, 35] on button "Initiate Image Upload" at bounding box center [1405, 32] width 144 height 29
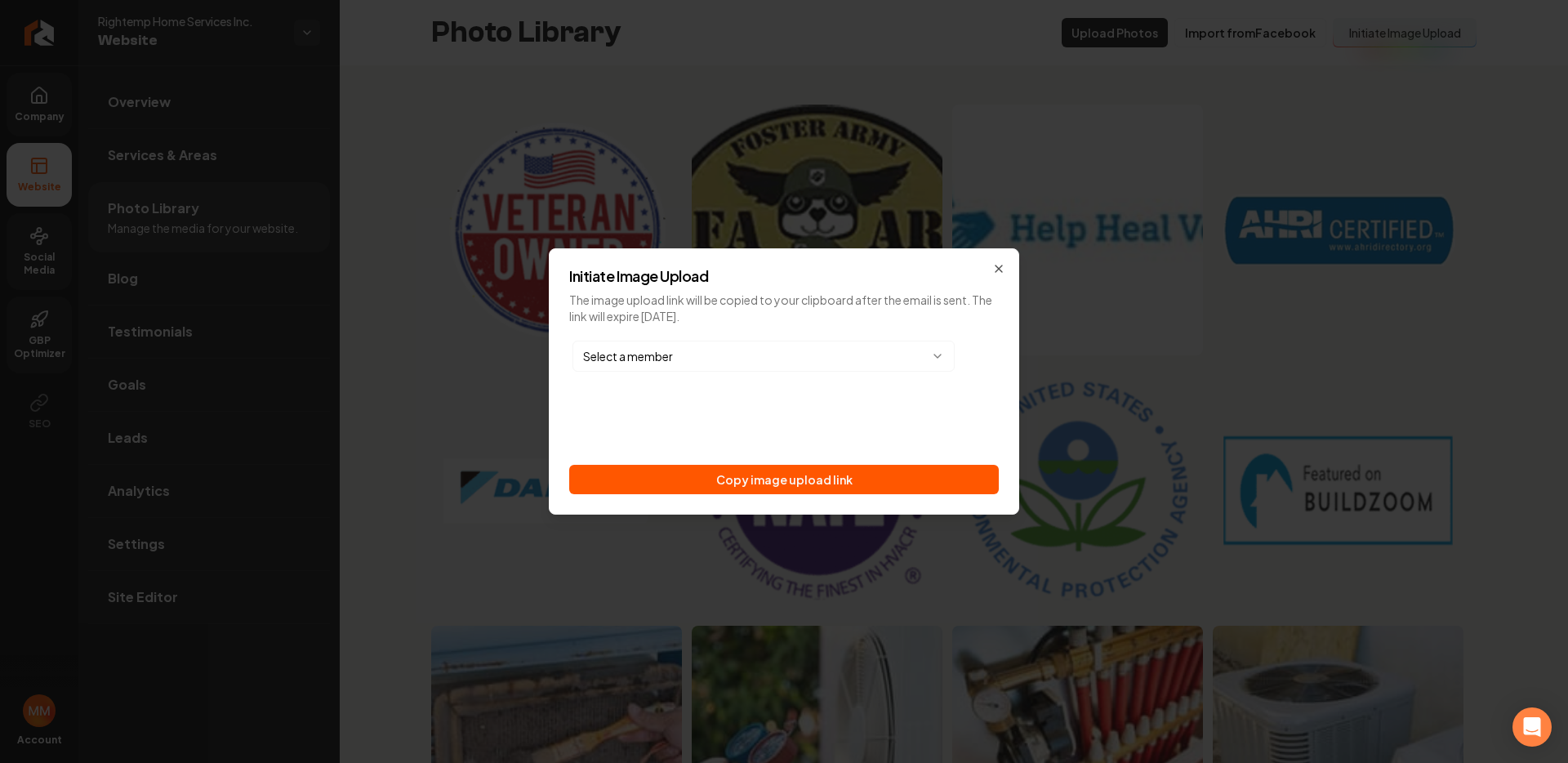
click at [839, 478] on button "Copy image upload link" at bounding box center [784, 479] width 430 height 29
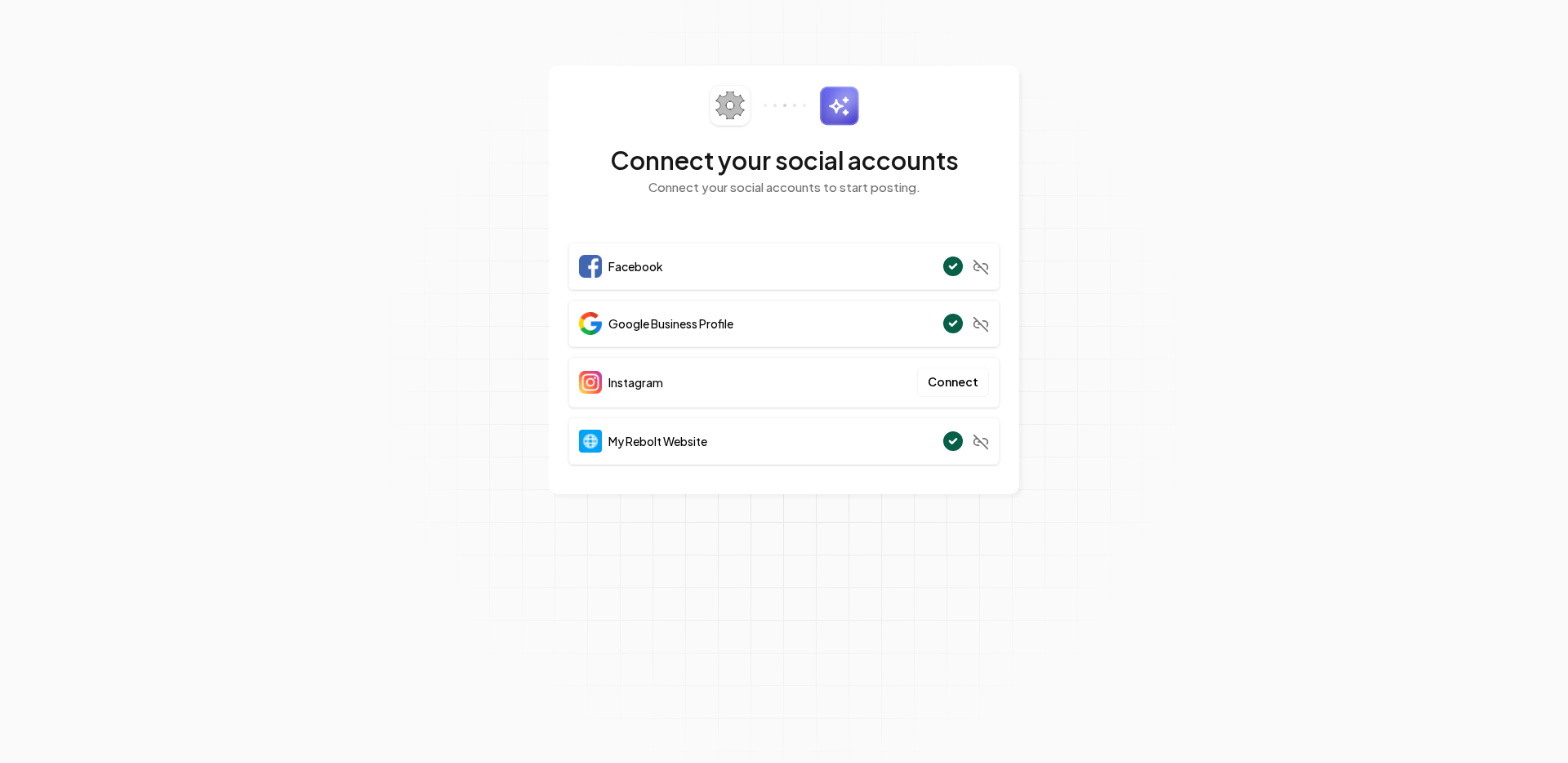
drag, startPoint x: 1143, startPoint y: 601, endPoint x: 1160, endPoint y: 610, distance: 19.2
click at [1144, 602] on section "Connect your social accounts Connect your social accounts to start posting. Fac…" at bounding box center [784, 381] width 1568 height 763
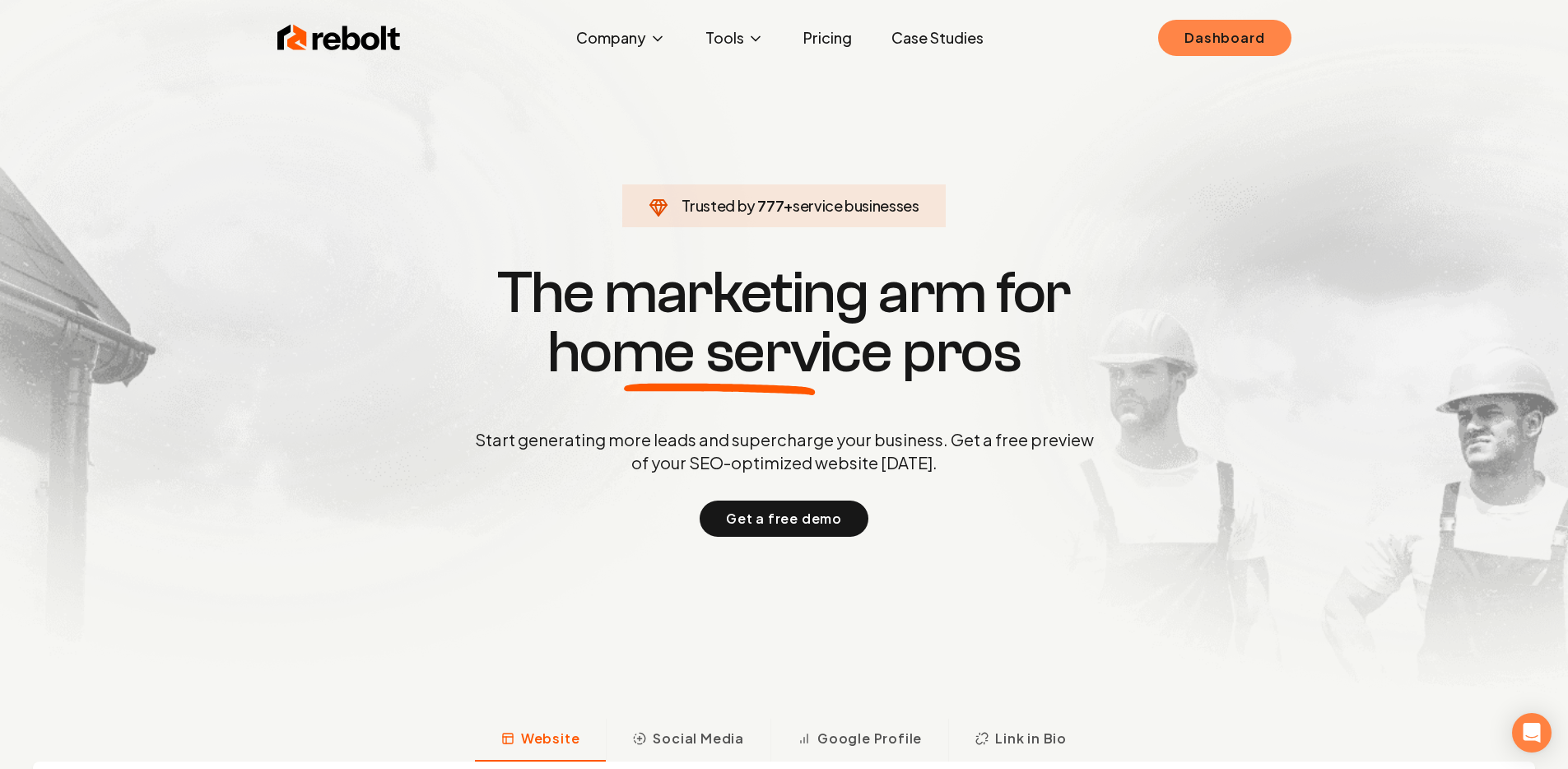
click at [1247, 39] on link "Dashboard" at bounding box center [1224, 37] width 132 height 36
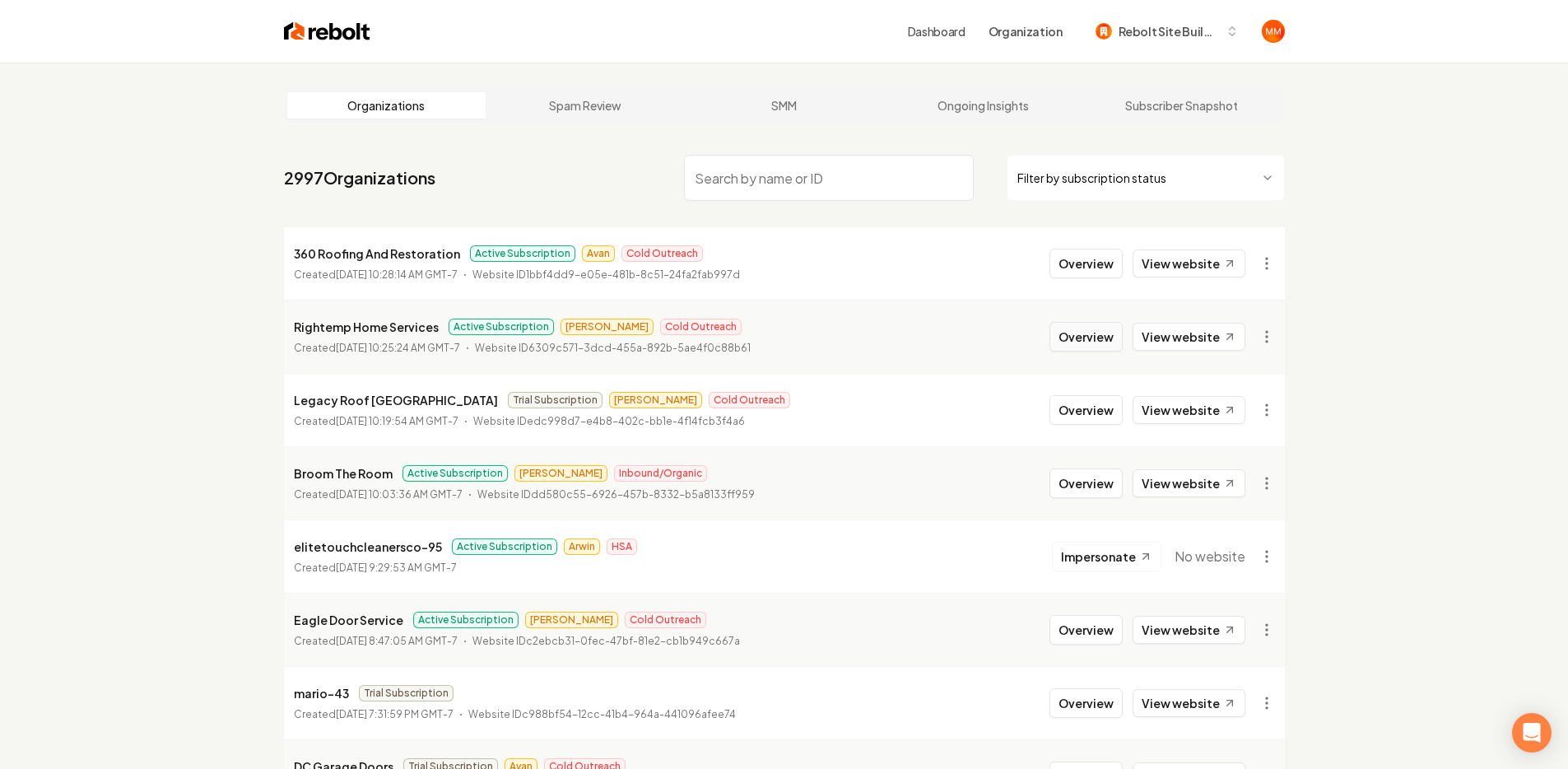
click at [1080, 328] on button "Overview" at bounding box center [1086, 336] width 73 height 29
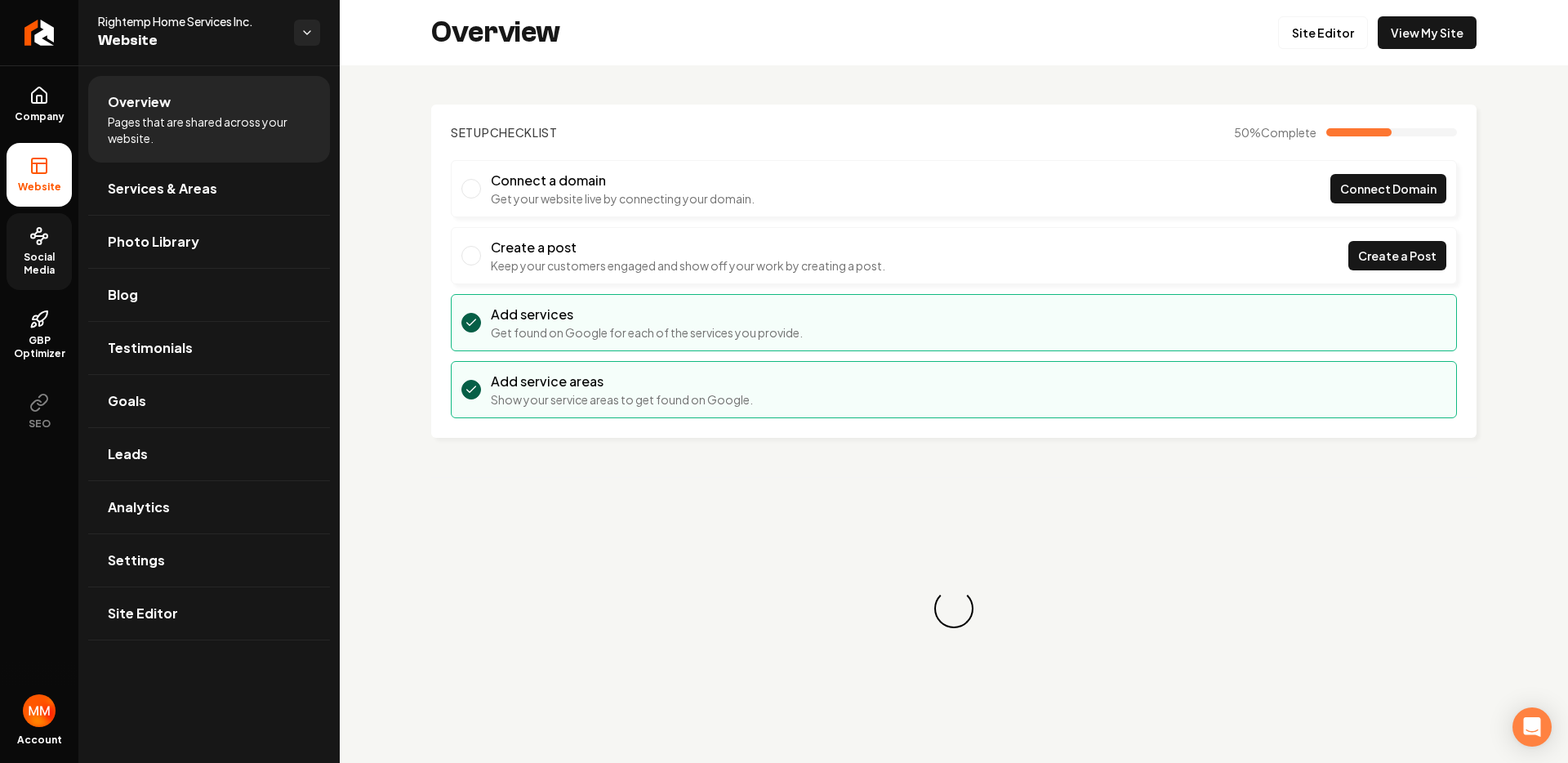
click at [29, 265] on span "Social Media" at bounding box center [39, 263] width 65 height 26
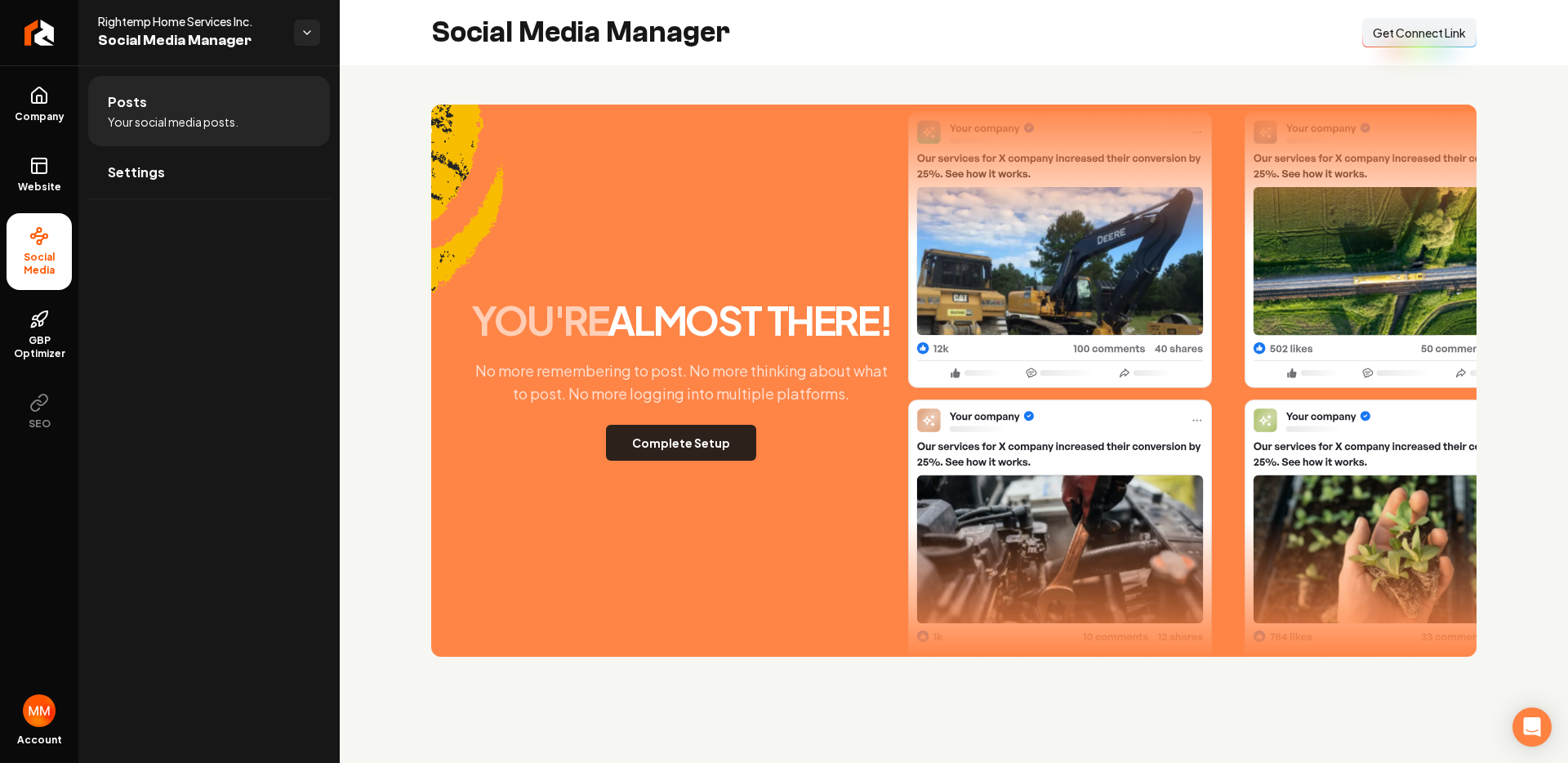
click at [682, 447] on button "Complete Setup" at bounding box center [681, 442] width 150 height 36
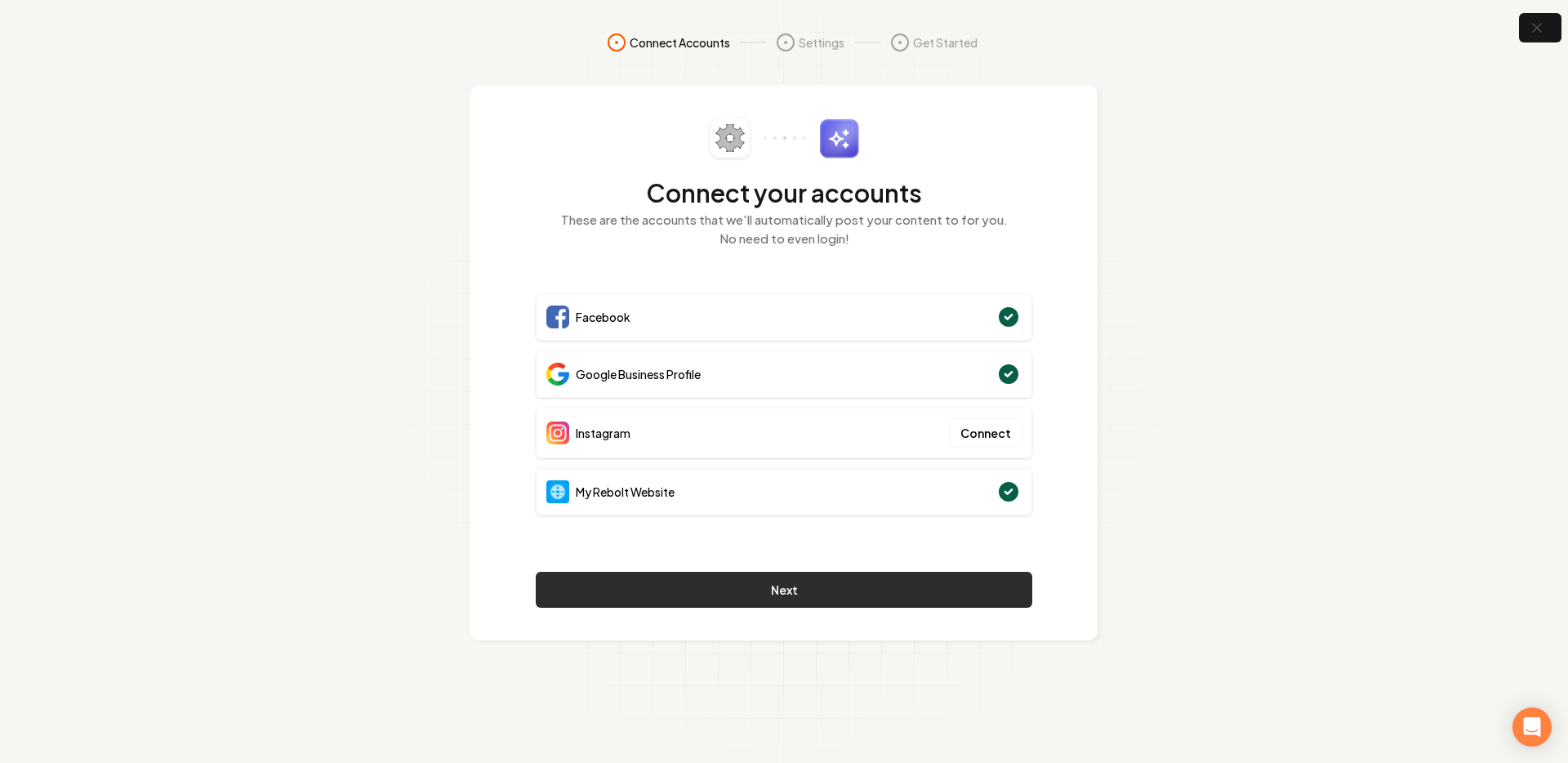
click at [804, 577] on button "Next" at bounding box center [784, 589] width 496 height 36
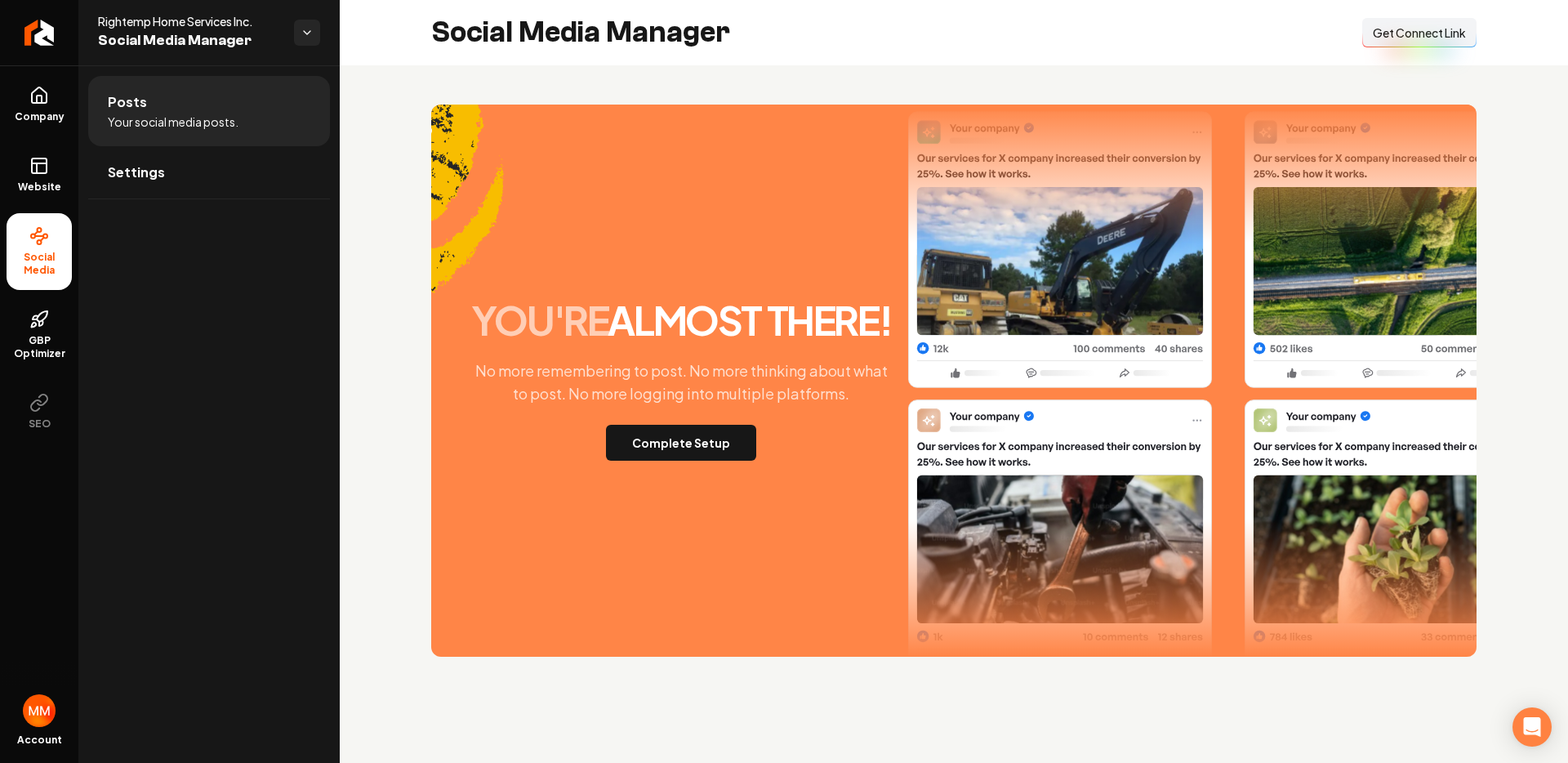
click at [1415, 34] on span "Get Connect Link" at bounding box center [1419, 33] width 93 height 17
click at [728, 427] on button "Complete Setup" at bounding box center [681, 442] width 150 height 36
